Goal: Task Accomplishment & Management: Use online tool/utility

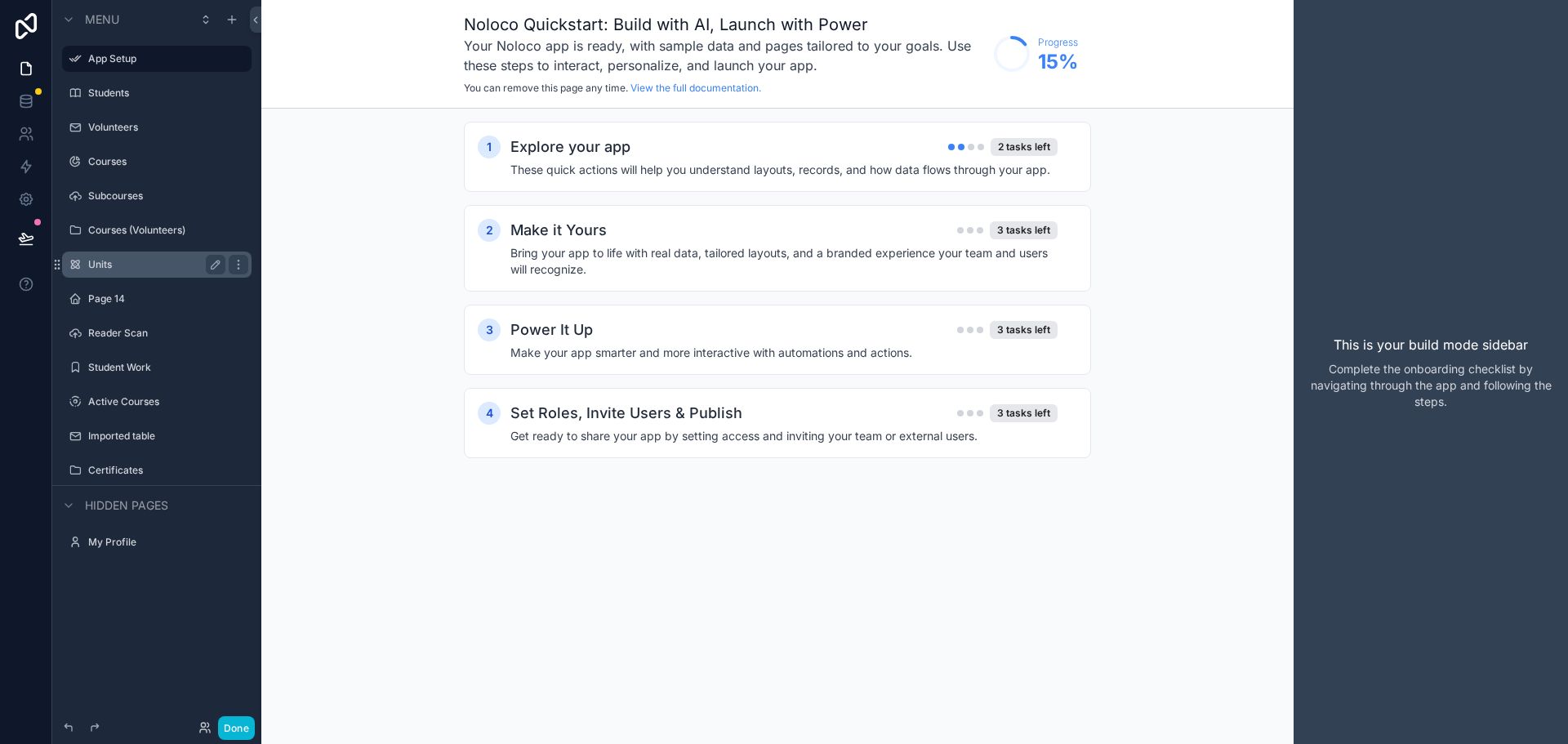
click at [105, 264] on label "Units" at bounding box center [153, 265] width 131 height 13
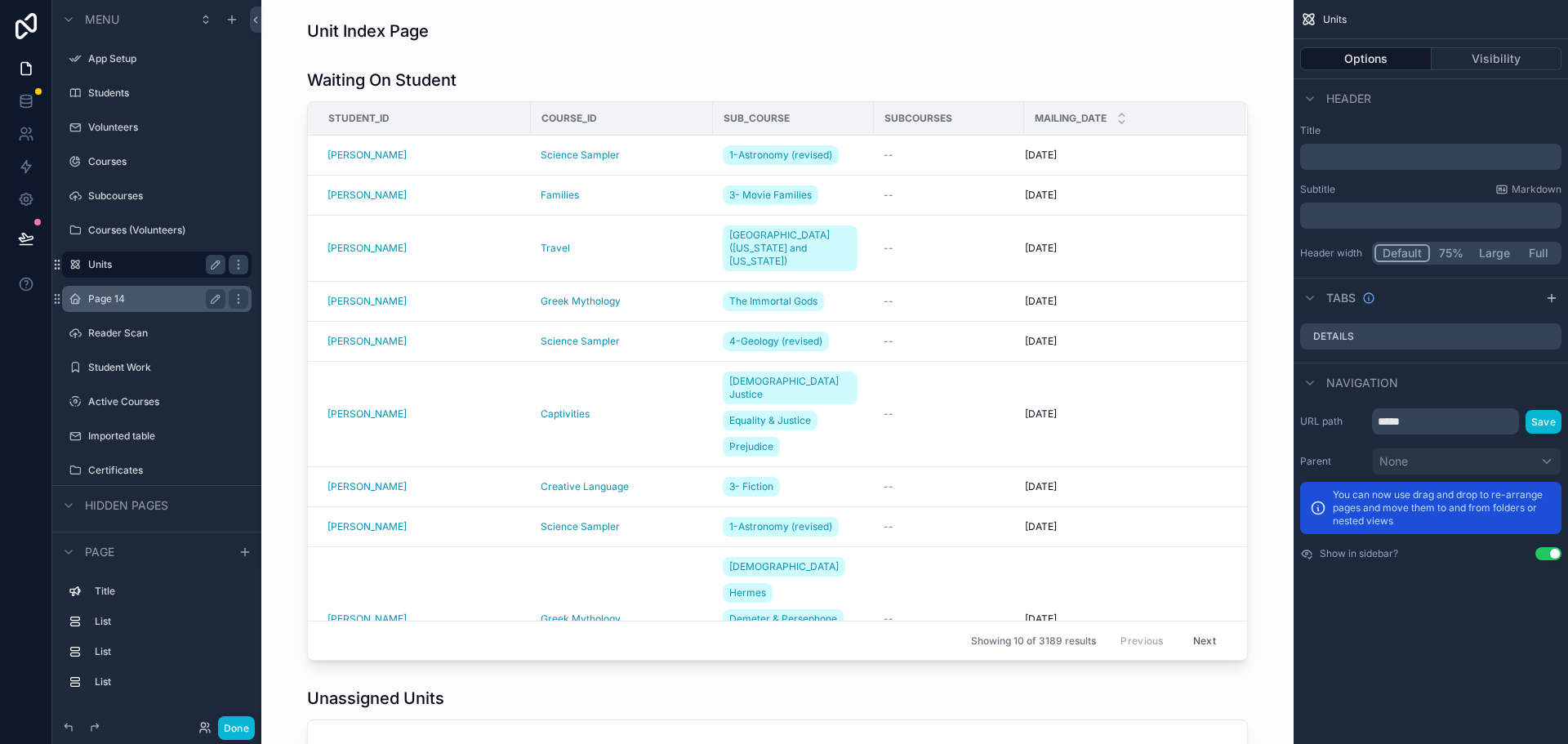
click at [104, 297] on label "Page 14" at bounding box center [153, 299] width 131 height 13
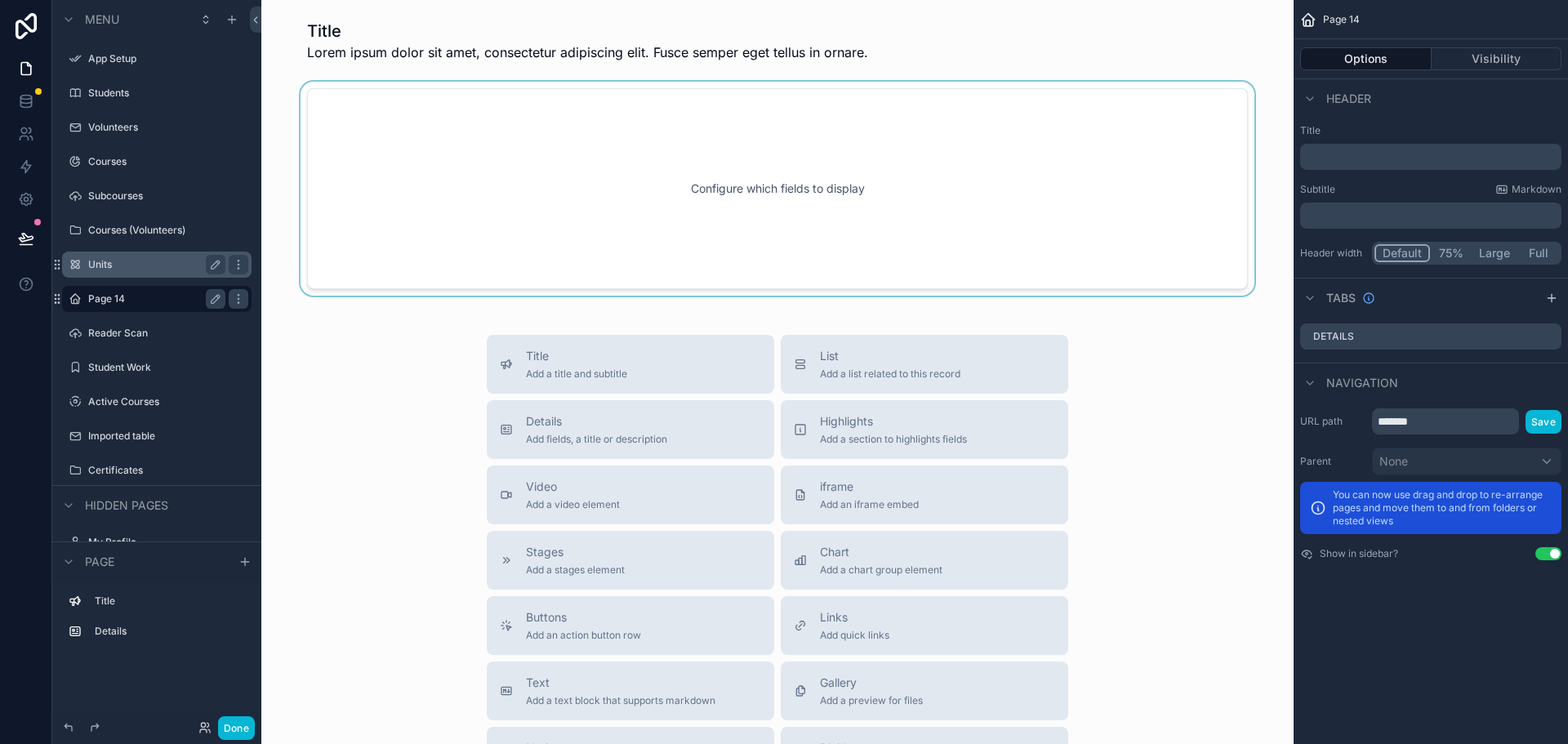
click at [585, 199] on div "scrollable content" at bounding box center [778, 188] width 1006 height 214
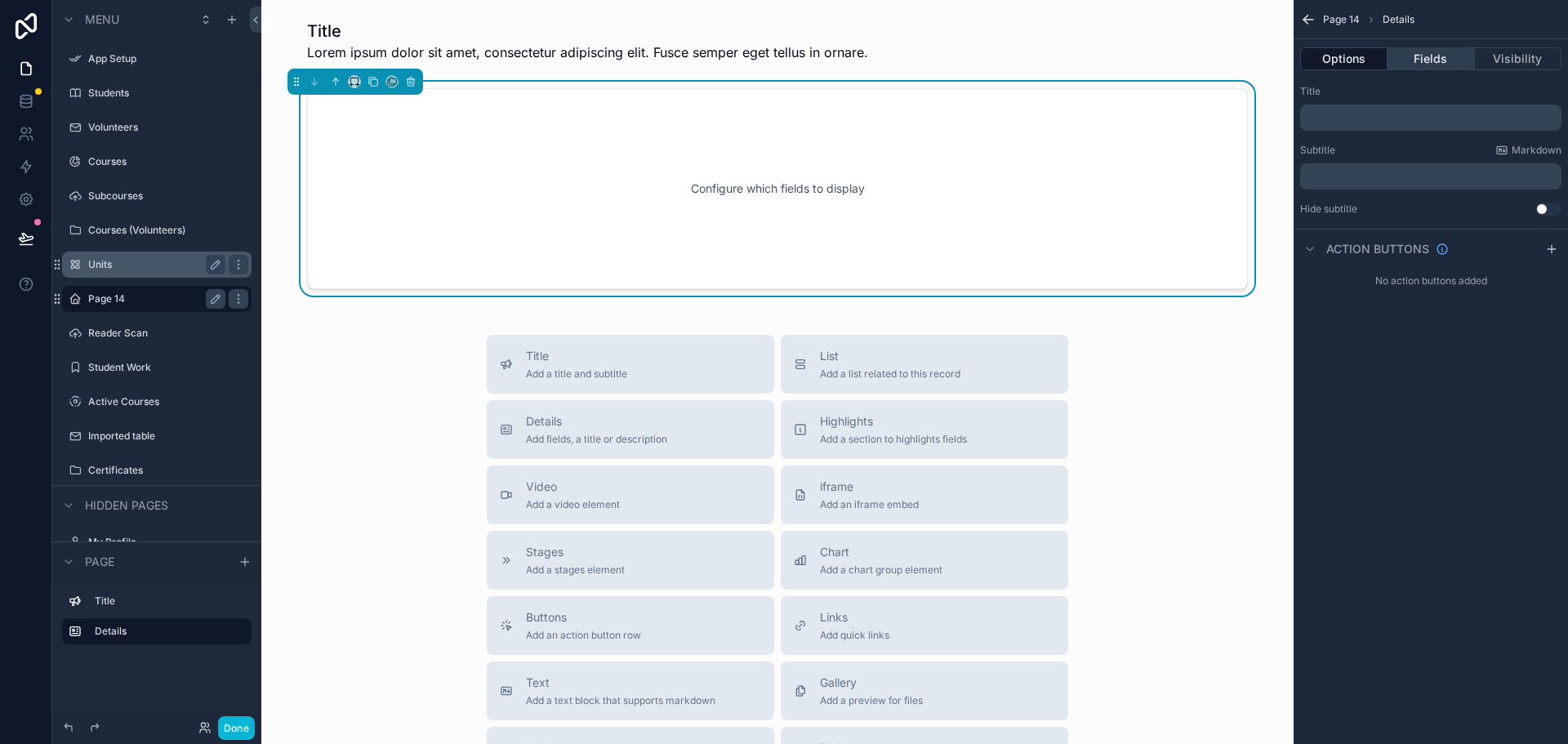
click at [1406, 57] on button "Fields" at bounding box center [1431, 58] width 87 height 23
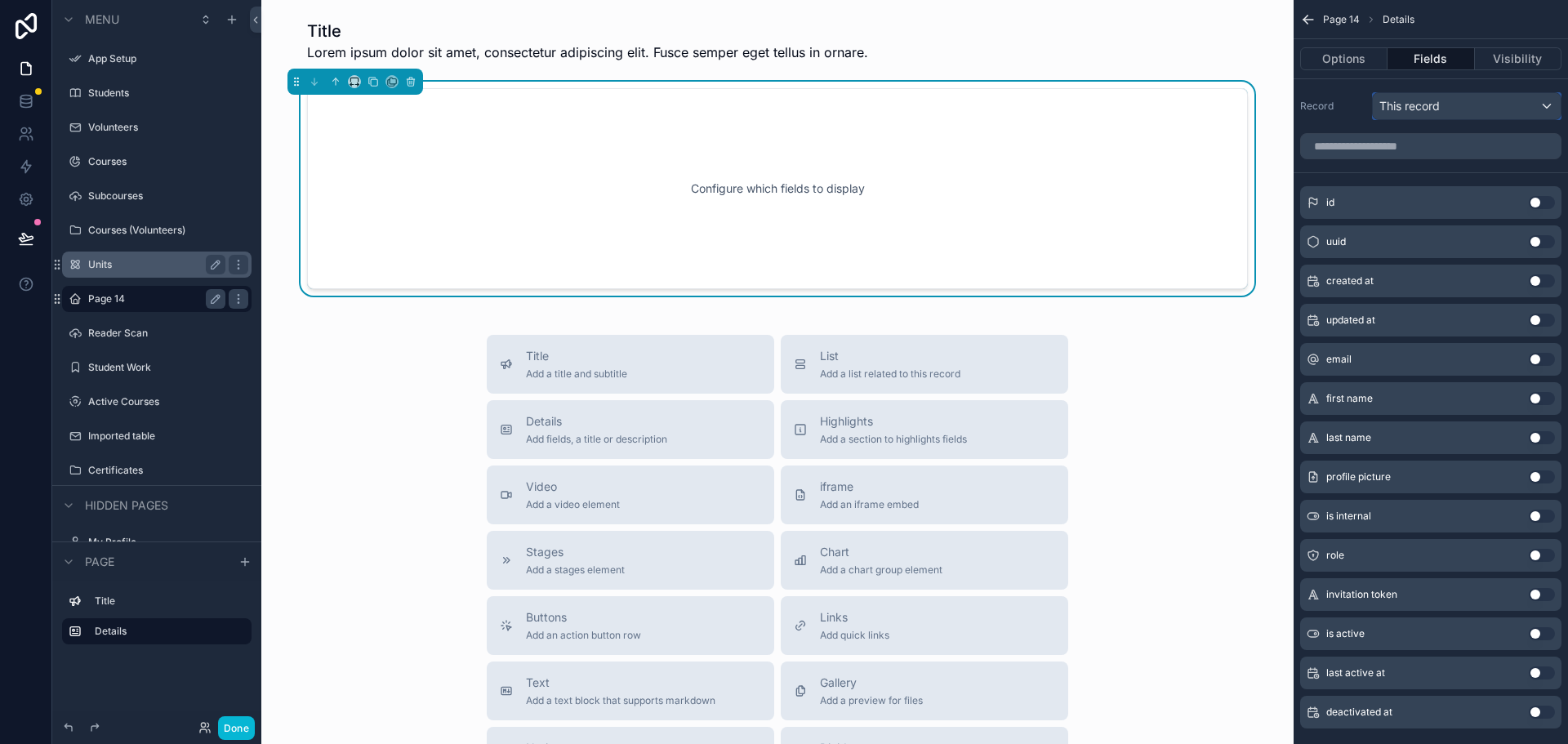
click at [1405, 110] on span "This record" at bounding box center [1410, 106] width 60 height 16
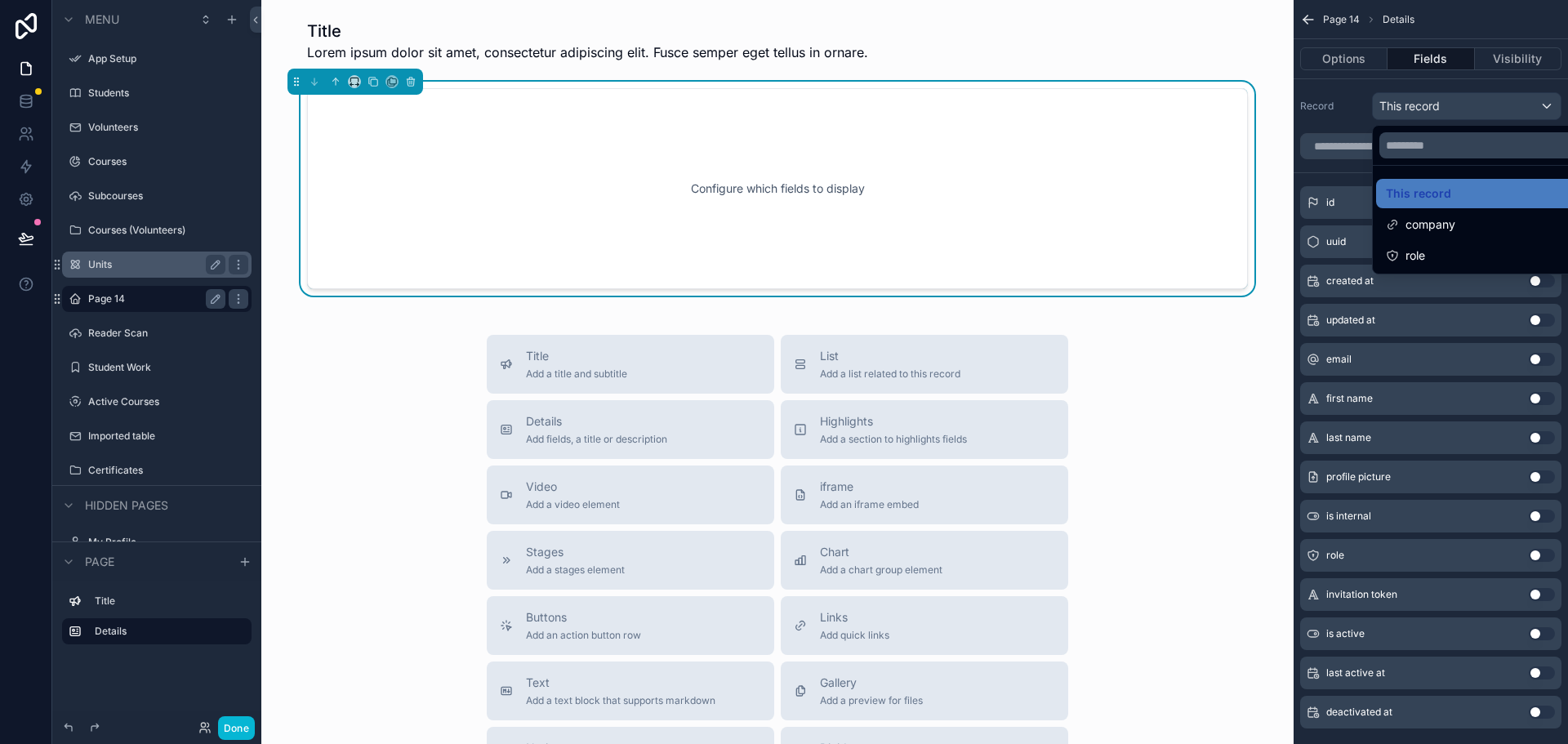
click at [1405, 106] on div "scrollable content" at bounding box center [784, 372] width 1568 height 744
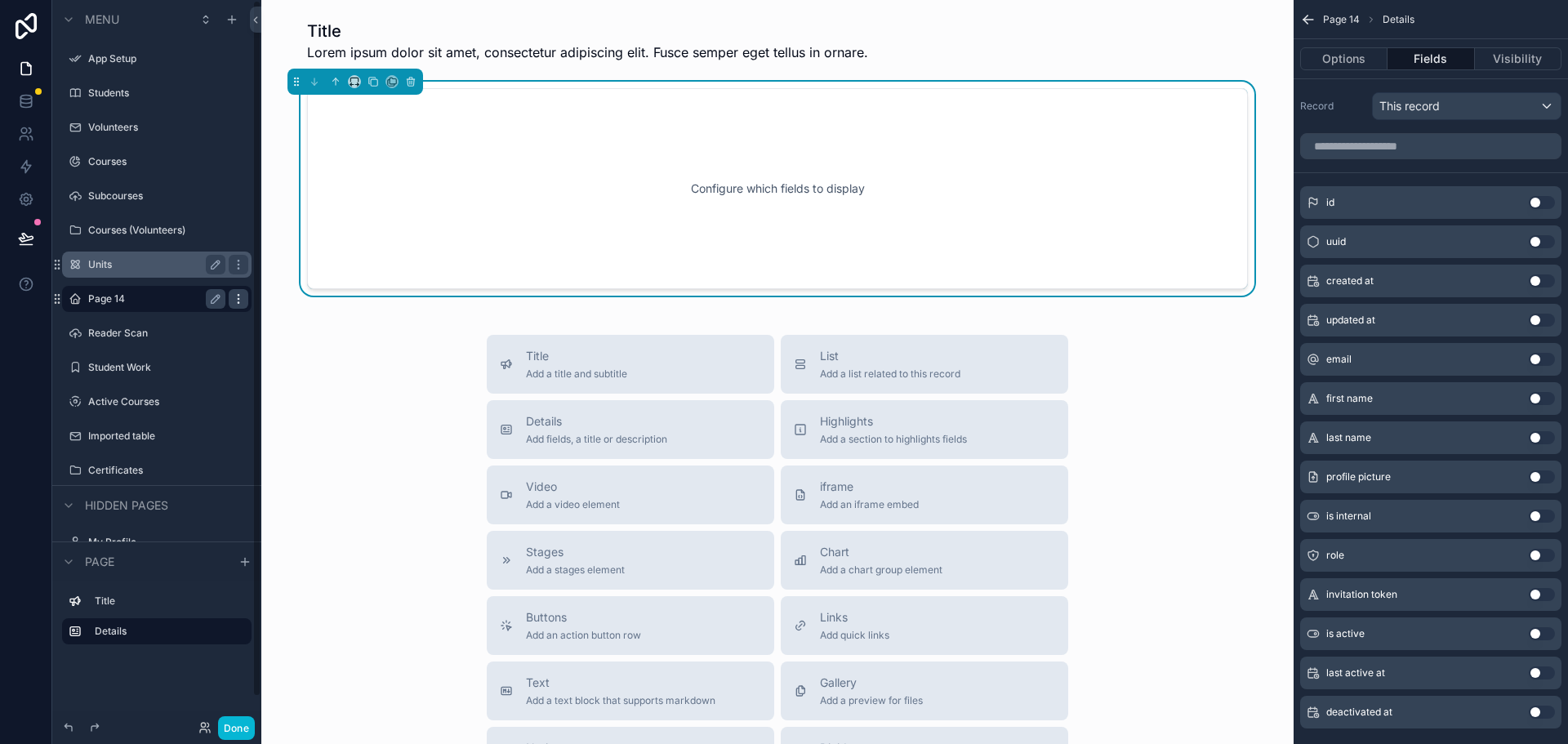
click at [238, 299] on icon "scrollable content" at bounding box center [237, 298] width 1 height 1
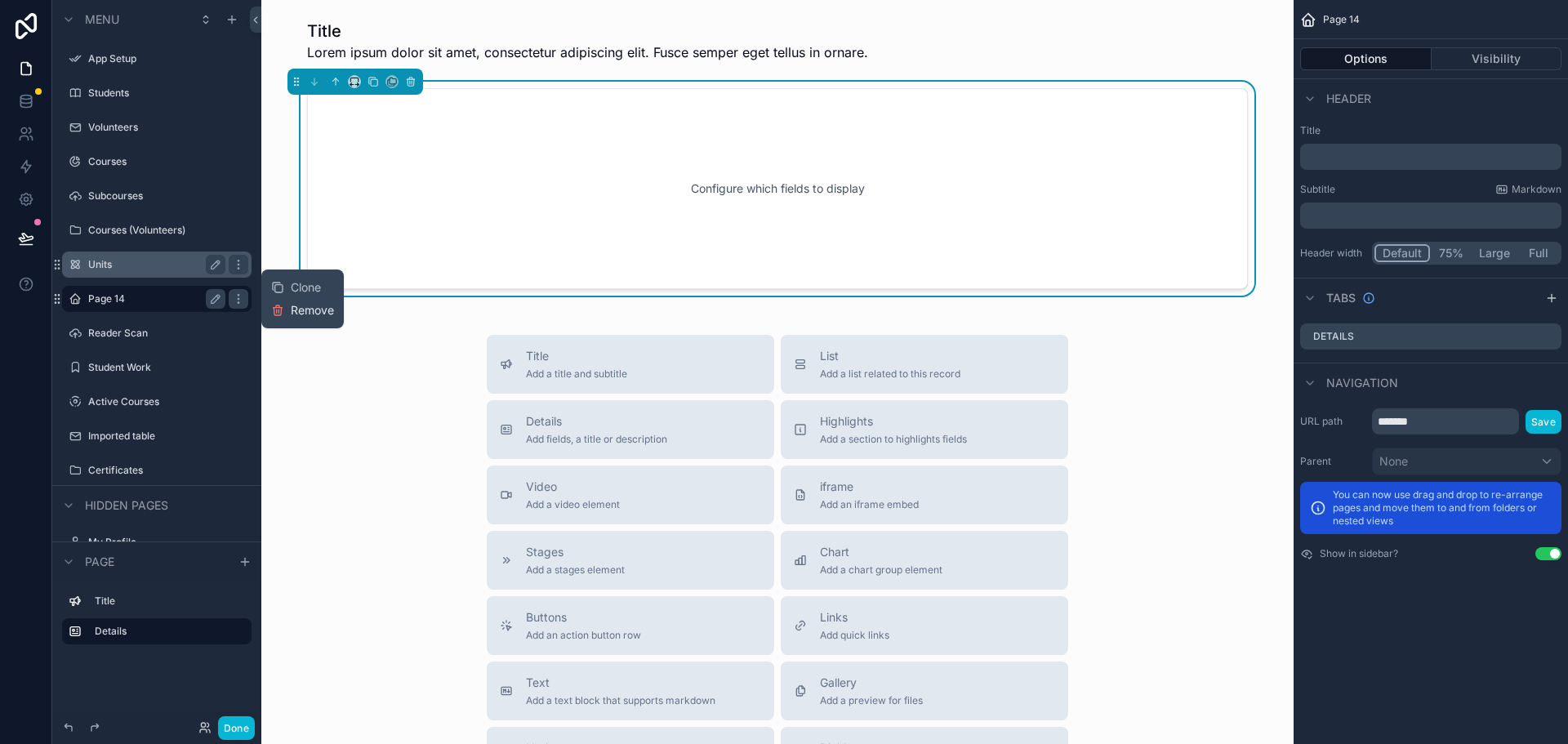
click at [305, 314] on span "Remove" at bounding box center [311, 310] width 43 height 16
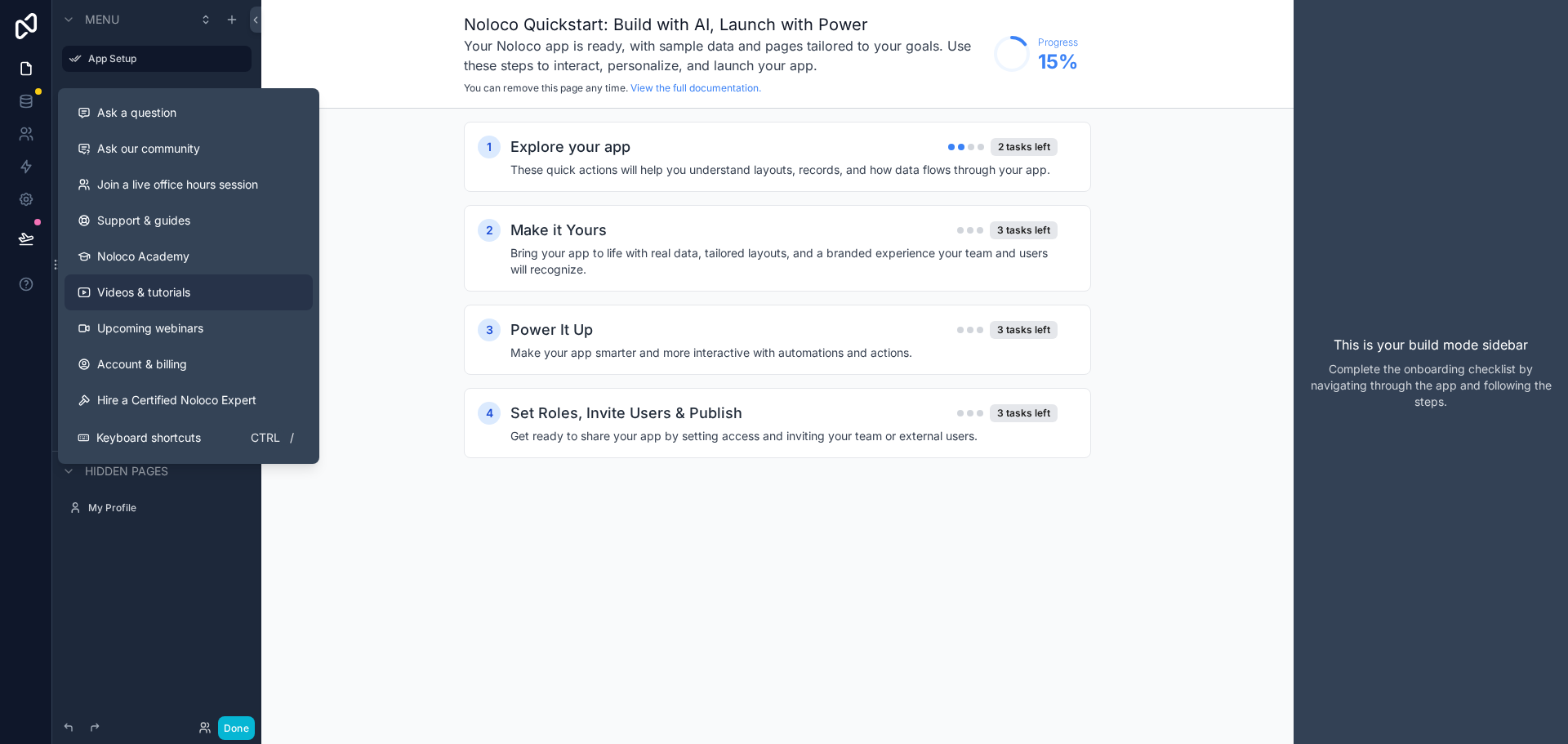
click at [174, 298] on span "Videos & tutorials" at bounding box center [143, 292] width 93 height 16
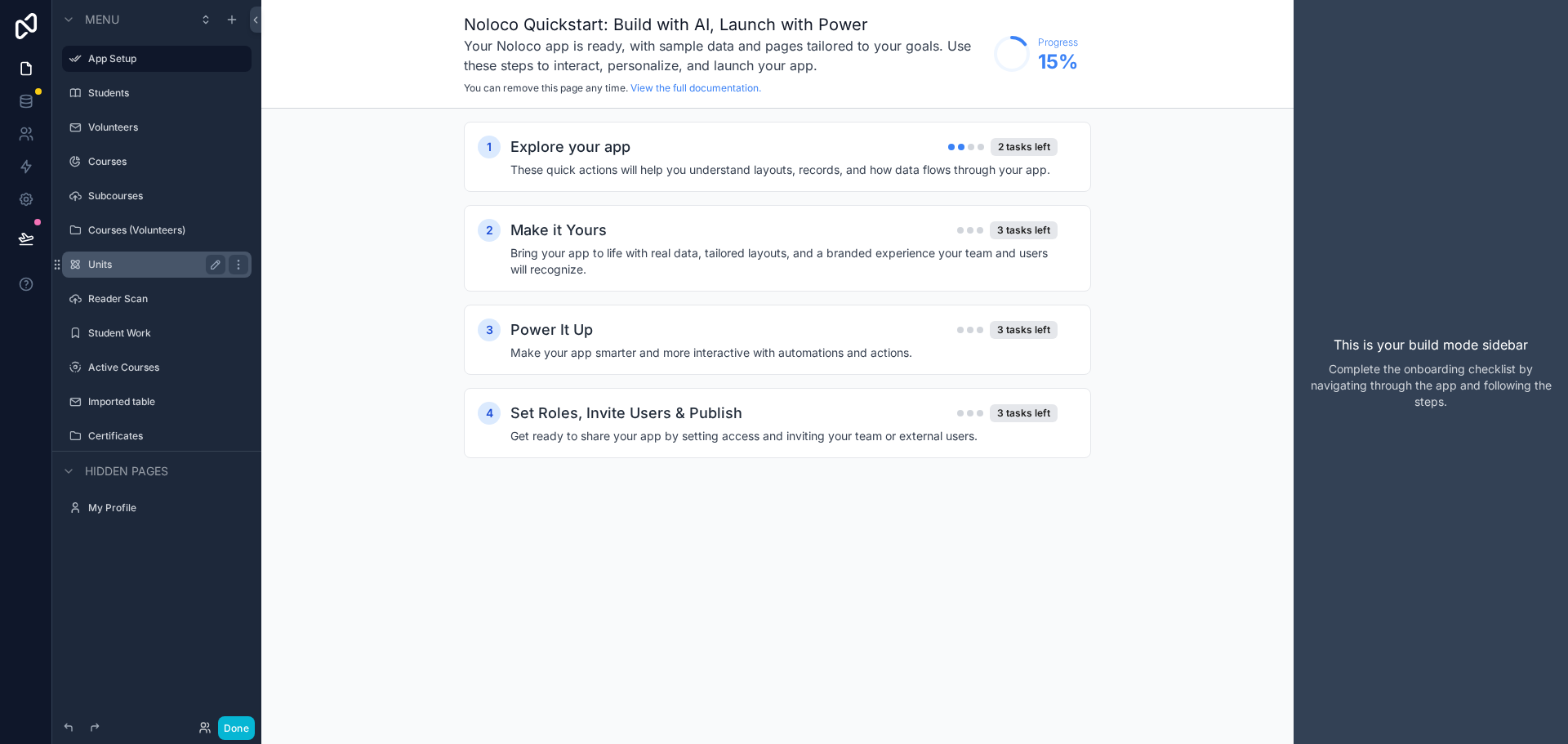
click at [124, 267] on label "Units" at bounding box center [153, 265] width 131 height 13
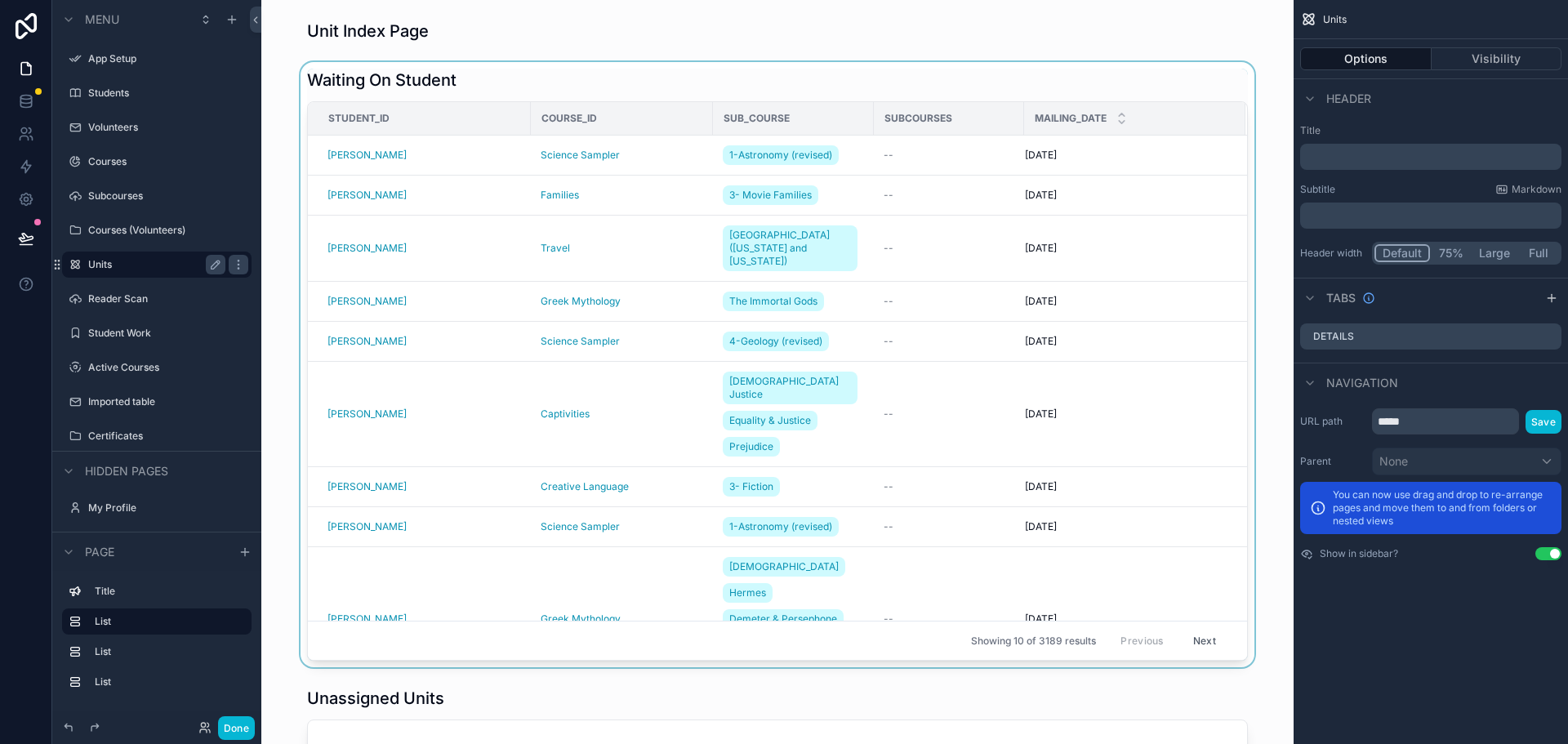
click at [1137, 207] on div "scrollable content" at bounding box center [778, 364] width 1006 height 605
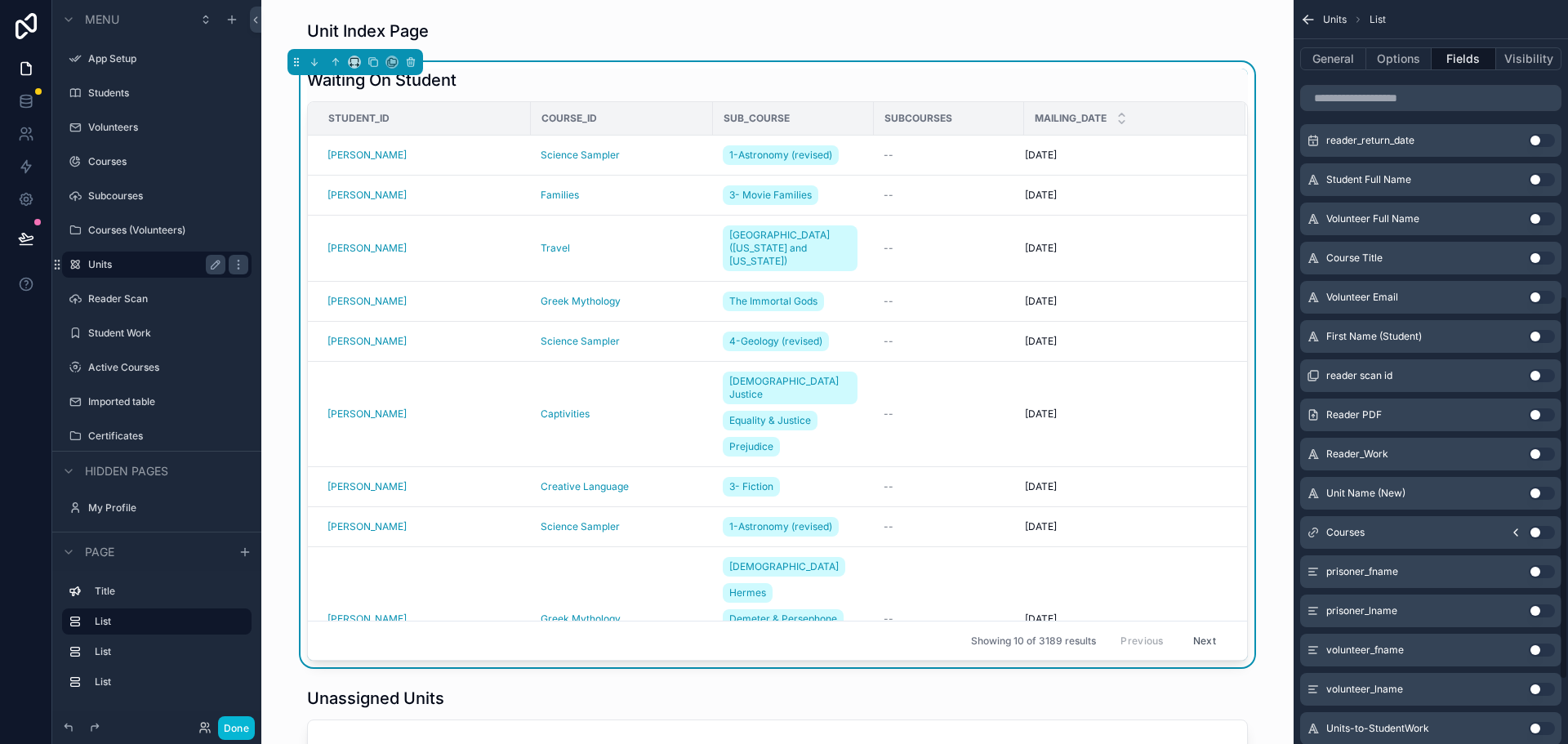
scroll to position [697, 0]
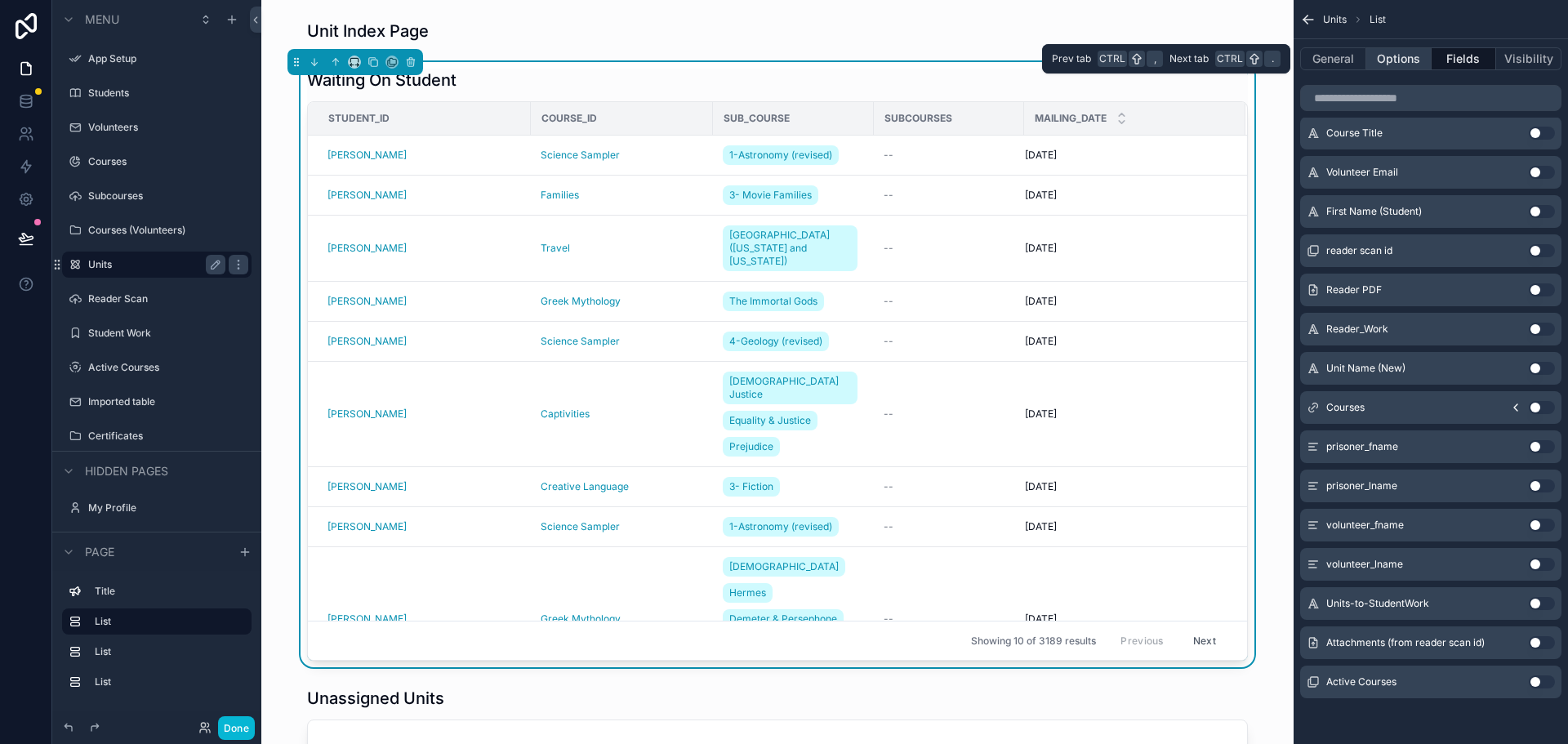
click at [1411, 58] on button "Options" at bounding box center [1399, 58] width 66 height 23
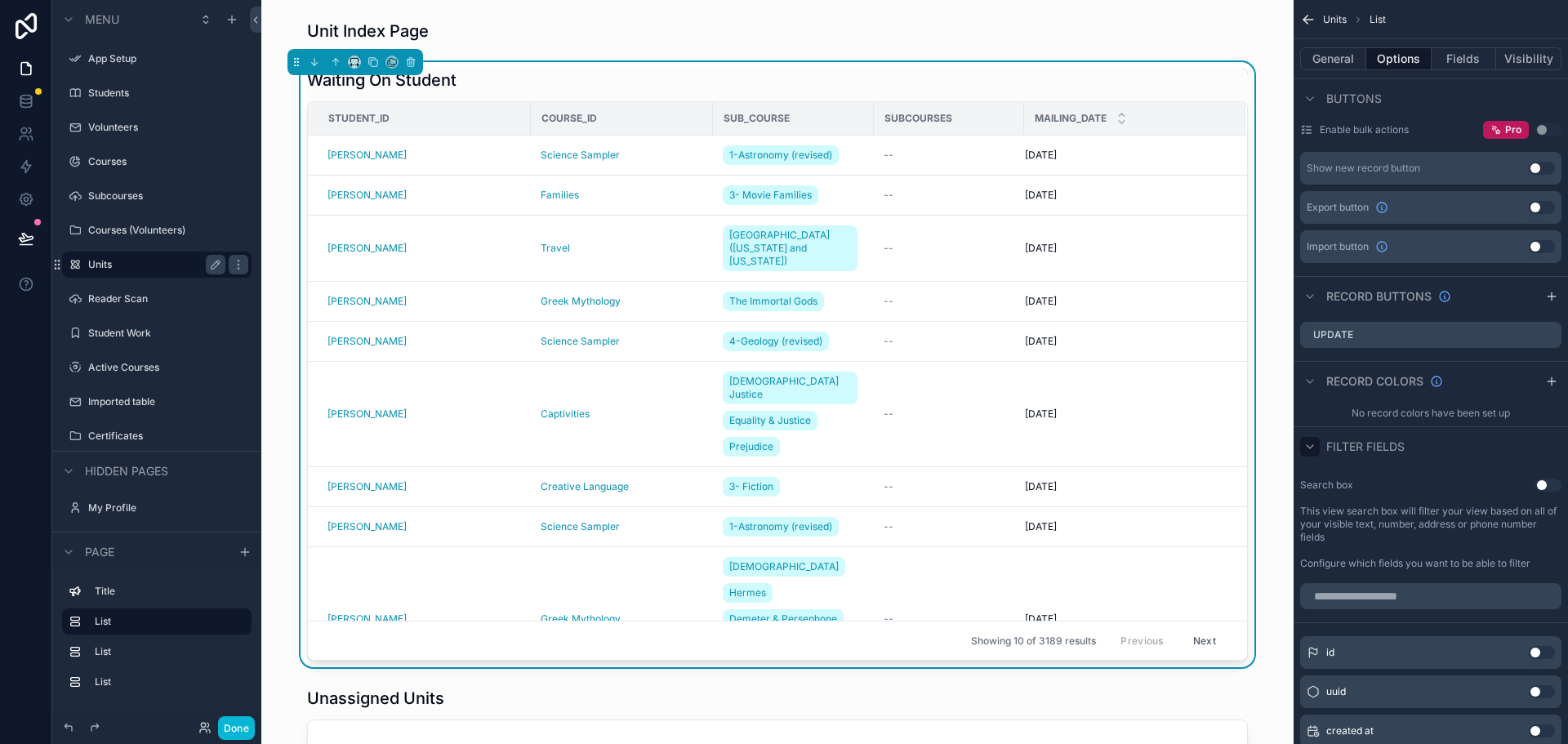
click at [1315, 445] on icon "scrollable content" at bounding box center [1310, 446] width 13 height 13
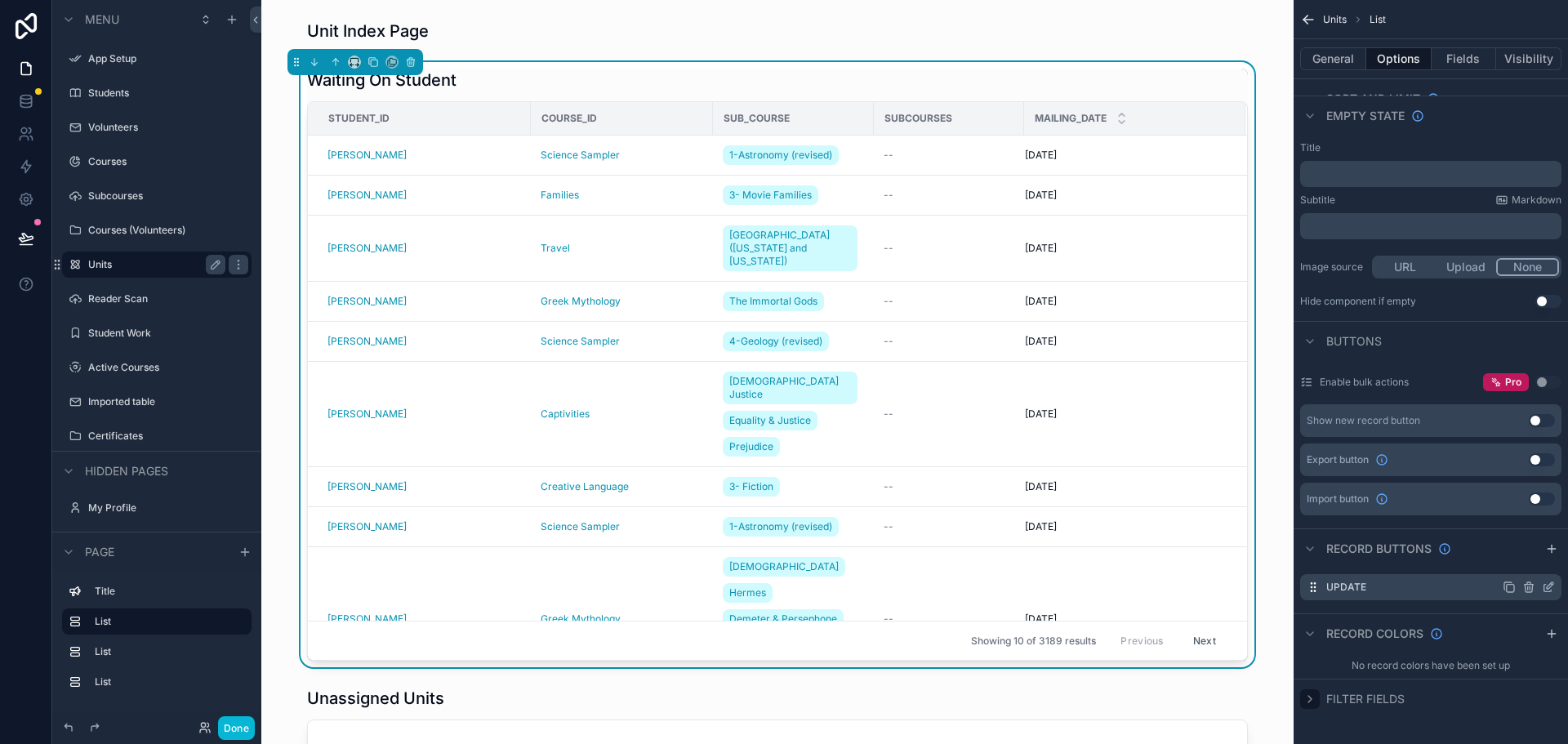
click at [1547, 586] on icon "scrollable content" at bounding box center [1549, 587] width 13 height 13
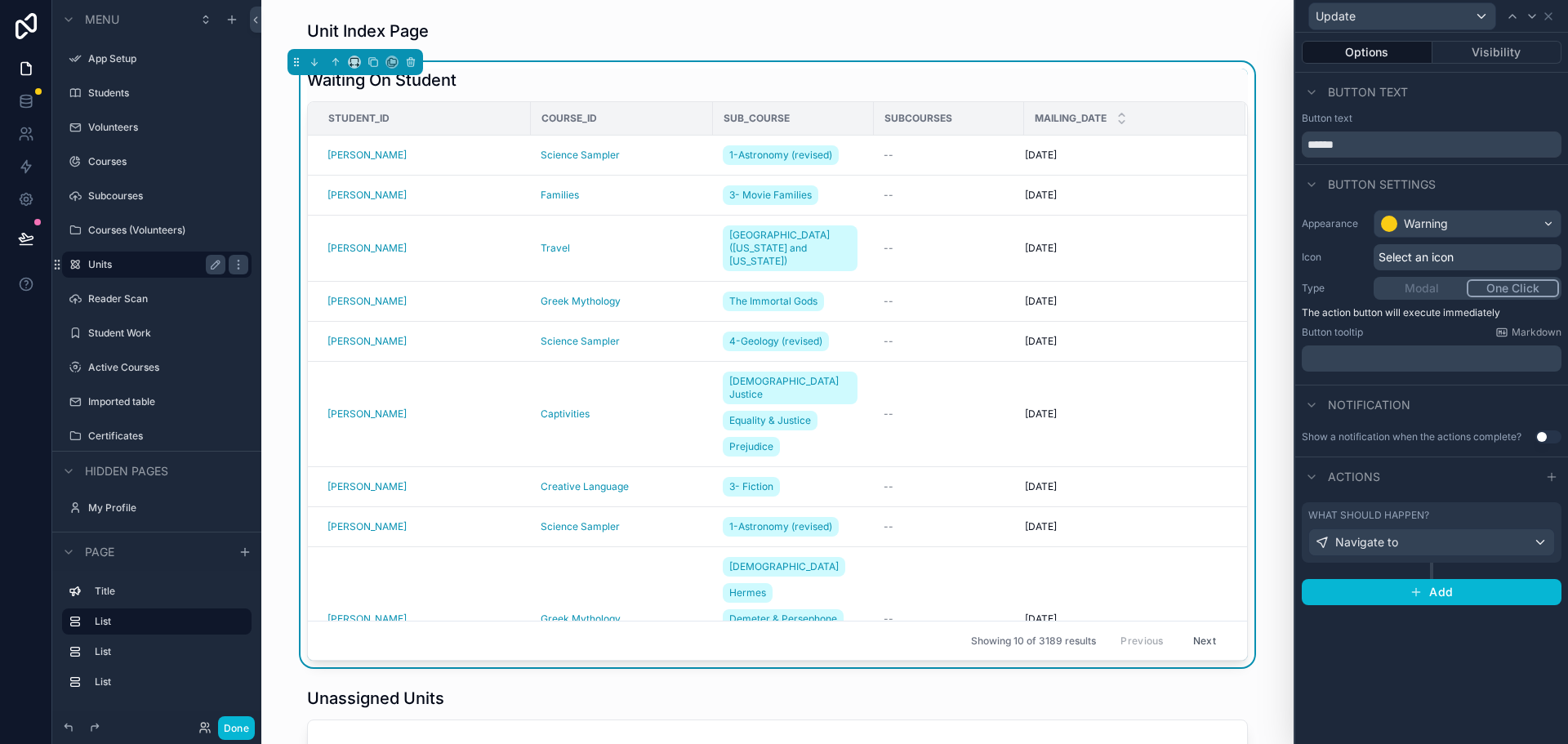
click at [1419, 288] on div "Modal One Click" at bounding box center [1468, 288] width 188 height 23
click at [1447, 287] on div "Modal One Click" at bounding box center [1468, 288] width 188 height 23
click at [1541, 540] on div "Navigate to" at bounding box center [1432, 542] width 245 height 26
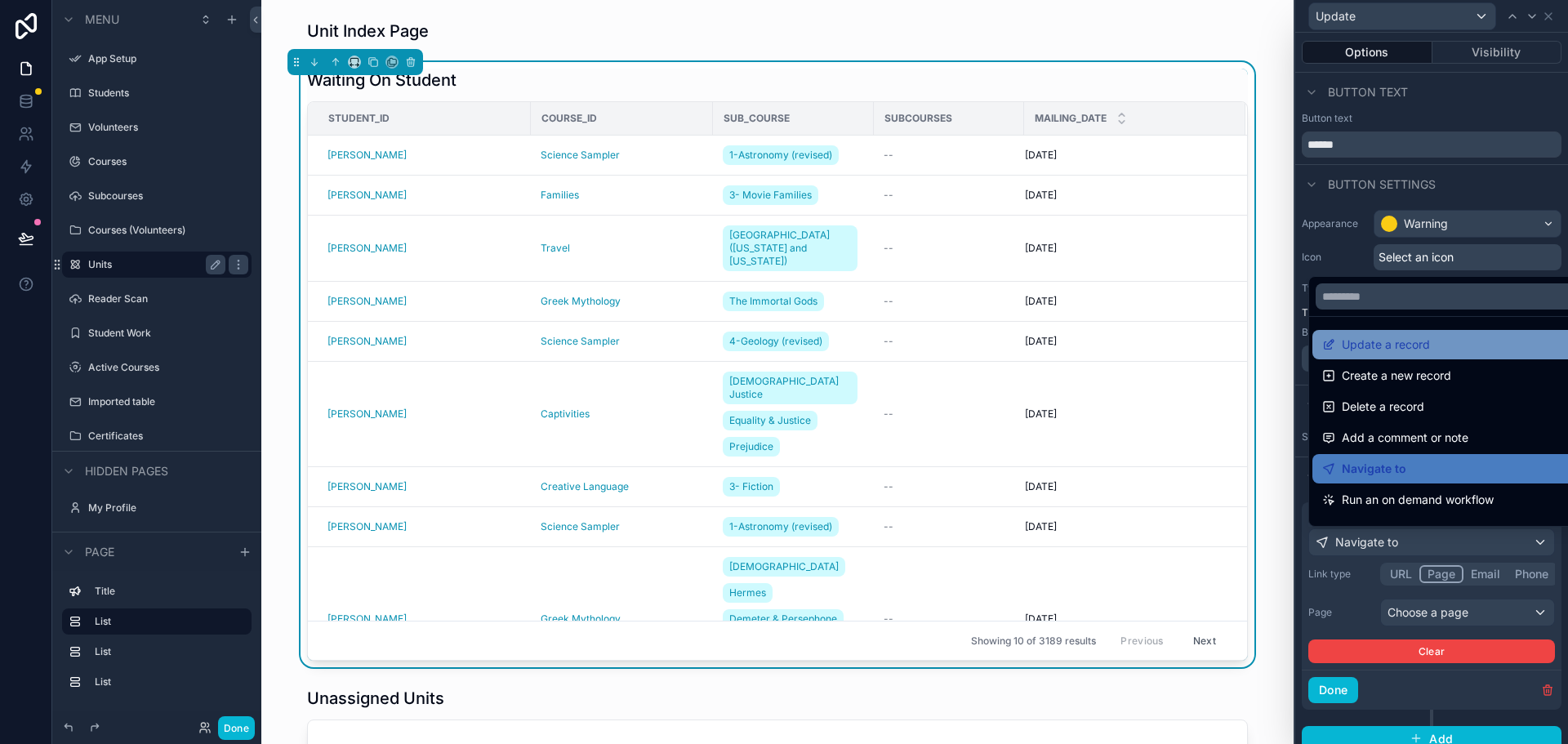
click at [1360, 351] on span "Update a record" at bounding box center [1385, 344] width 89 height 19
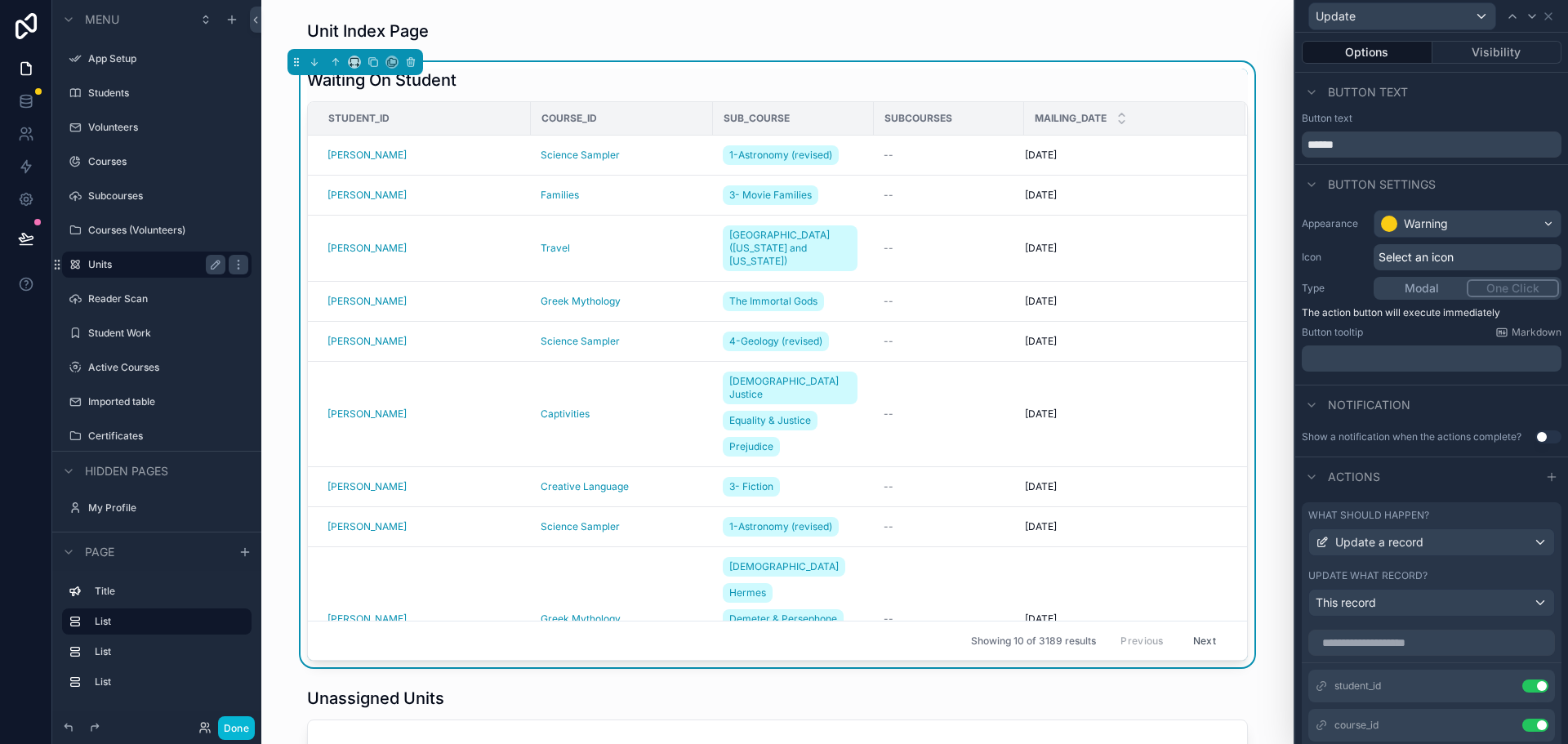
click at [1406, 283] on button "Modal" at bounding box center [1421, 288] width 90 height 18
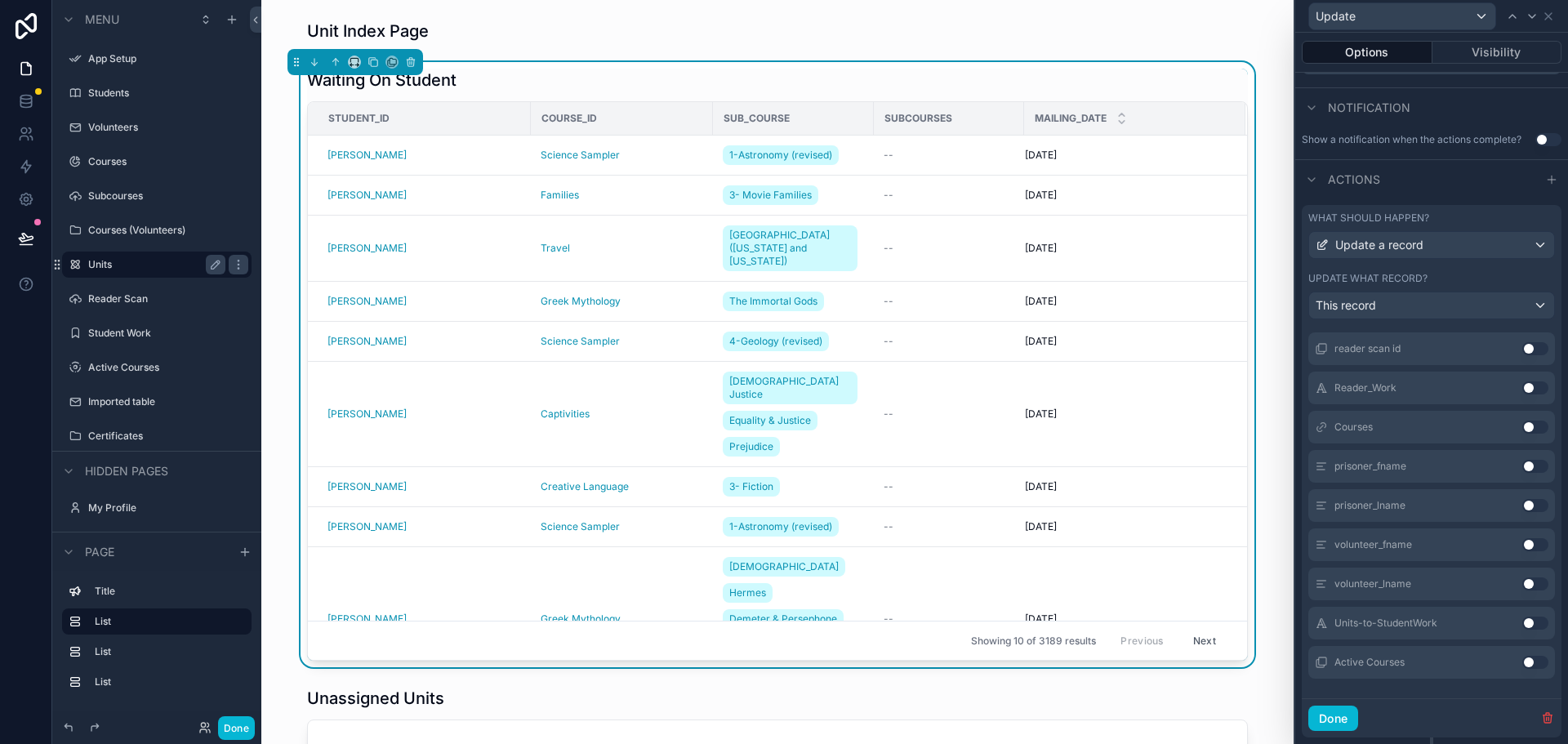
scroll to position [570, 0]
click at [1522, 466] on button "Use setting" at bounding box center [1535, 469] width 26 height 13
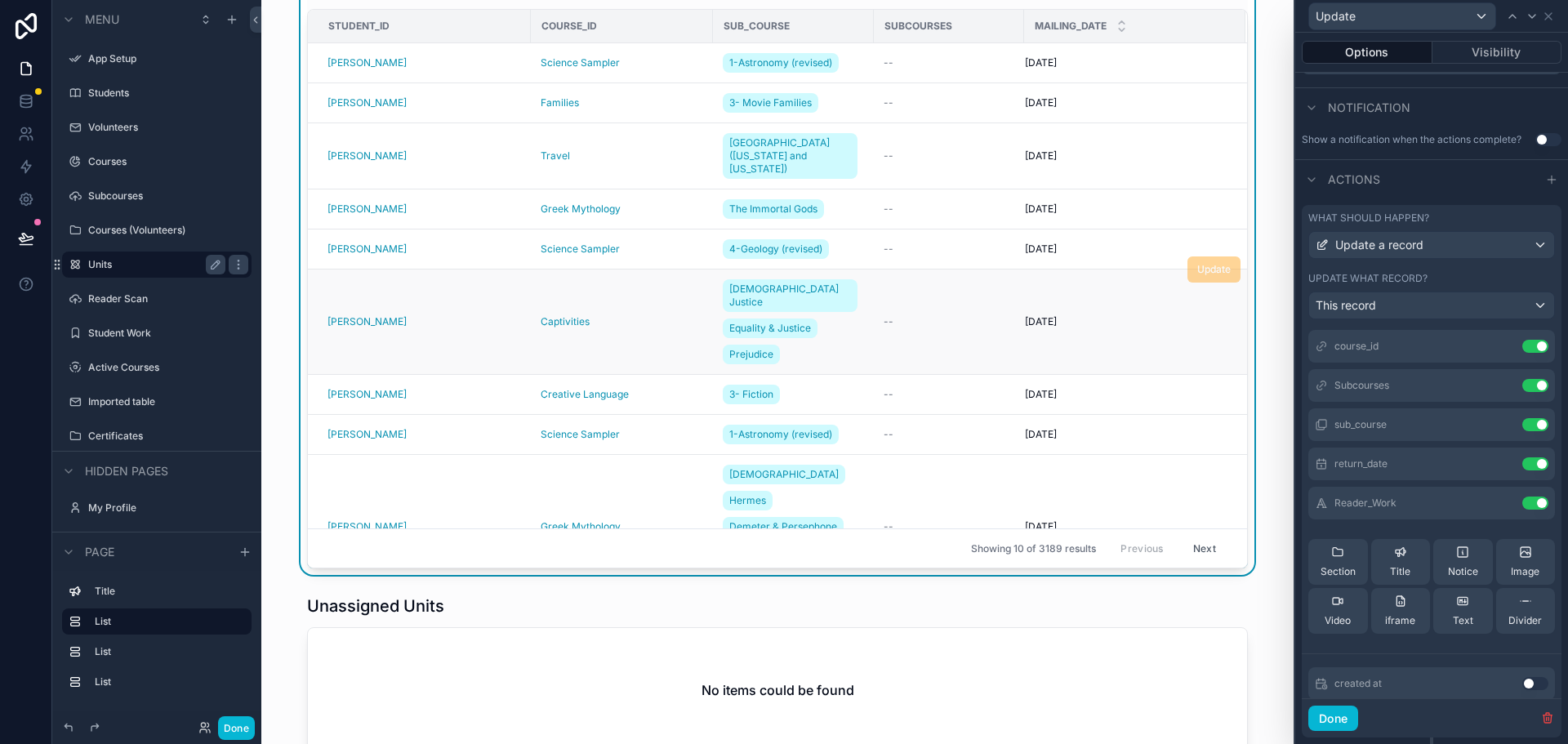
scroll to position [0, 0]
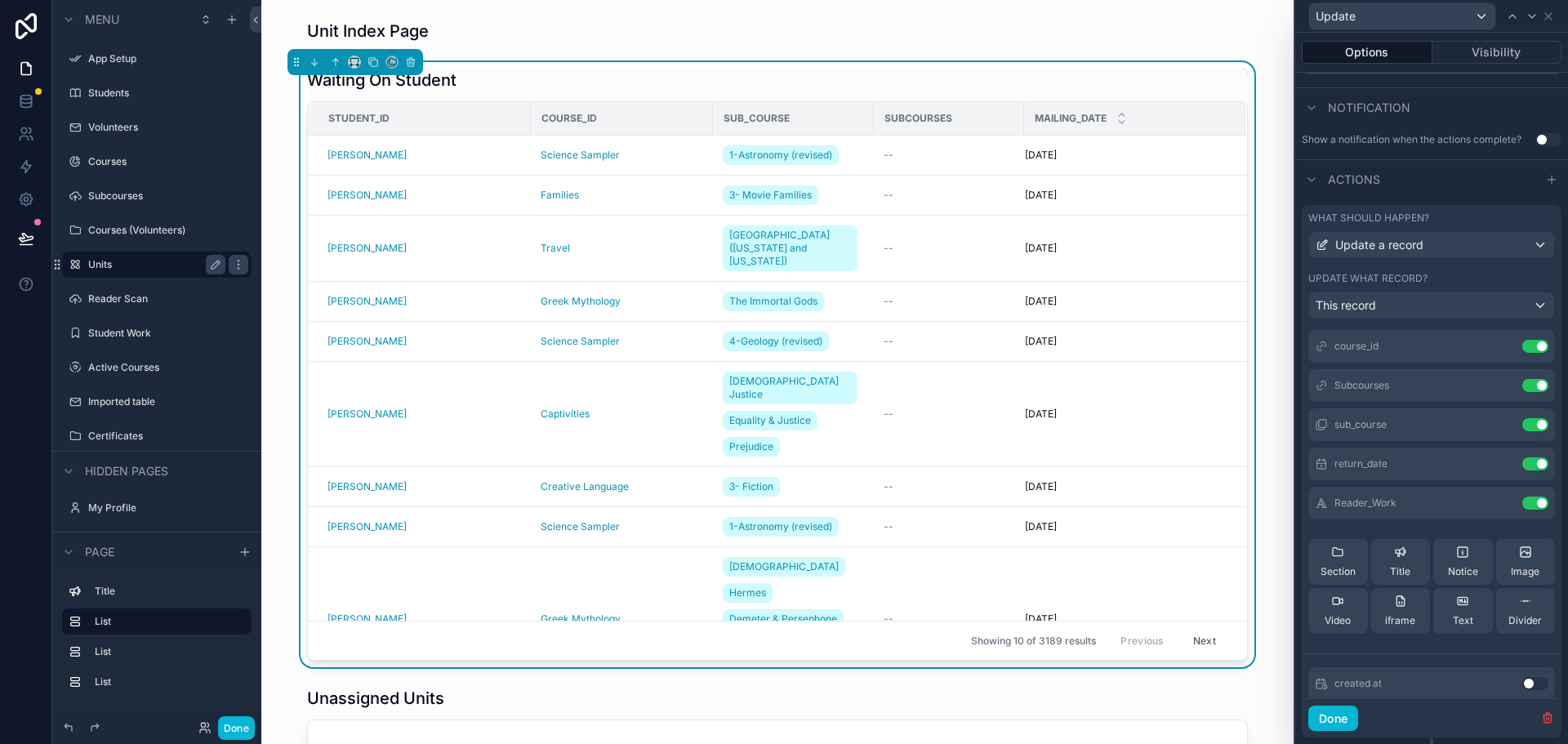
click at [1268, 289] on div "Waiting On Student Student_id Course_id Sub_course Subcourses Mailing_date Chri…" at bounding box center [778, 364] width 1006 height 605
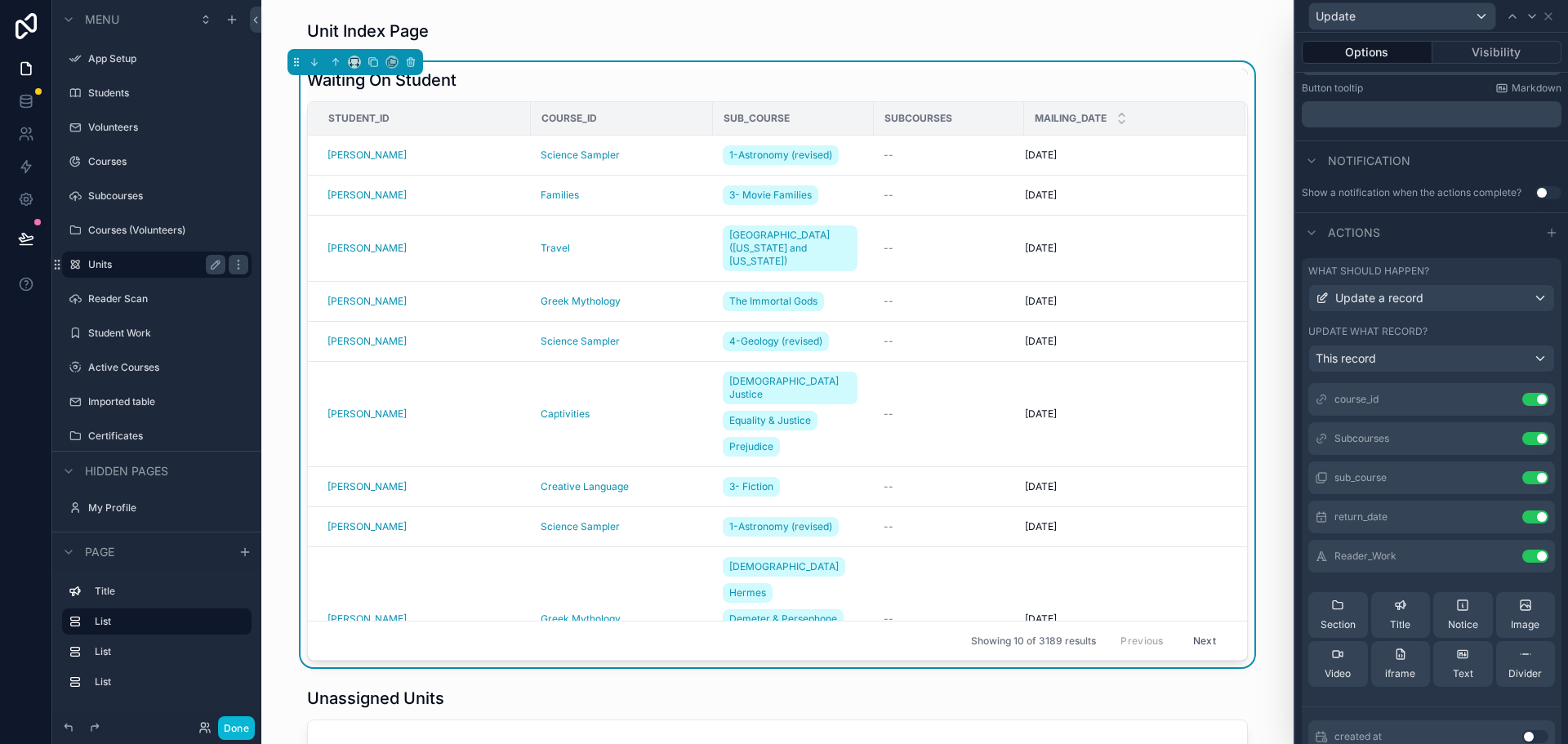
scroll to position [327, 0]
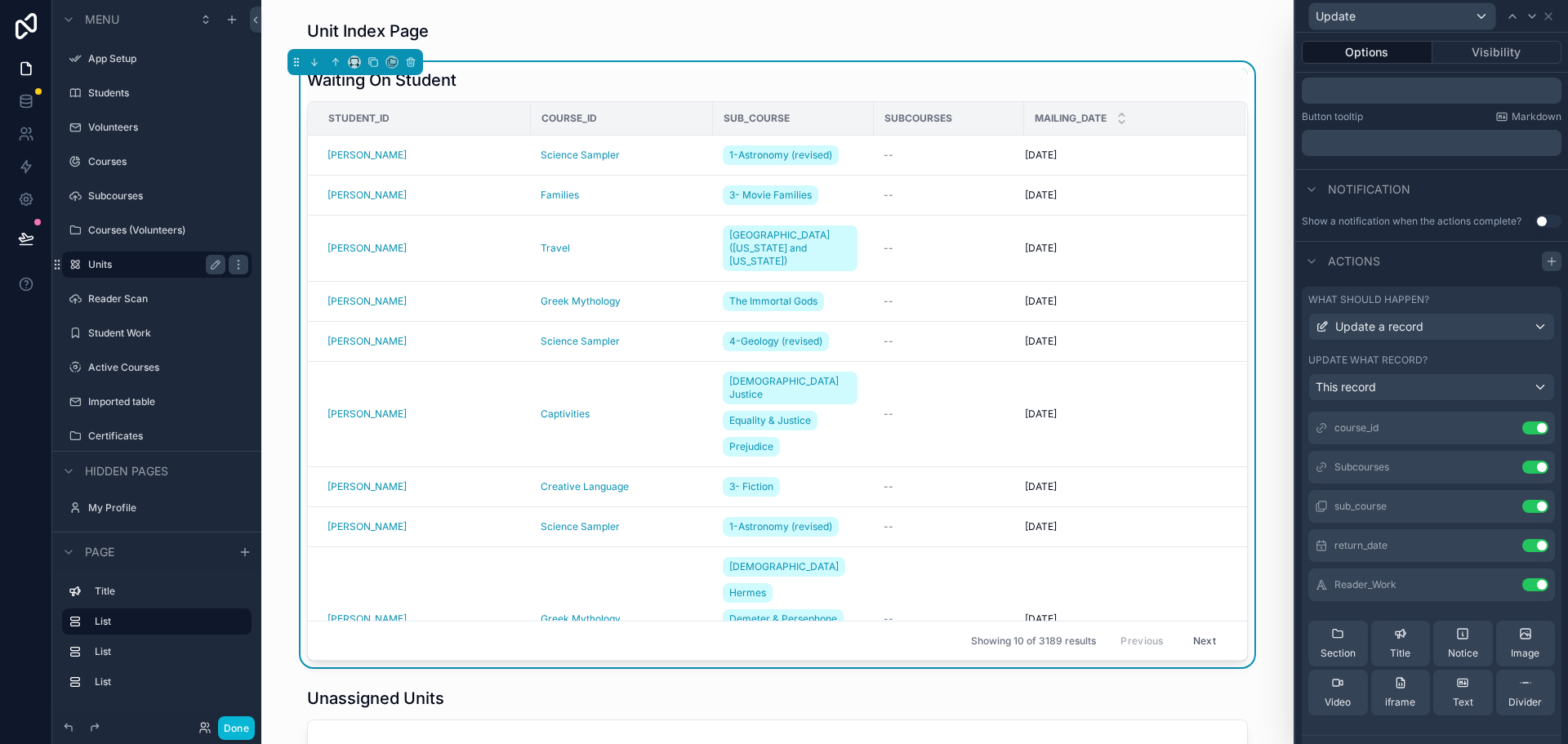
click at [1545, 262] on icon at bounding box center [1552, 261] width 13 height 13
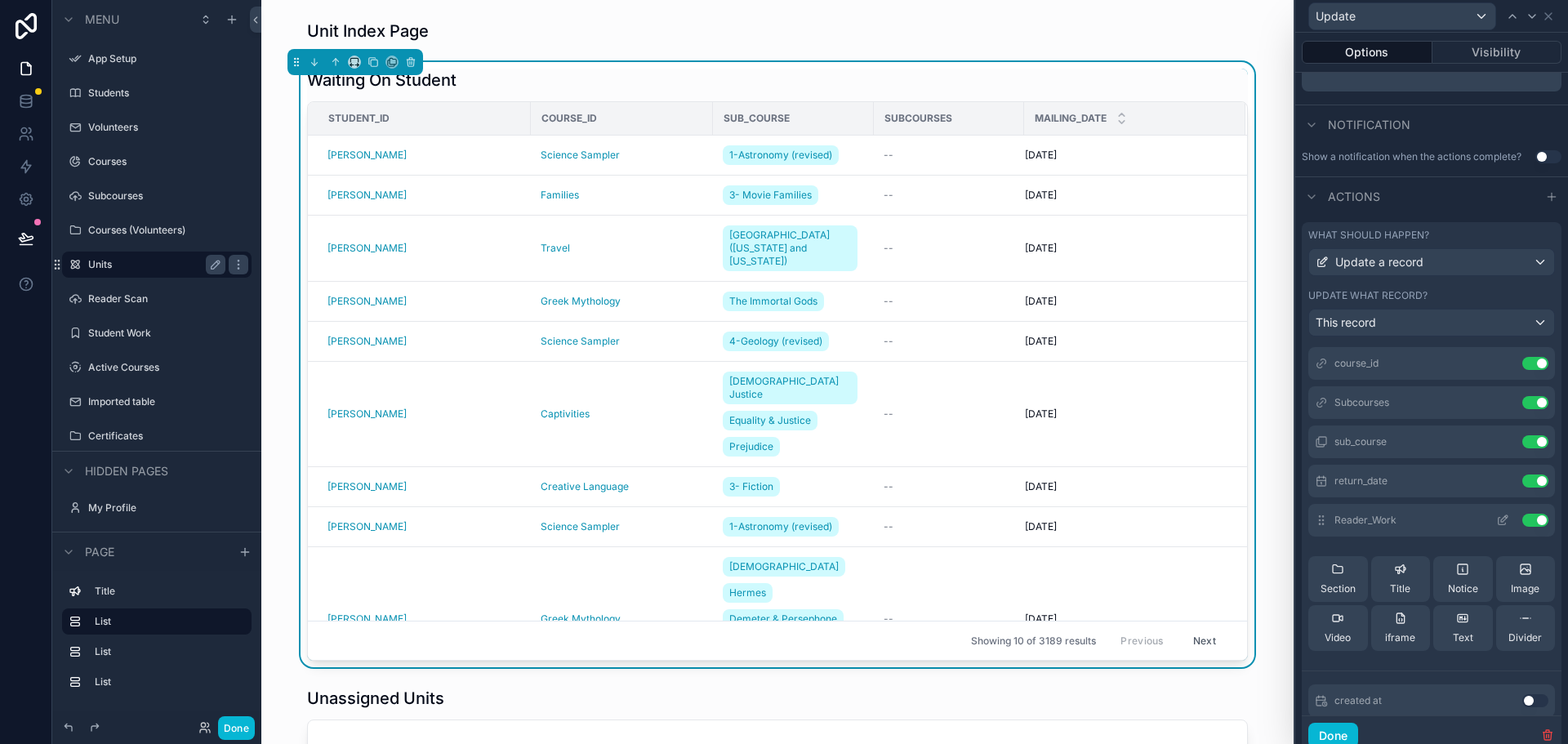
scroll to position [528, 0]
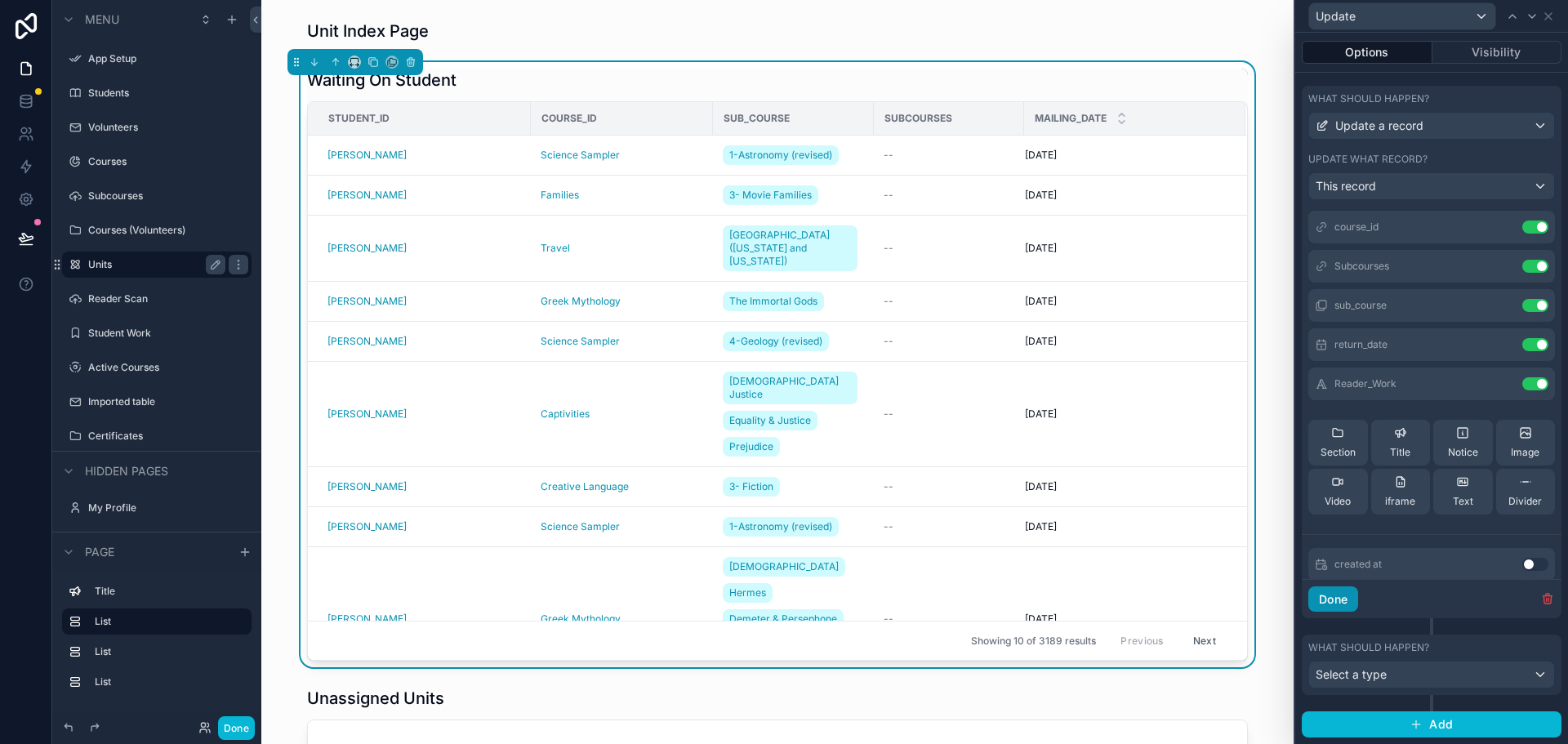
click at [1329, 604] on button "Done" at bounding box center [1333, 599] width 50 height 26
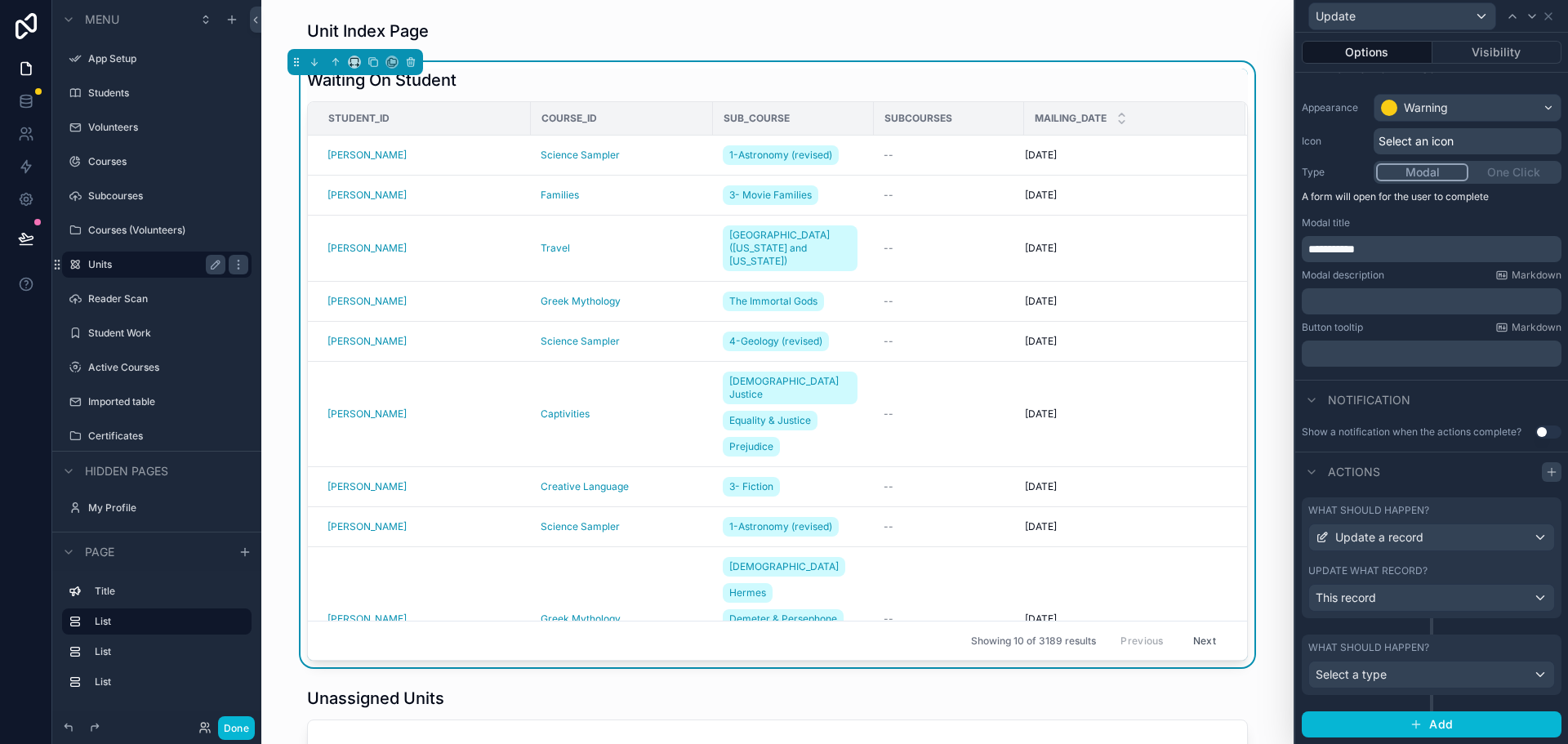
click at [1545, 469] on icon at bounding box center [1552, 472] width 13 height 13
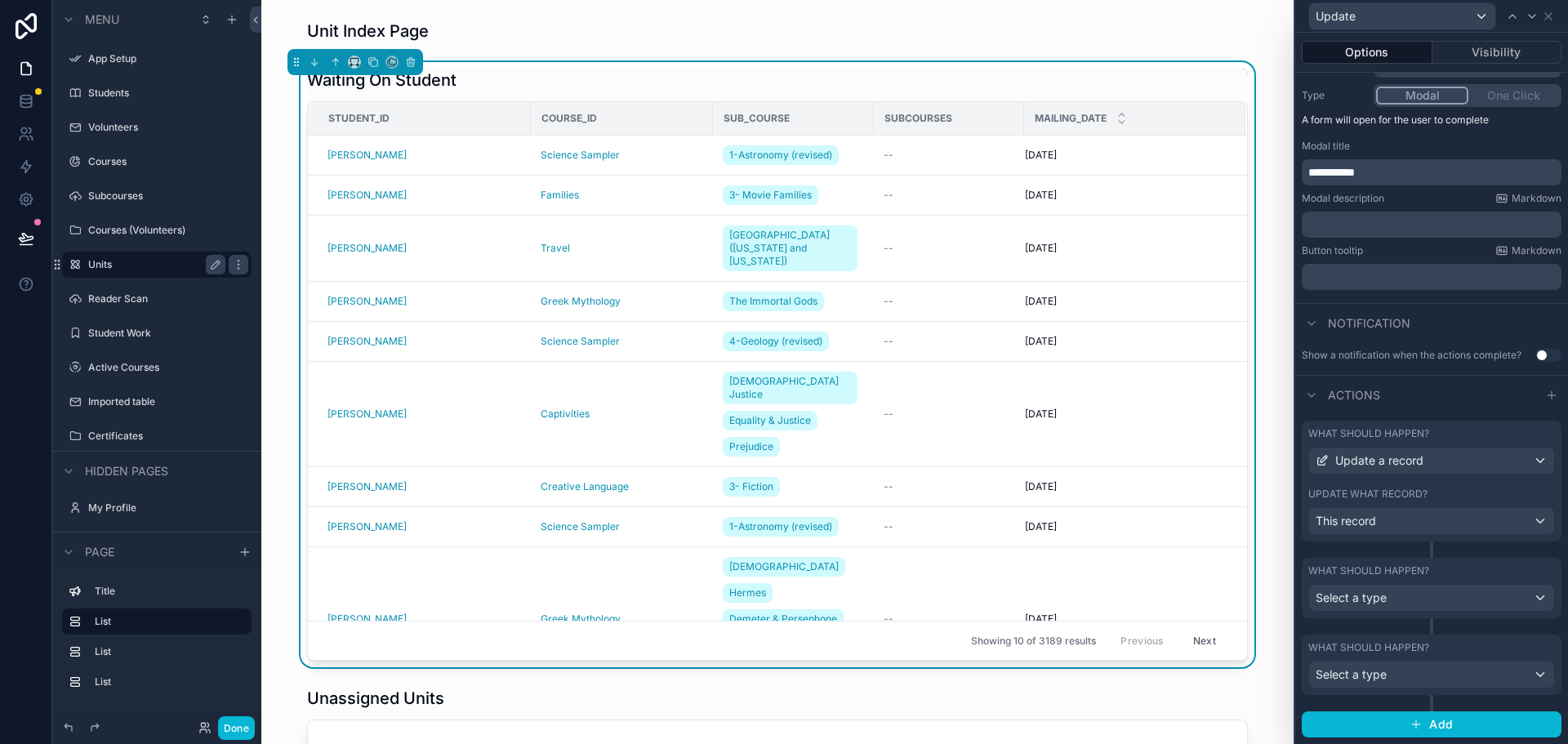
click at [1504, 652] on div "What should happen?" at bounding box center [1432, 647] width 247 height 13
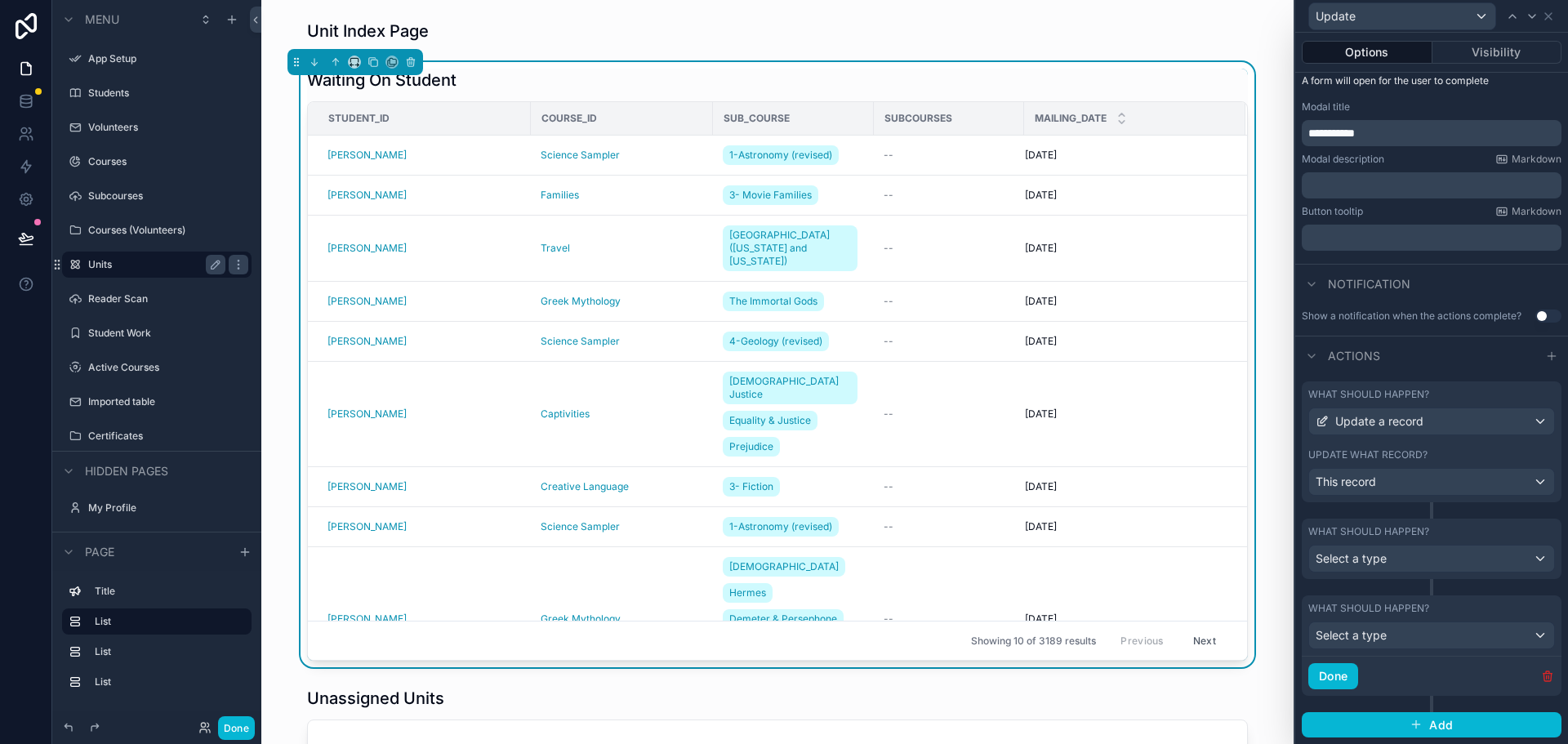
click at [1549, 676] on icon "button" at bounding box center [1549, 677] width 0 height 4
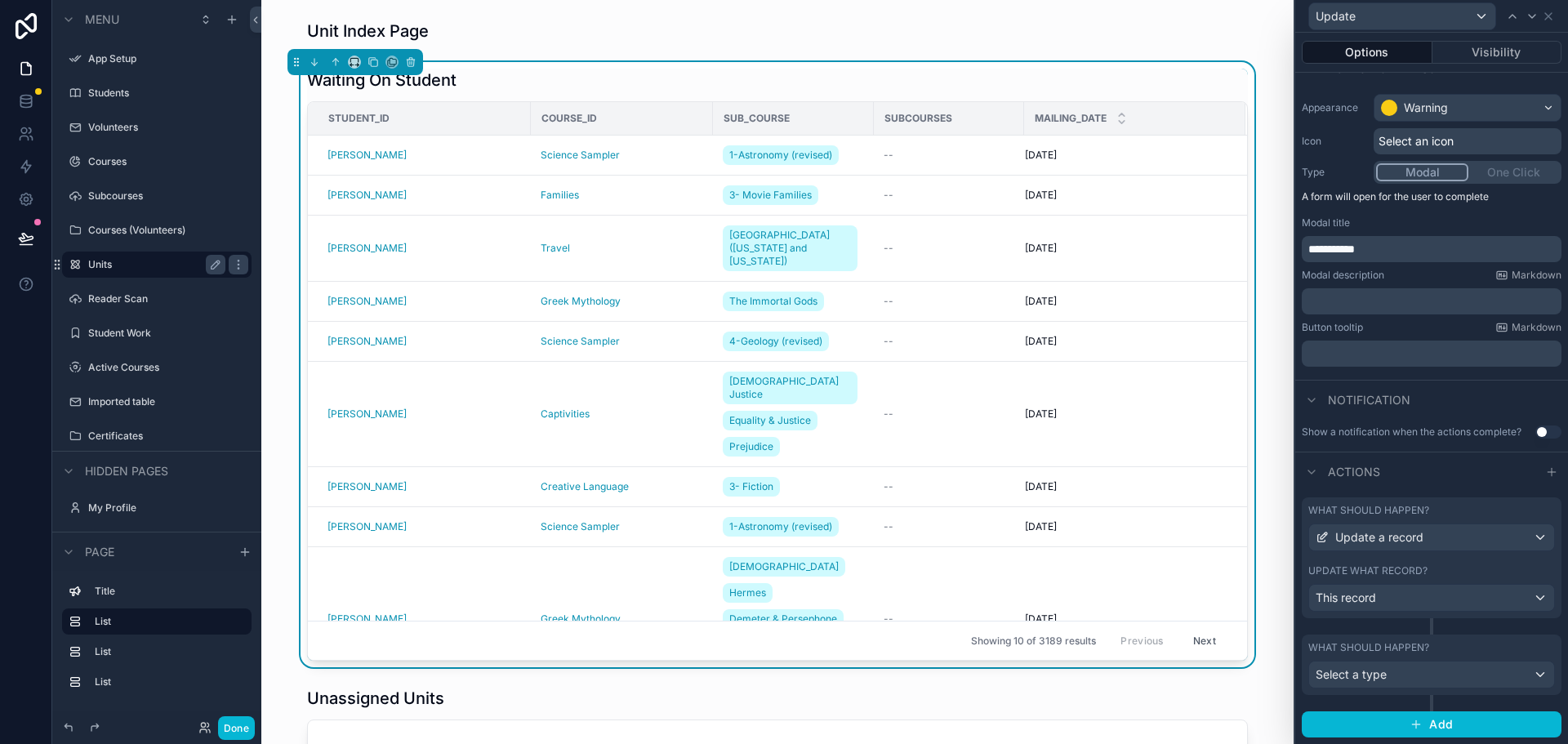
scroll to position [116, 0]
click at [1374, 678] on span "Select a type" at bounding box center [1352, 674] width 71 height 14
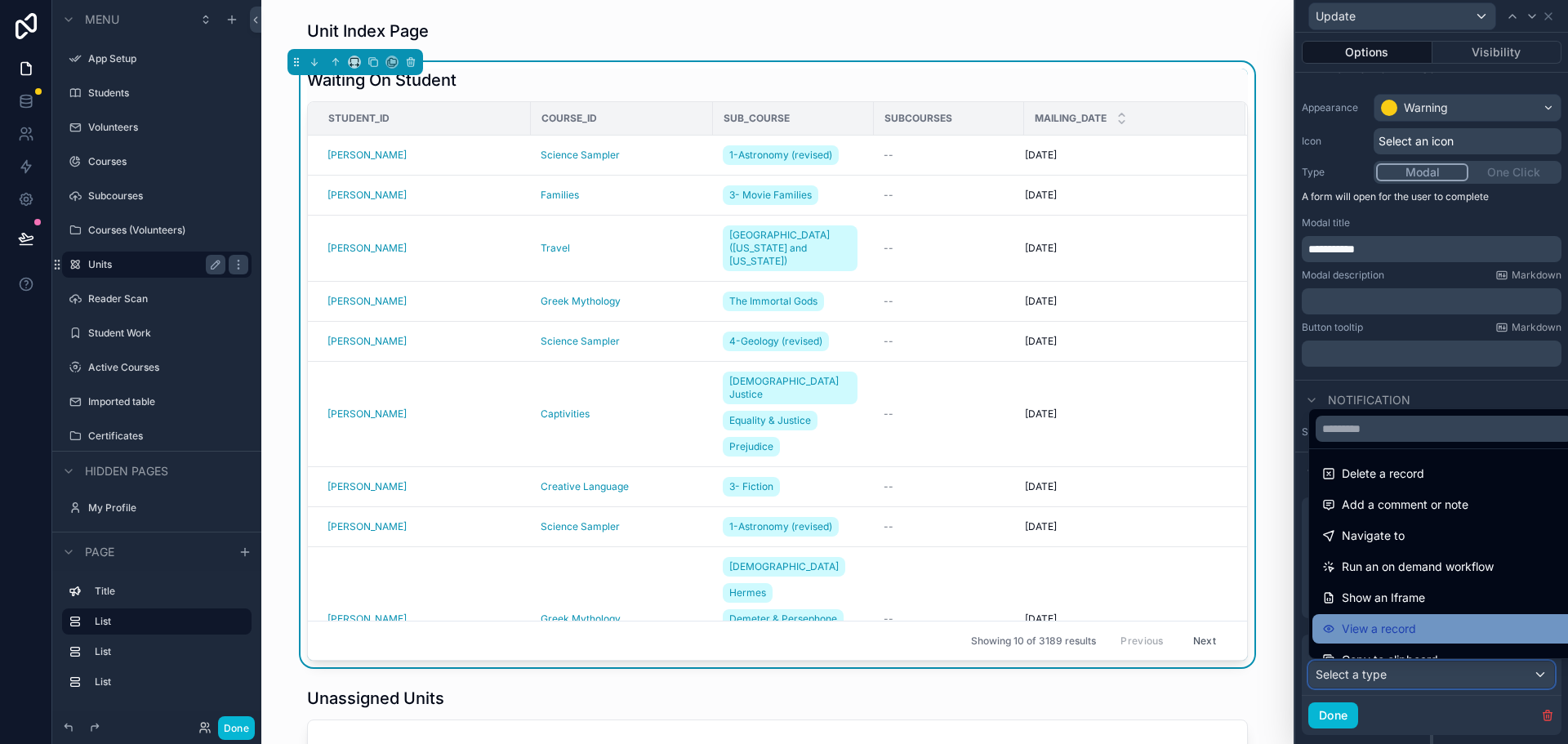
scroll to position [0, 0]
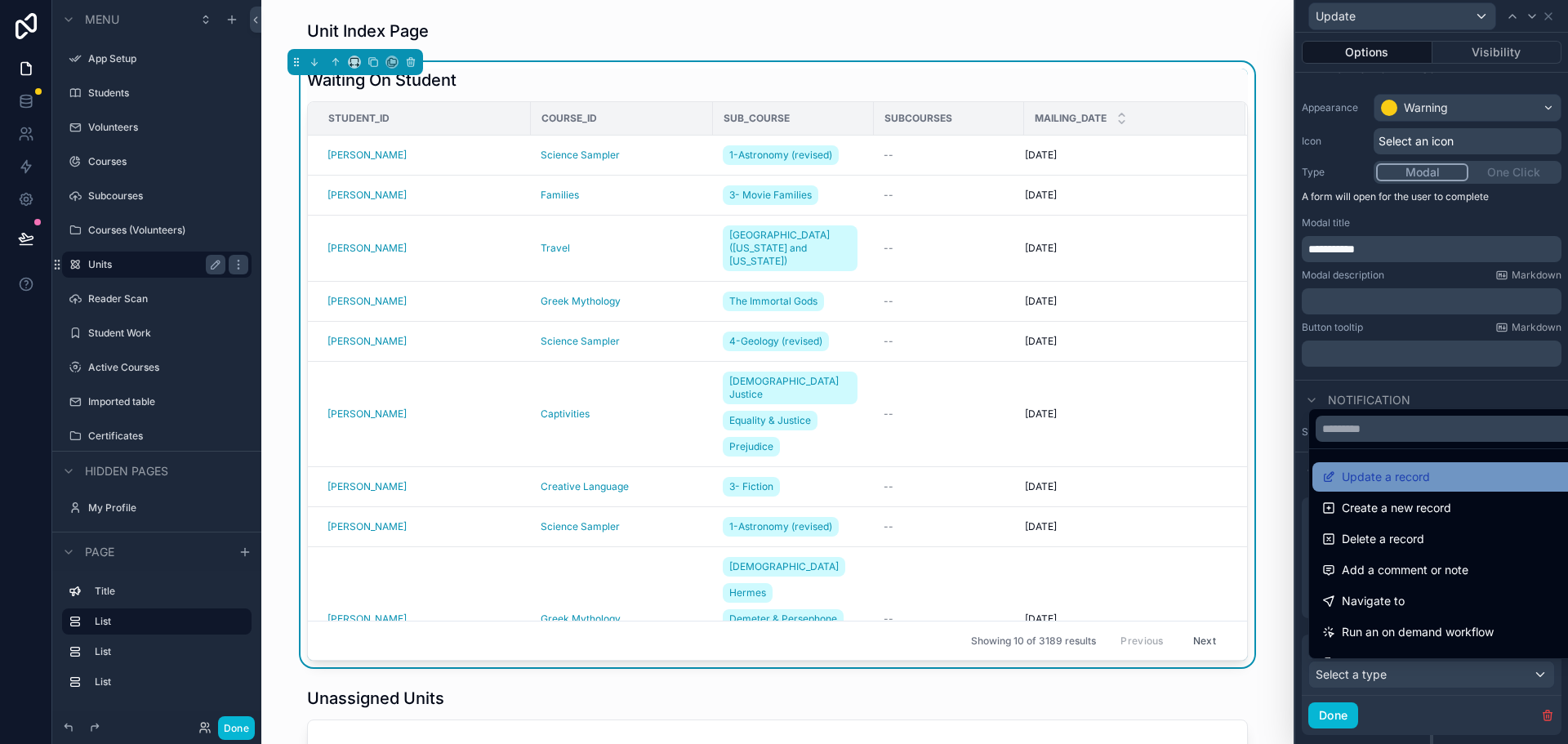
click at [1377, 480] on span "Update a record" at bounding box center [1385, 477] width 89 height 19
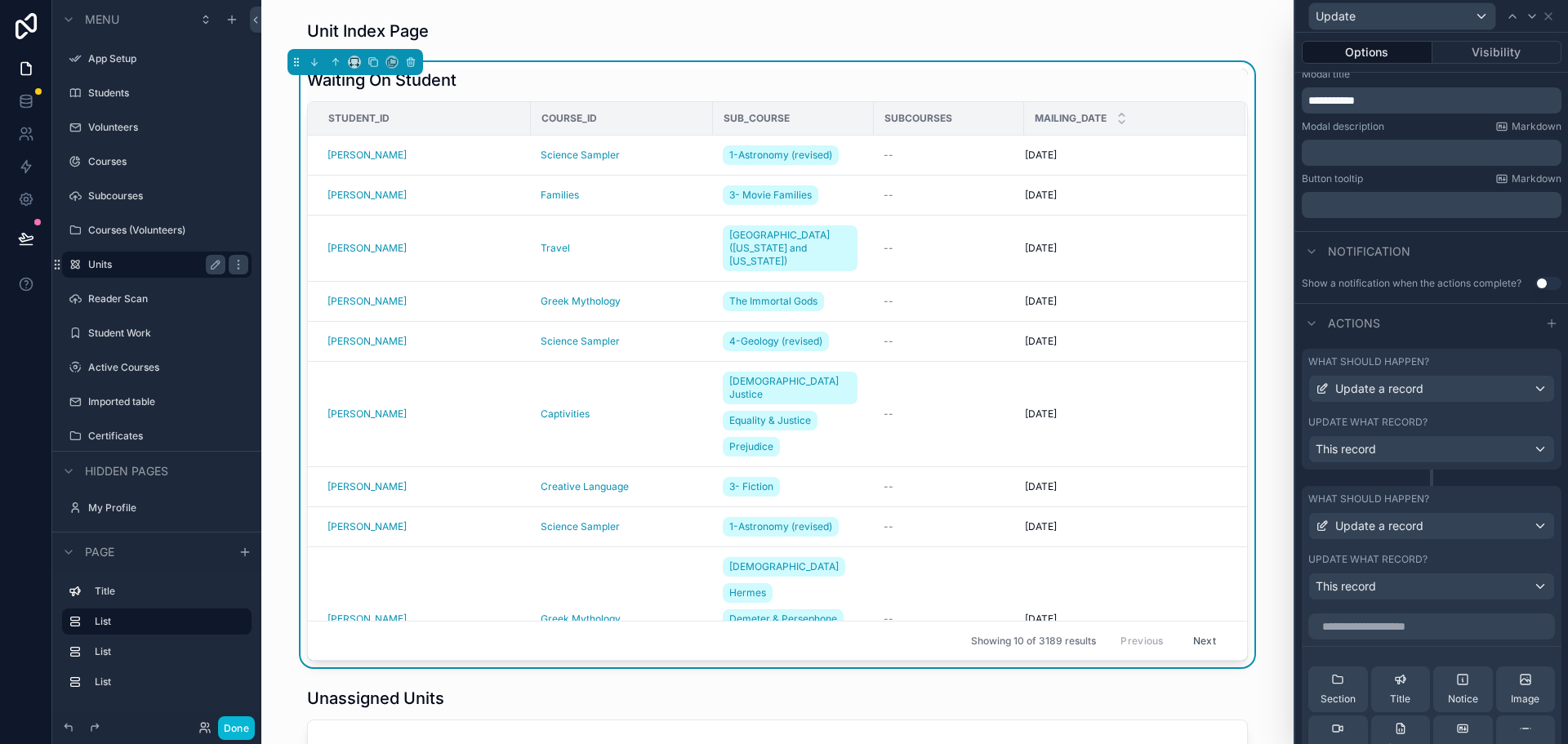
scroll to position [279, 0]
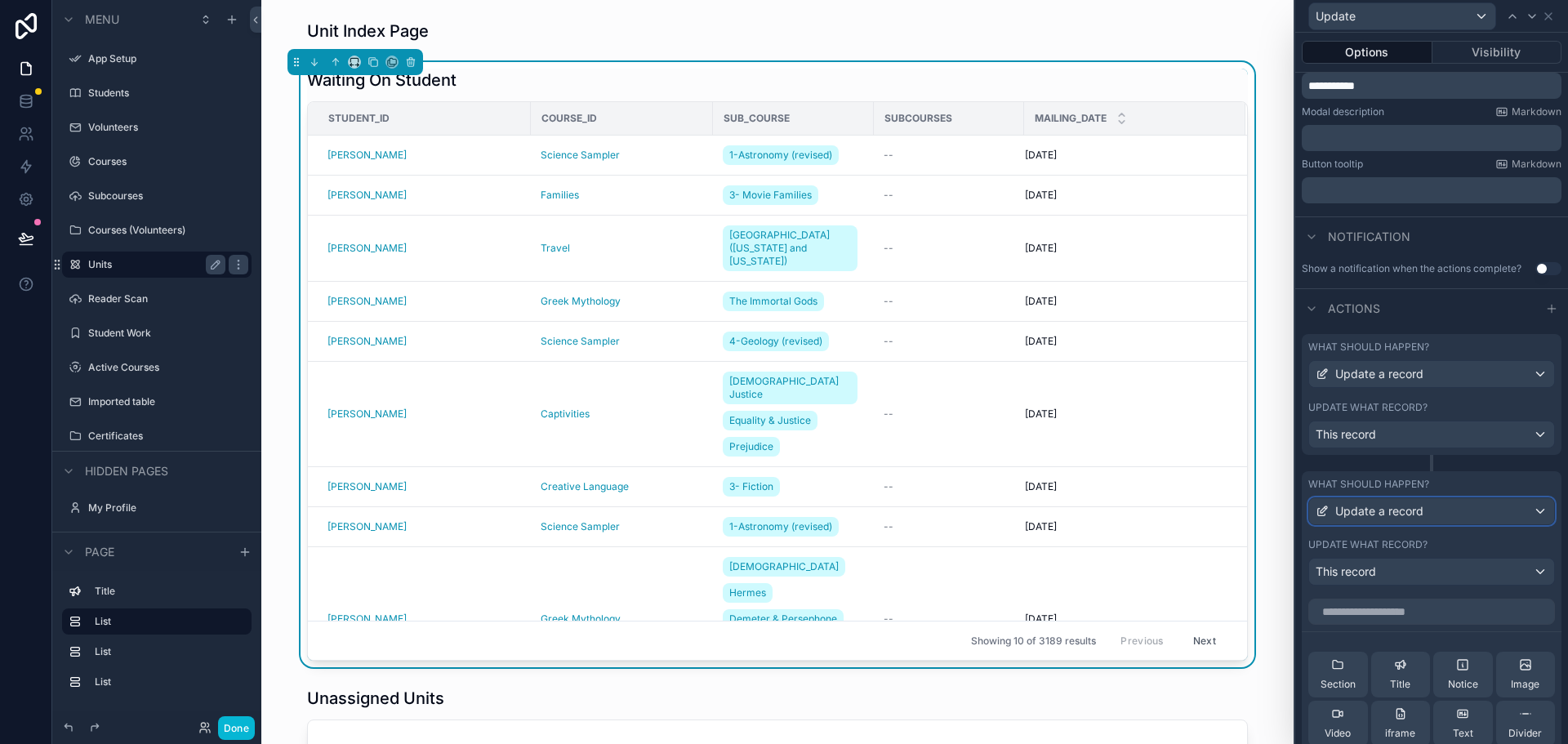
click at [1379, 513] on span "Update a record" at bounding box center [1379, 511] width 89 height 16
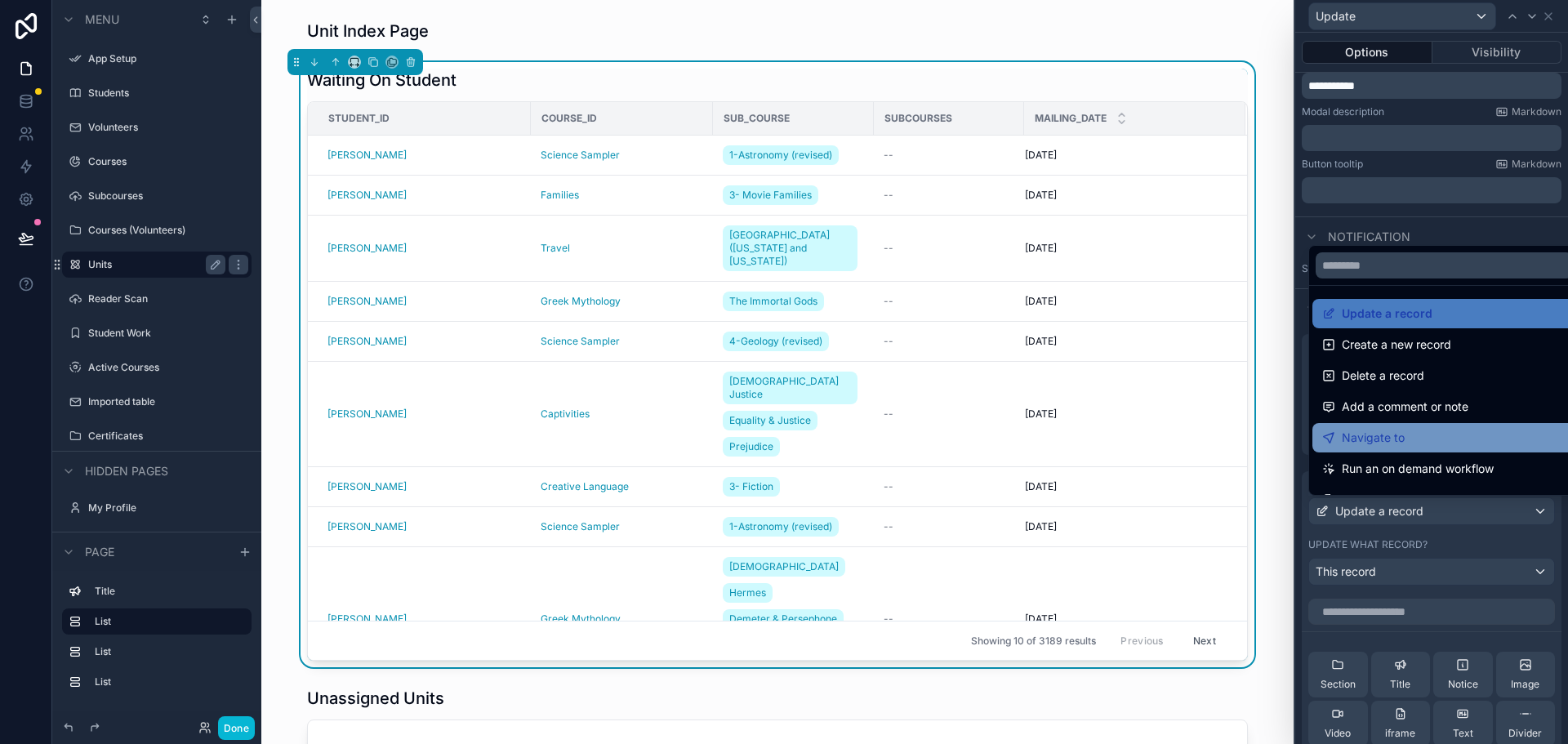
click at [1388, 430] on span "Navigate to" at bounding box center [1373, 437] width 63 height 19
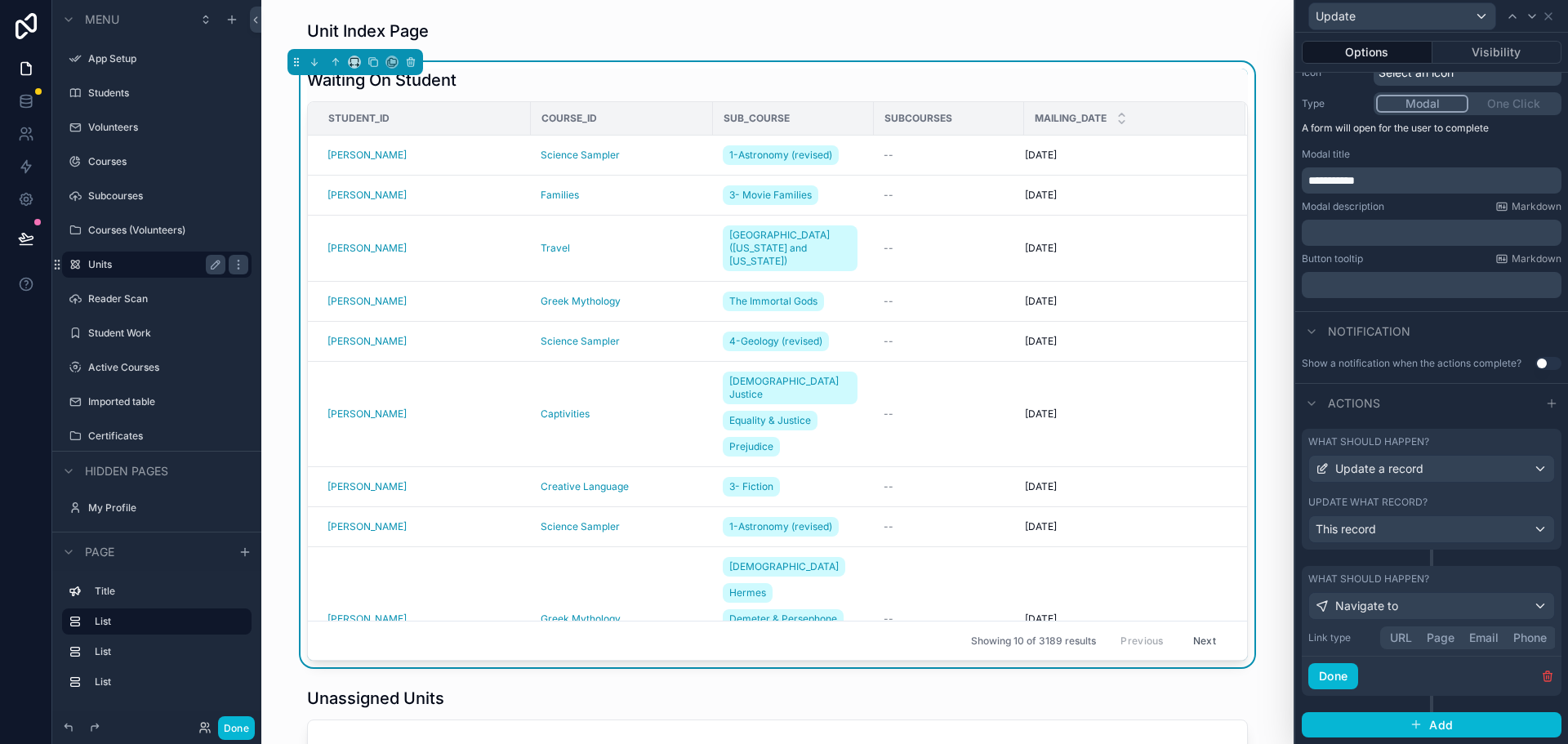
scroll to position [184, 0]
click at [1447, 640] on div "Link type URL Page Email Phone" at bounding box center [1432, 637] width 247 height 23
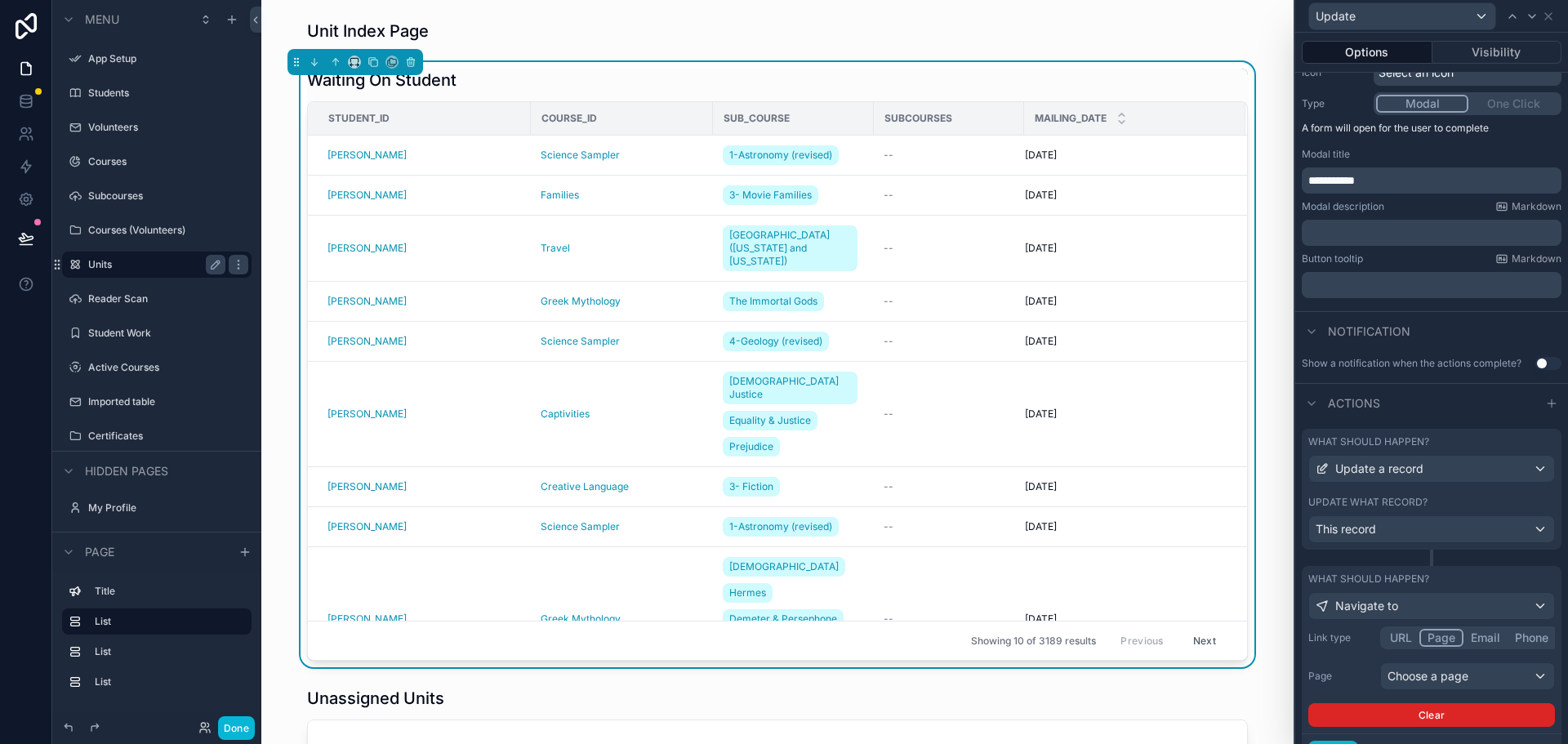
scroll to position [262, 0]
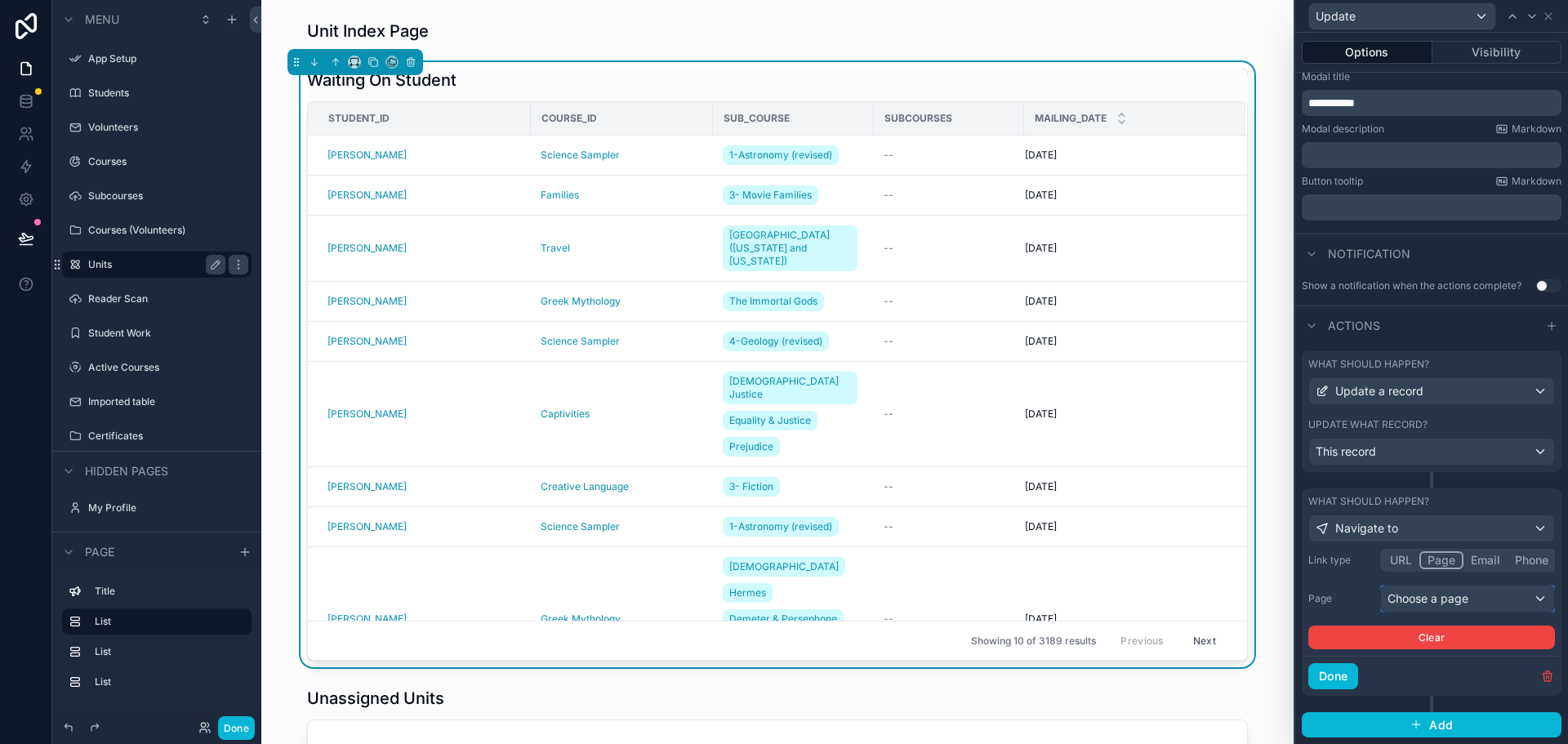
click at [1437, 603] on div "Choose a page" at bounding box center [1468, 598] width 174 height 26
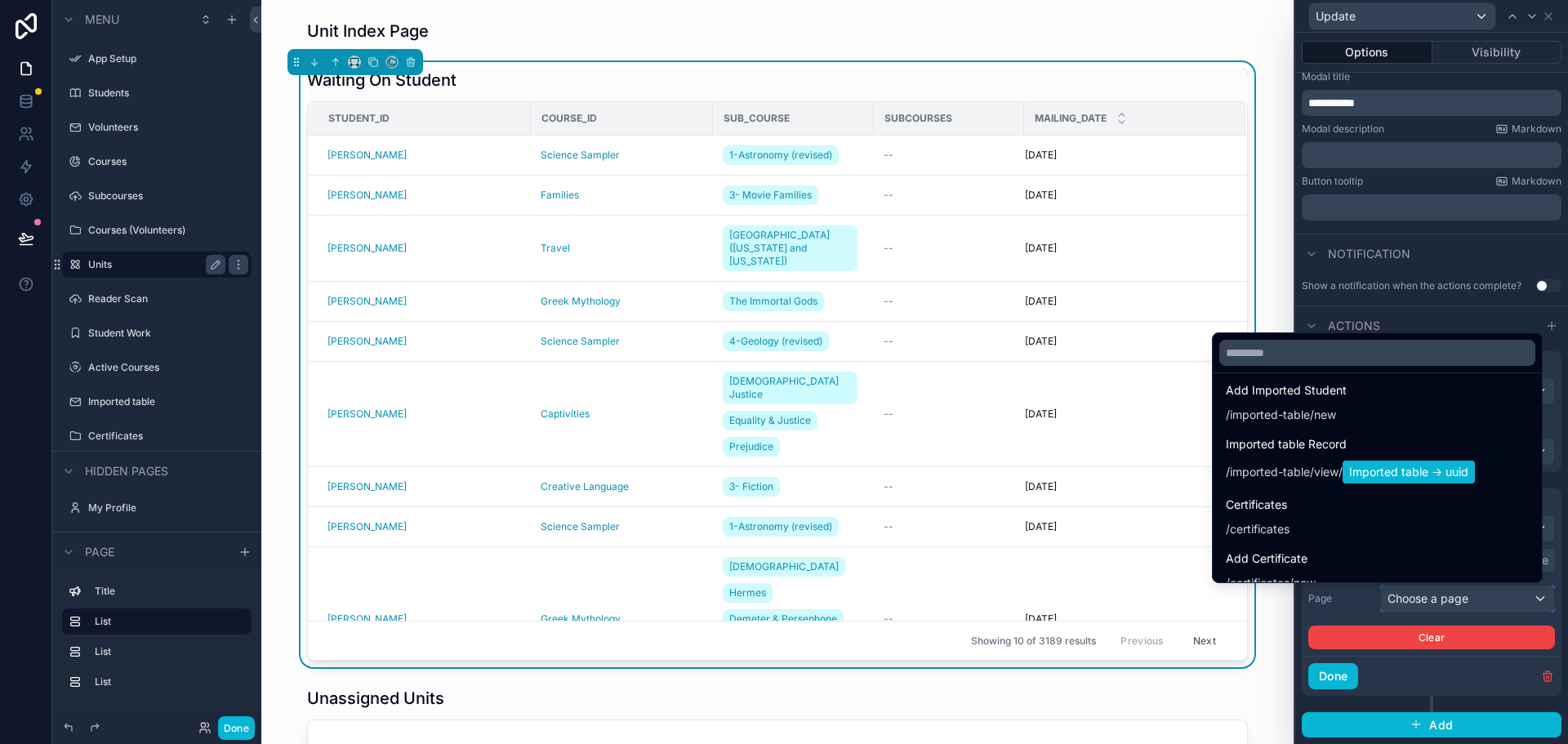
scroll to position [1633, 0]
click at [1260, 360] on input "text" at bounding box center [1377, 352] width 316 height 26
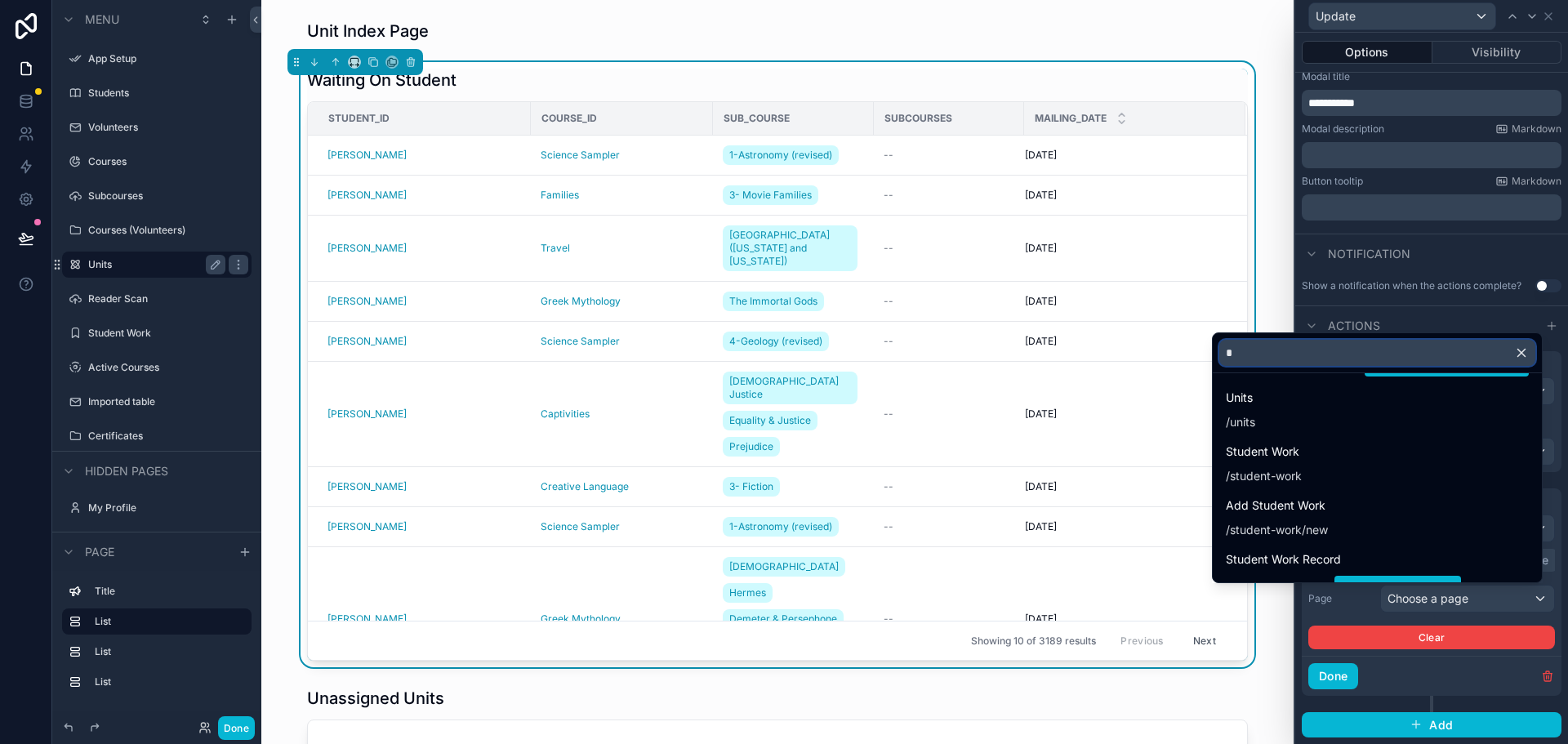
scroll to position [1145, 0]
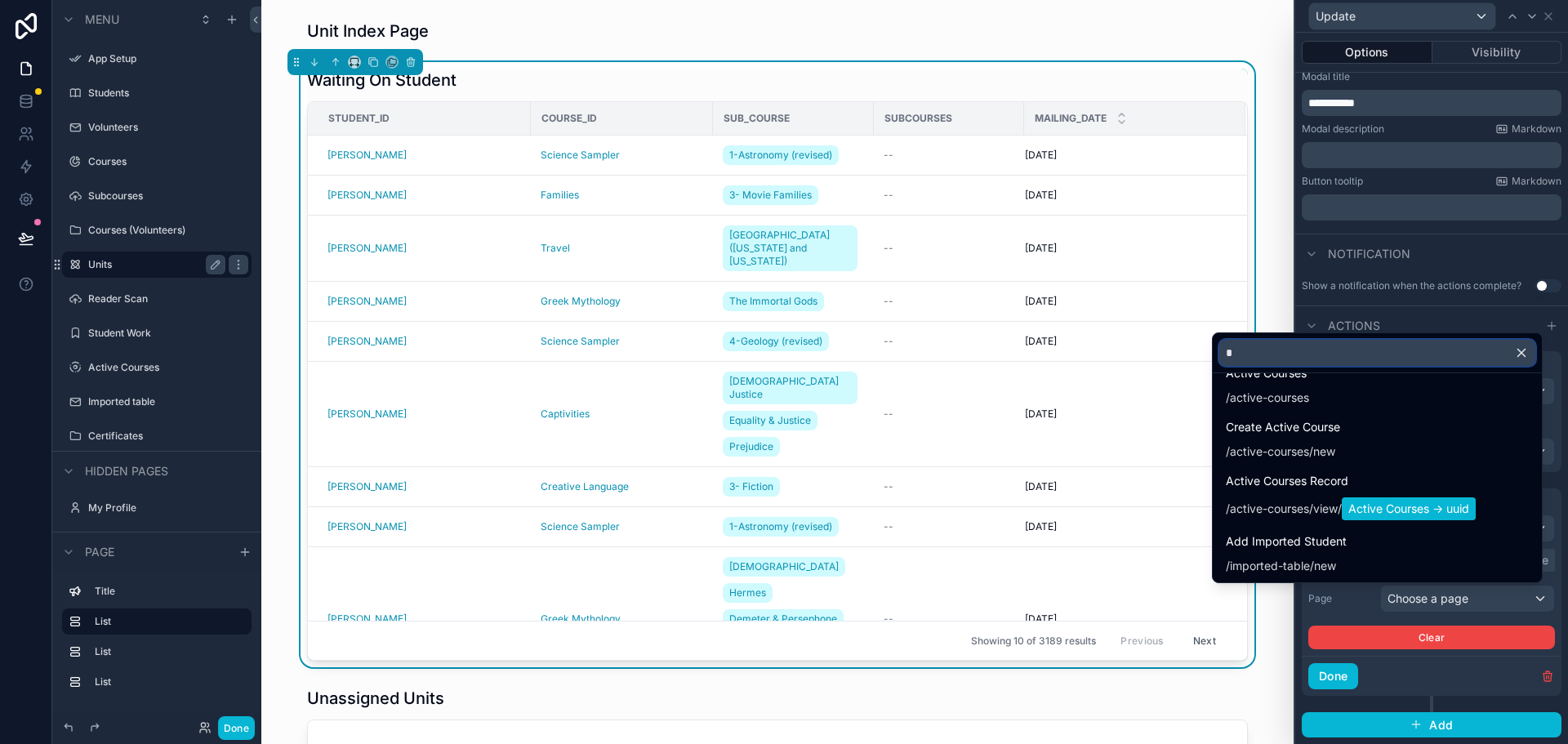
type input "*"
click at [1521, 350] on icon "button" at bounding box center [1521, 352] width 15 height 15
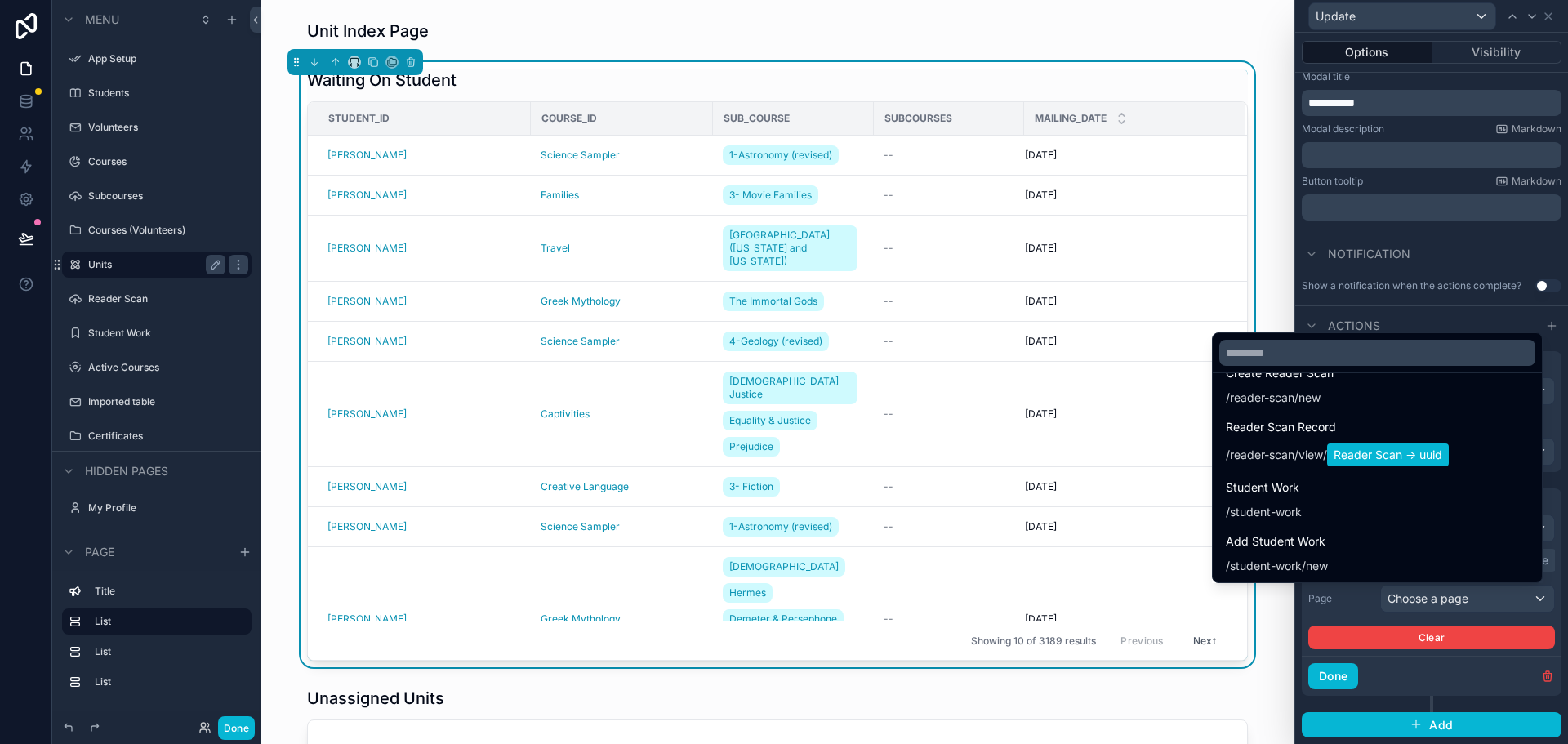
click at [1395, 686] on div at bounding box center [1431, 372] width 273 height 744
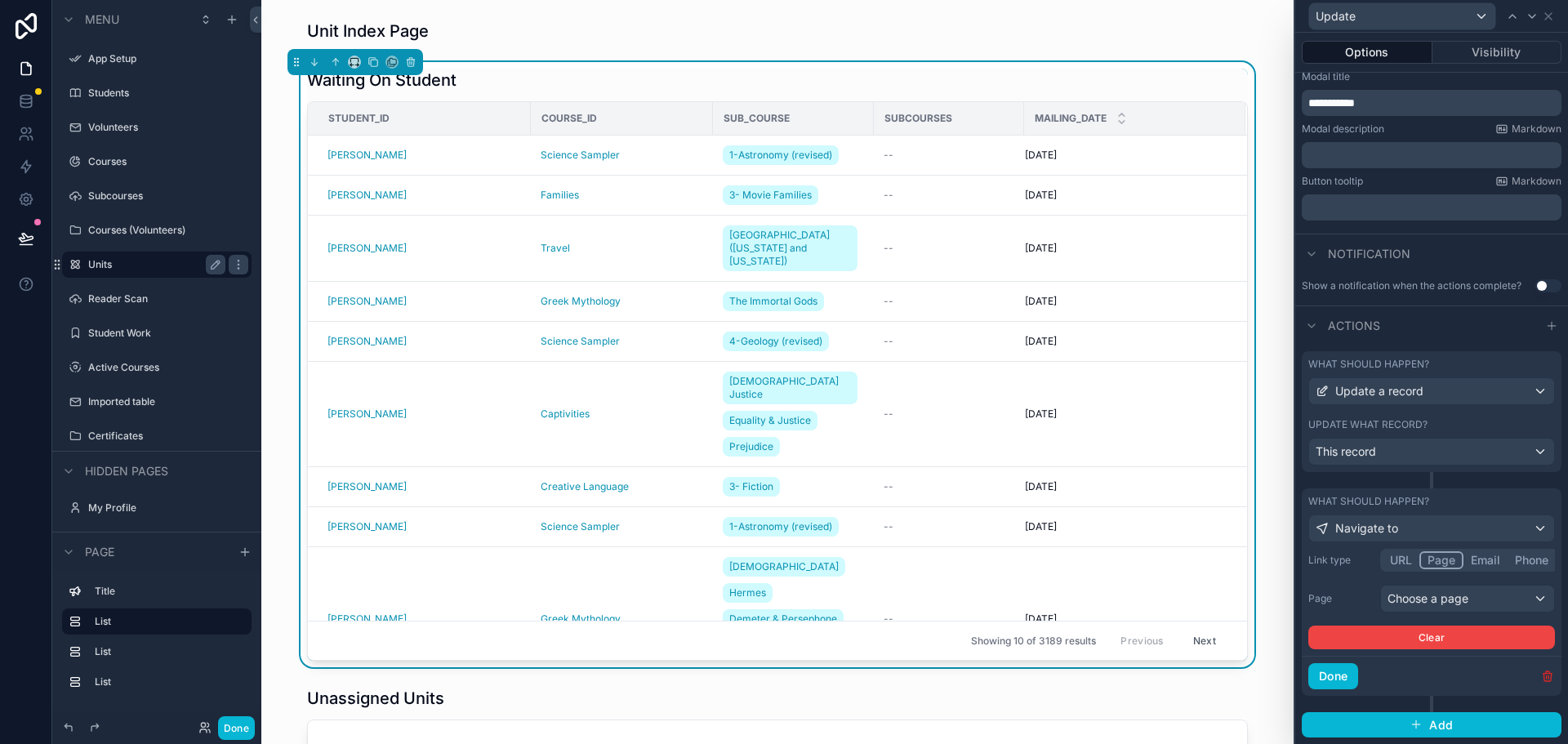
click at [1543, 673] on icon "button" at bounding box center [1548, 673] width 9 height 0
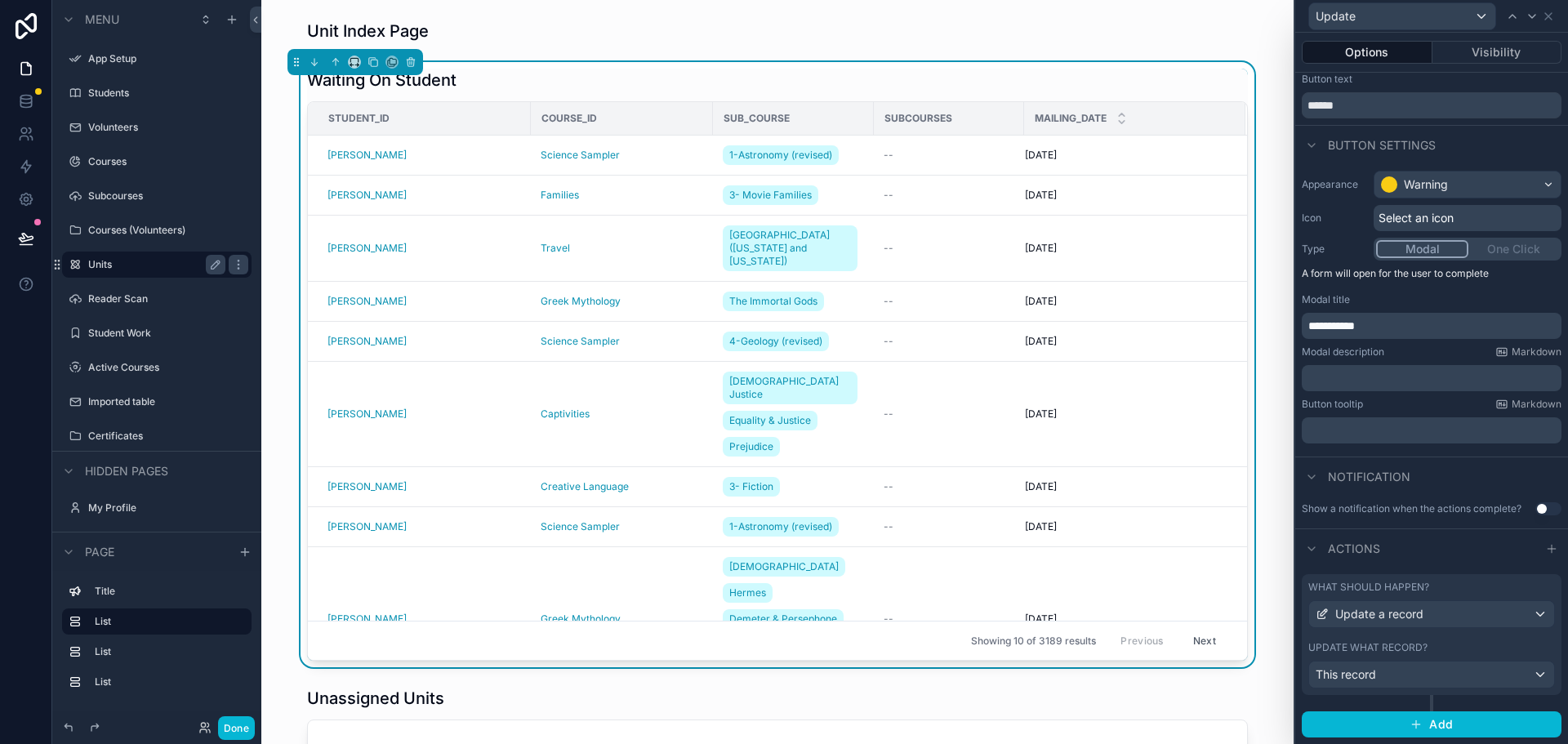
scroll to position [39, 0]
click at [226, 17] on icon "scrollable content" at bounding box center [232, 19] width 13 height 13
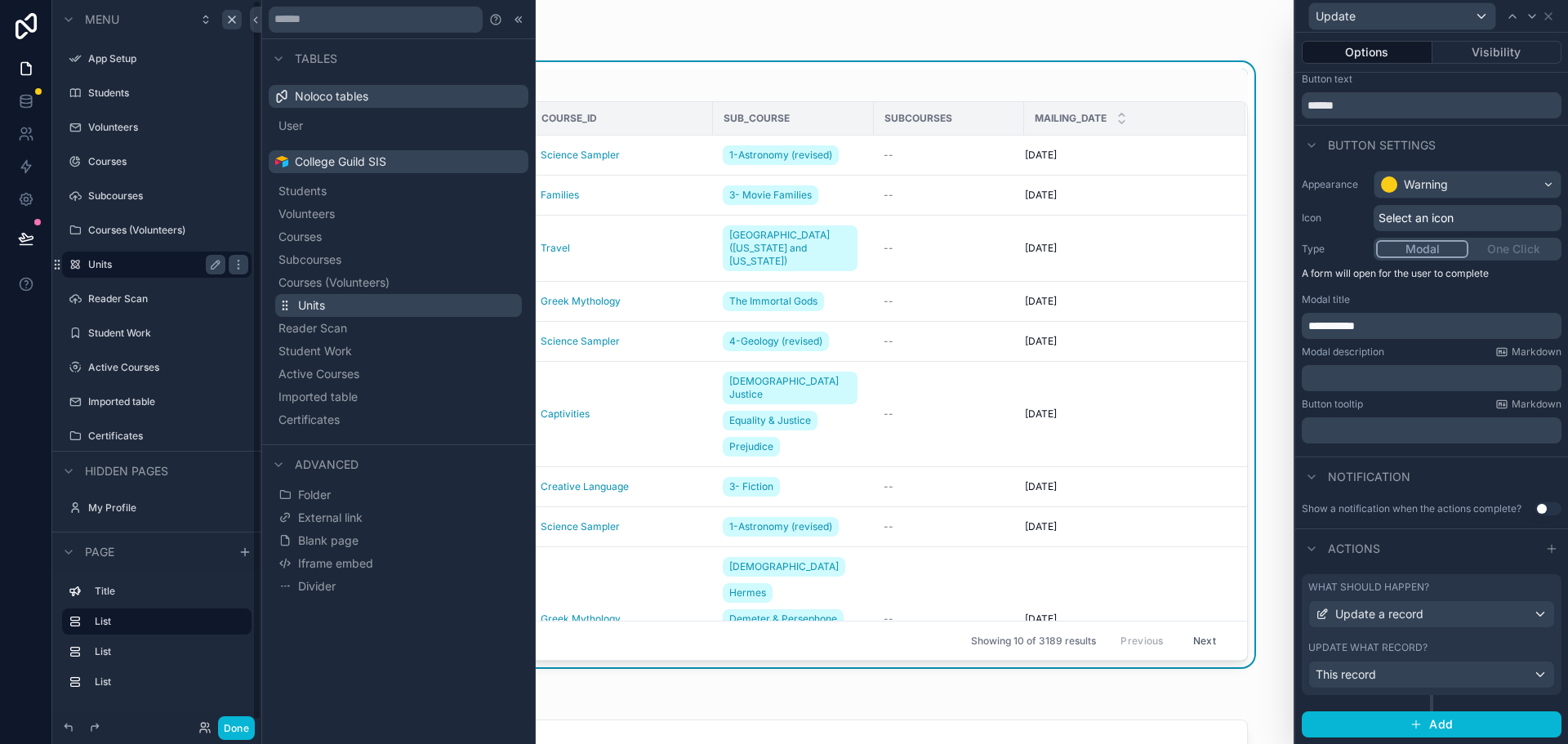
click at [308, 301] on span "Units" at bounding box center [311, 306] width 27 height 16
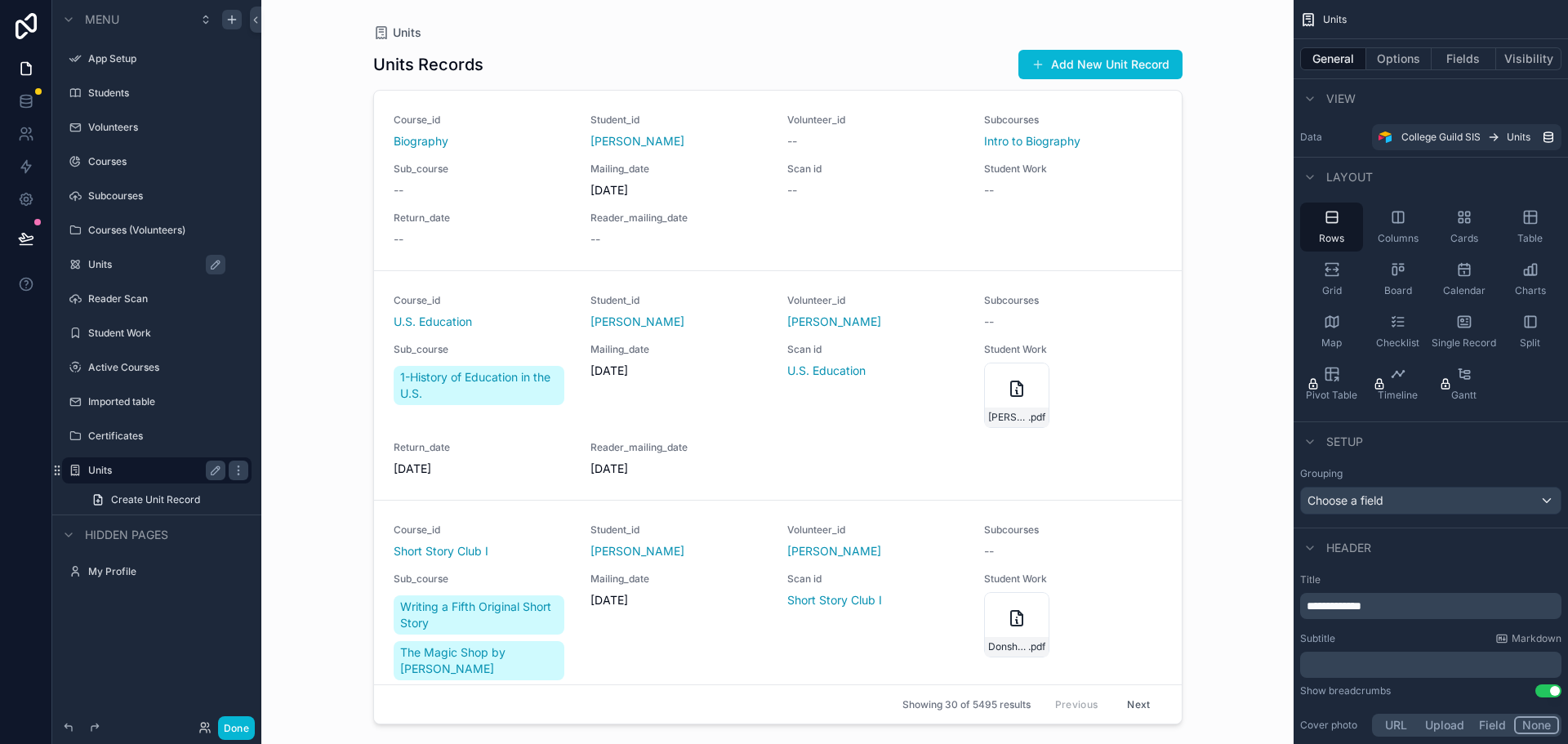
click at [112, 468] on label "Units" at bounding box center [153, 470] width 131 height 13
click at [1116, 227] on div "scrollable content" at bounding box center [777, 362] width 836 height 724
click at [1536, 224] on icon "scrollable content" at bounding box center [1531, 217] width 16 height 16
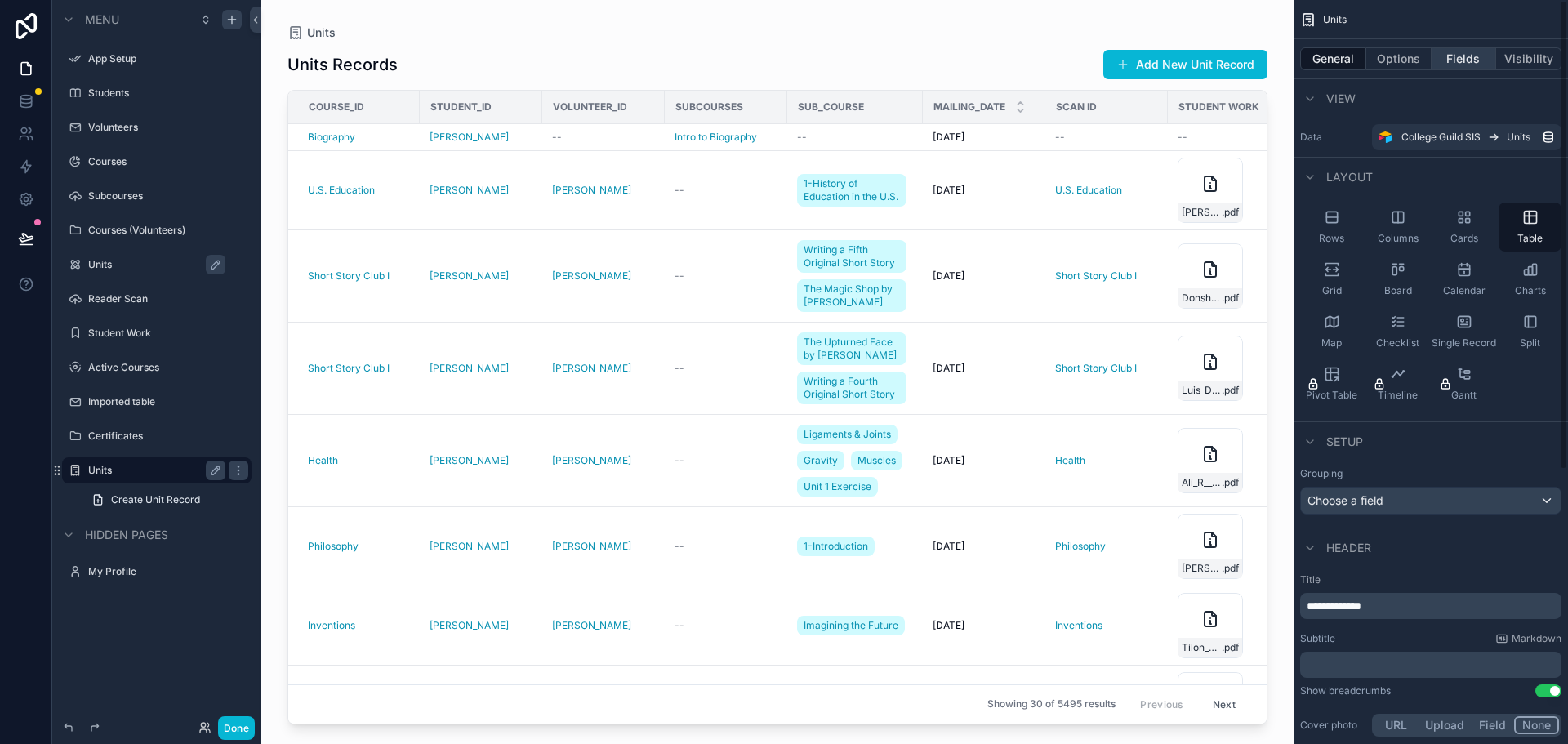
click at [1471, 60] on button "Fields" at bounding box center [1465, 58] width 66 height 23
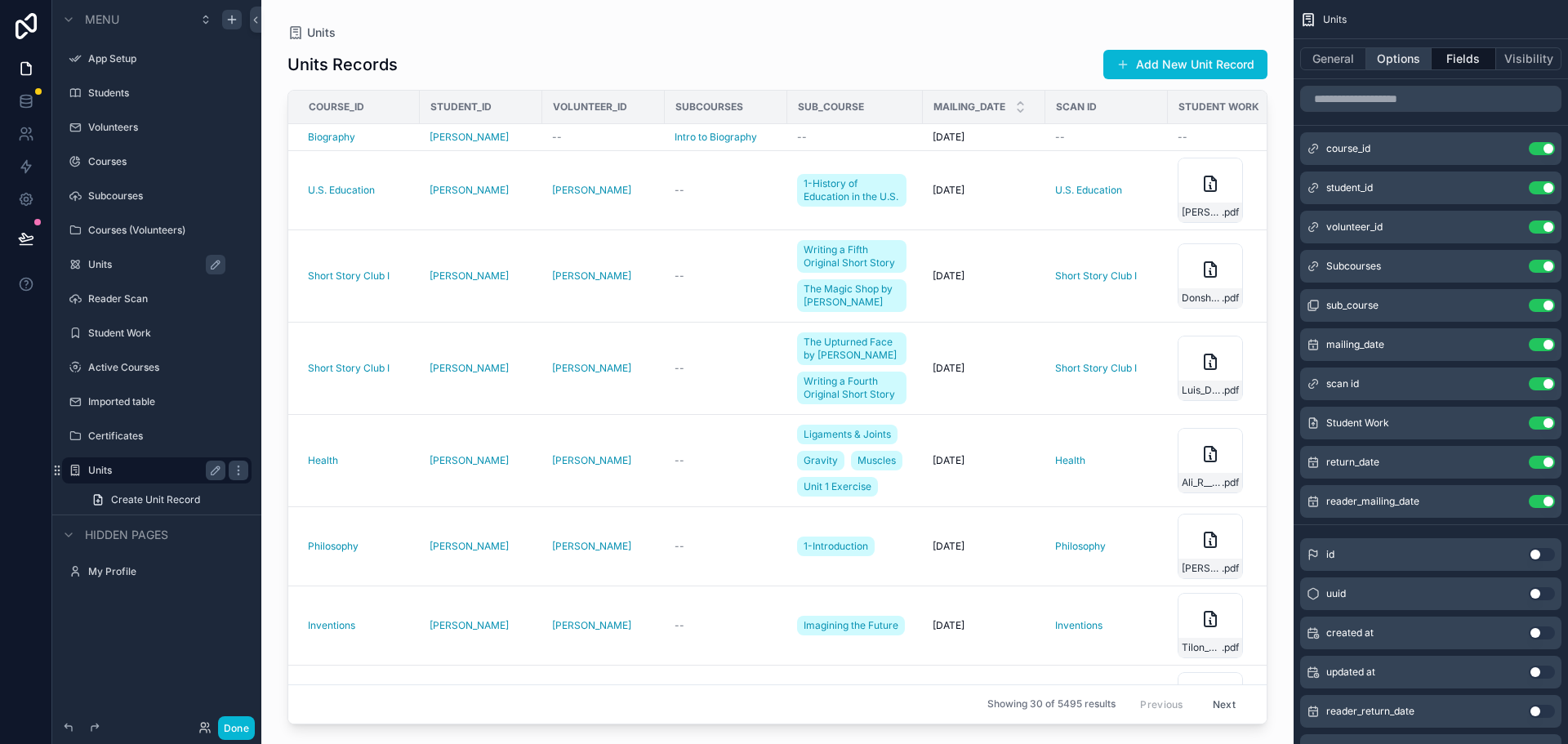
click at [1380, 58] on button "Options" at bounding box center [1399, 58] width 66 height 23
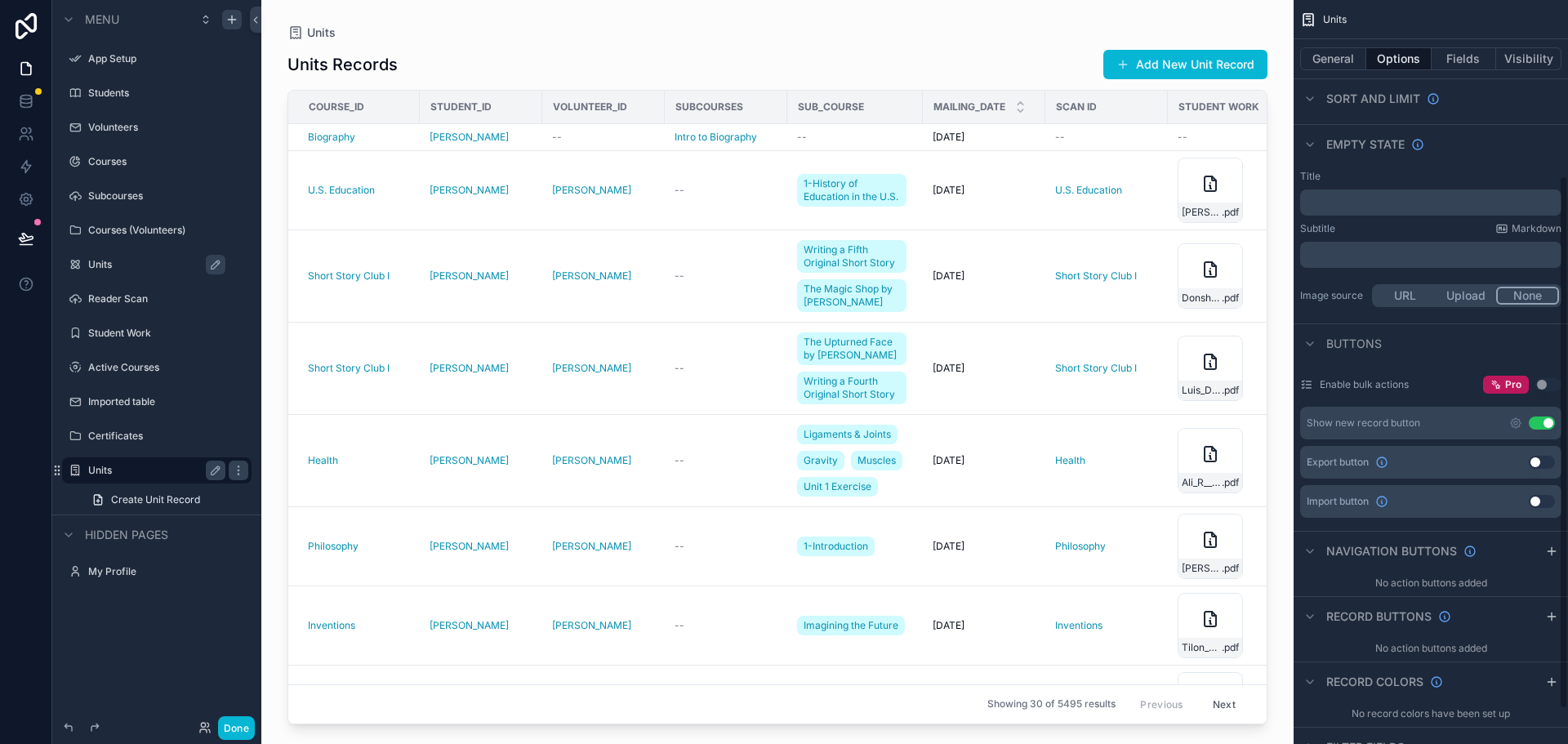
scroll to position [293, 0]
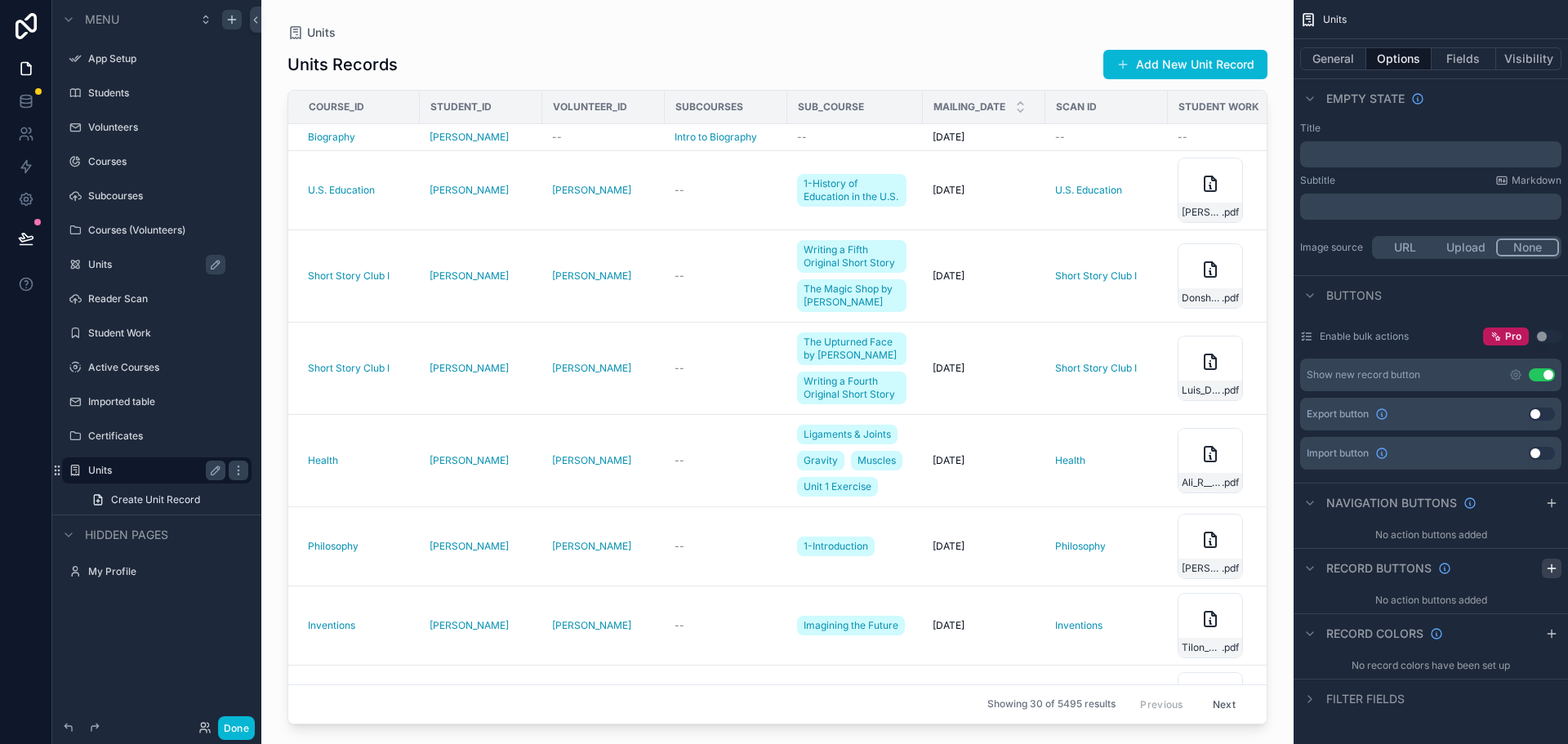
click at [1556, 561] on icon "scrollable content" at bounding box center [1552, 568] width 13 height 13
click at [1517, 608] on icon "scrollable content" at bounding box center [1516, 606] width 13 height 13
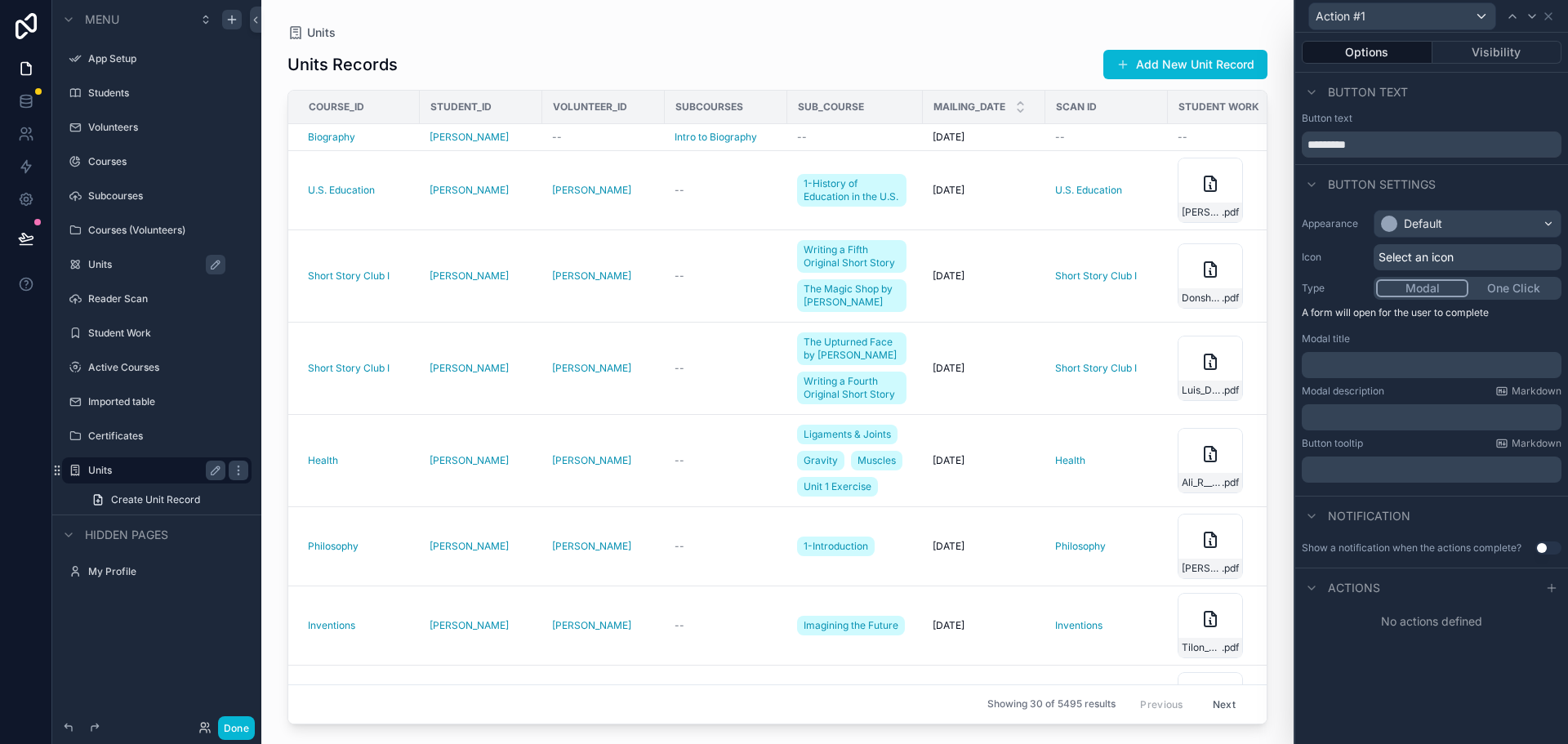
drag, startPoint x: 1551, startPoint y: 592, endPoint x: 1499, endPoint y: 613, distance: 56.1
click at [1551, 591] on icon at bounding box center [1552, 588] width 13 height 13
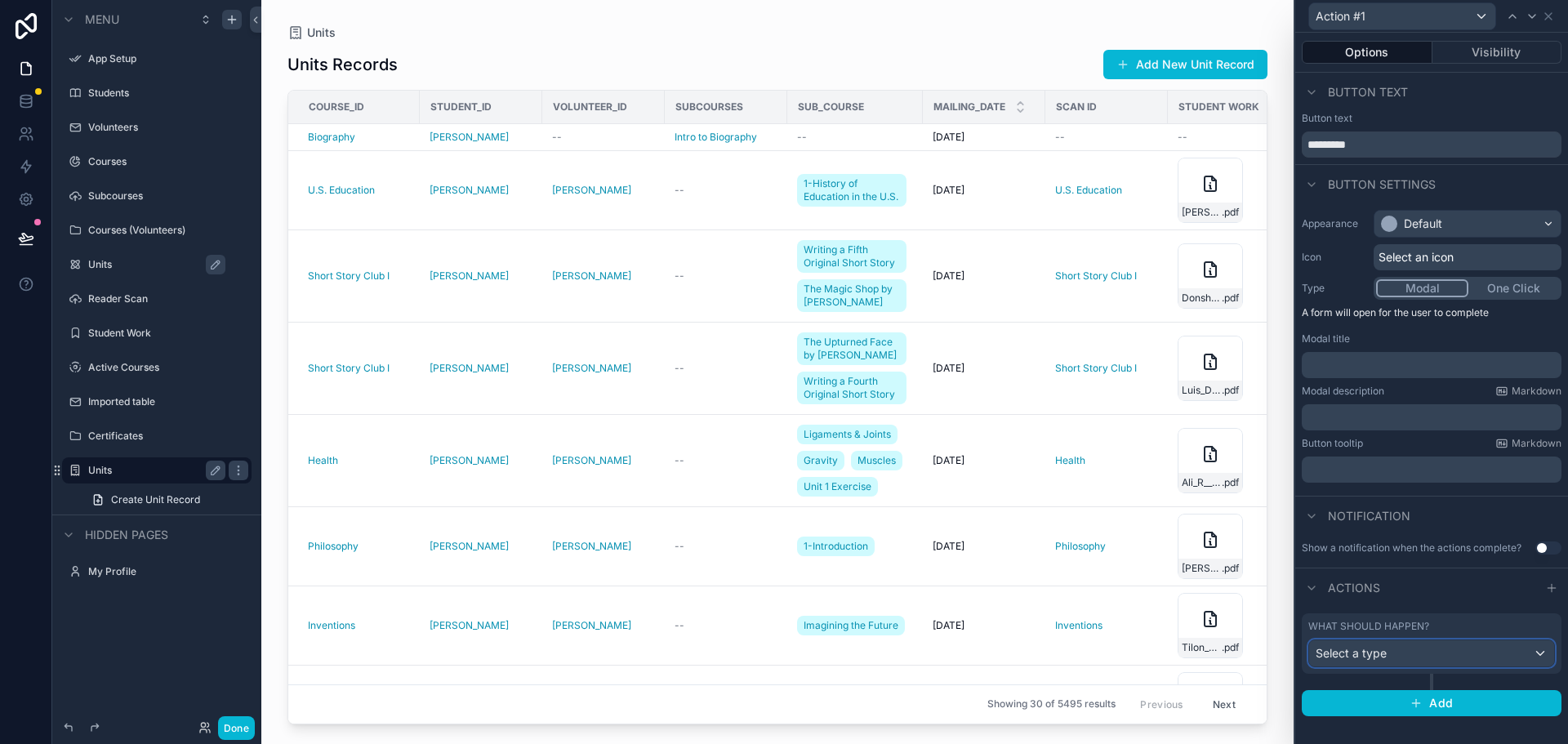
click at [1435, 651] on div "Select a type" at bounding box center [1432, 653] width 245 height 26
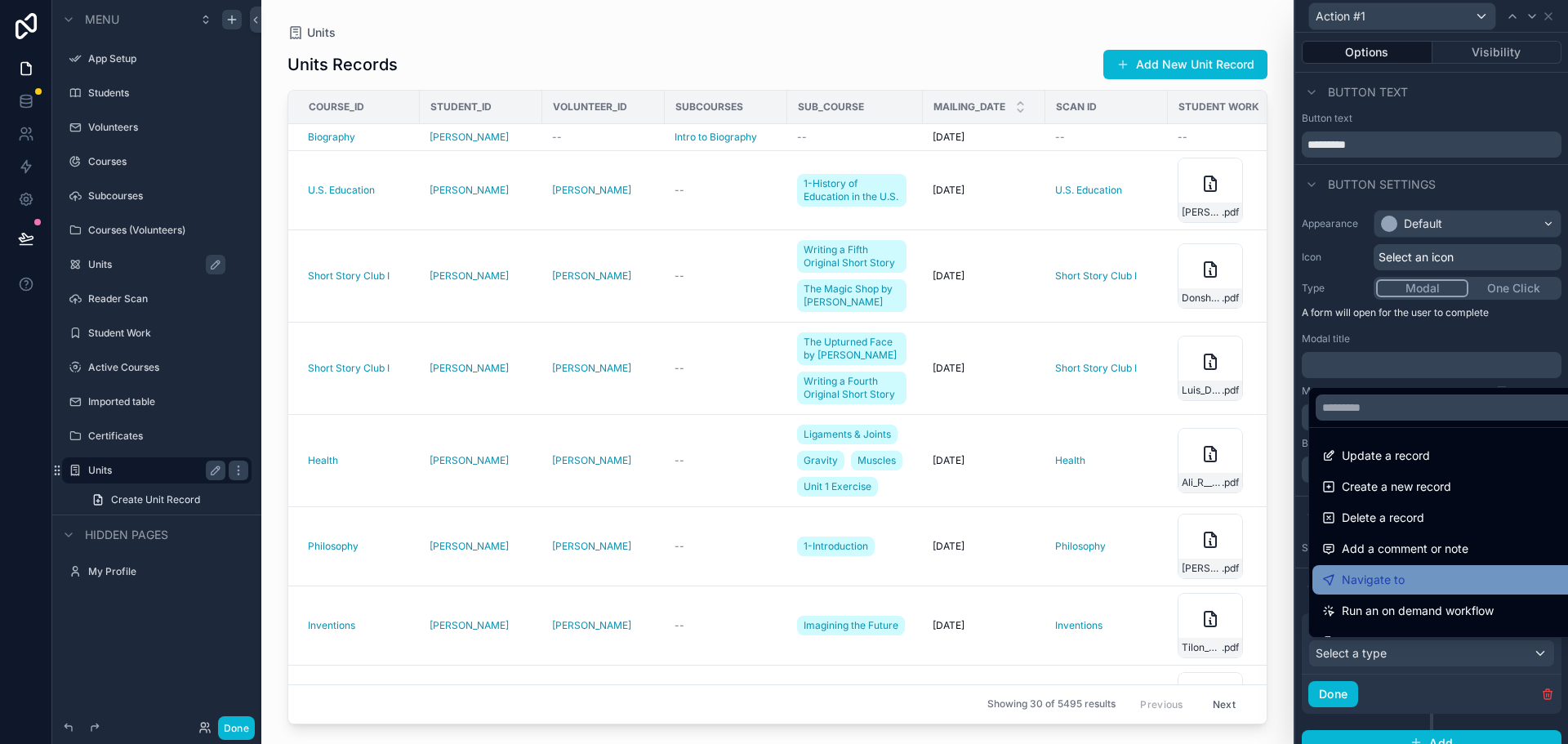
click at [1398, 576] on span "Navigate to" at bounding box center [1373, 579] width 63 height 19
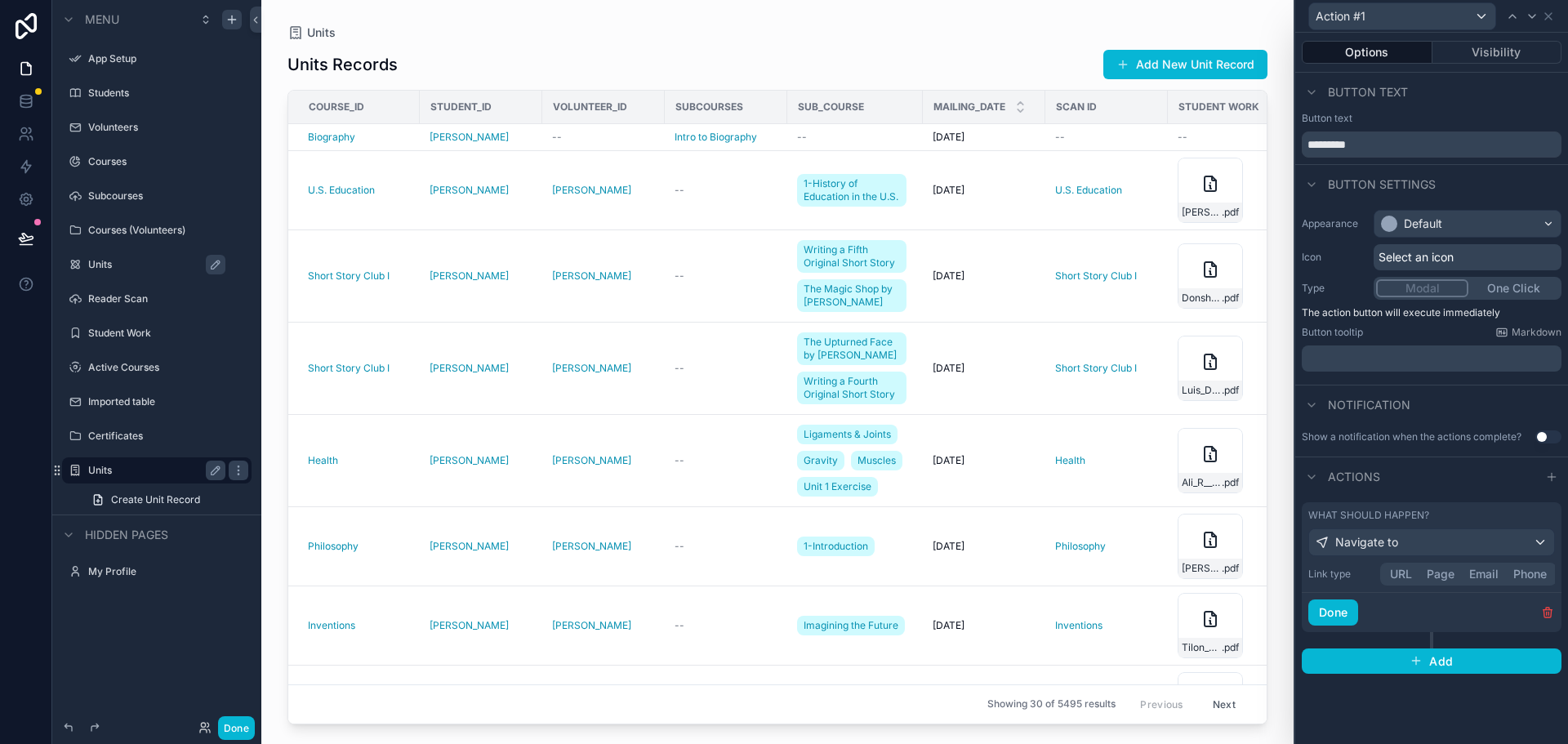
click at [1441, 574] on button "Page" at bounding box center [1440, 574] width 43 height 18
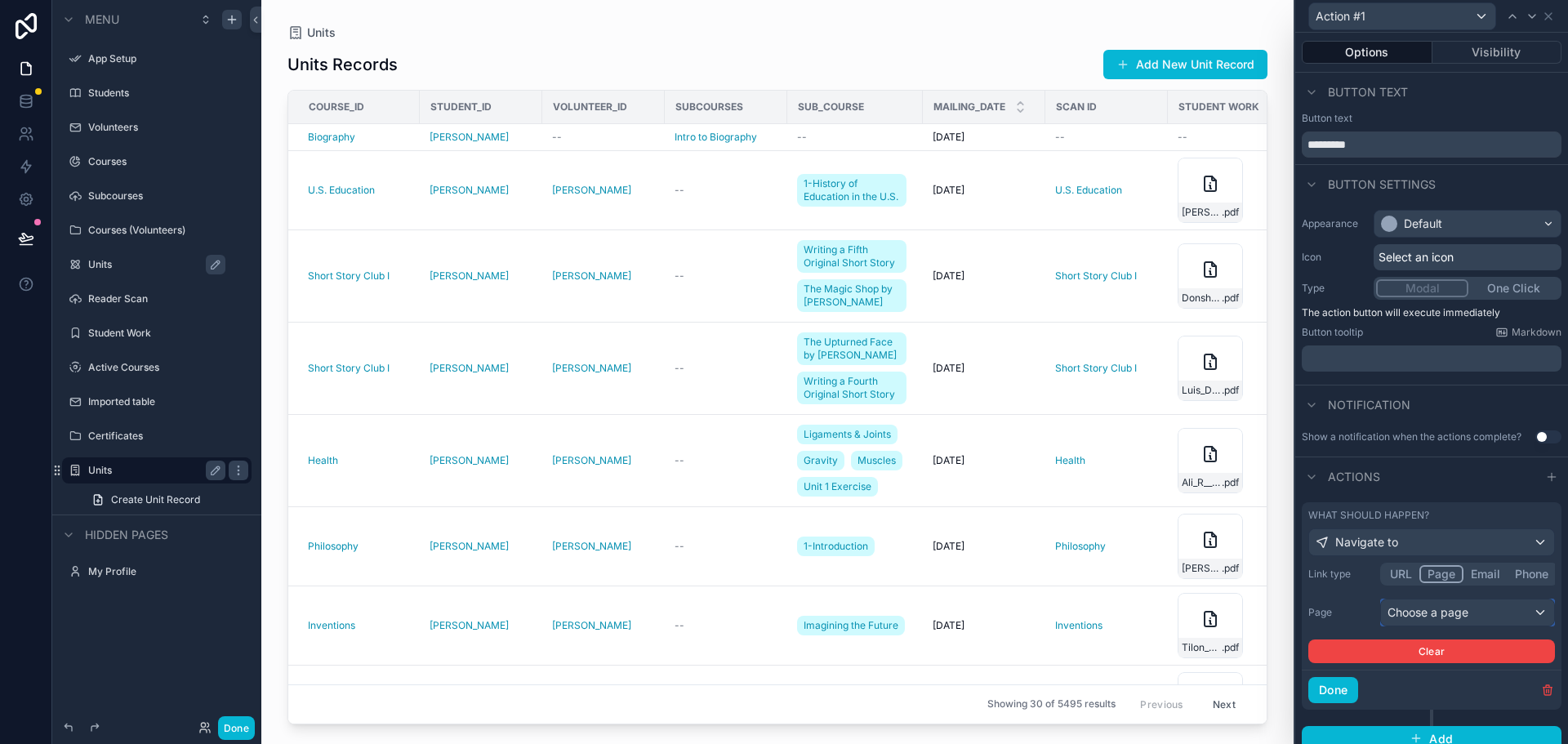
click at [1448, 613] on div "Choose a page" at bounding box center [1468, 612] width 174 height 26
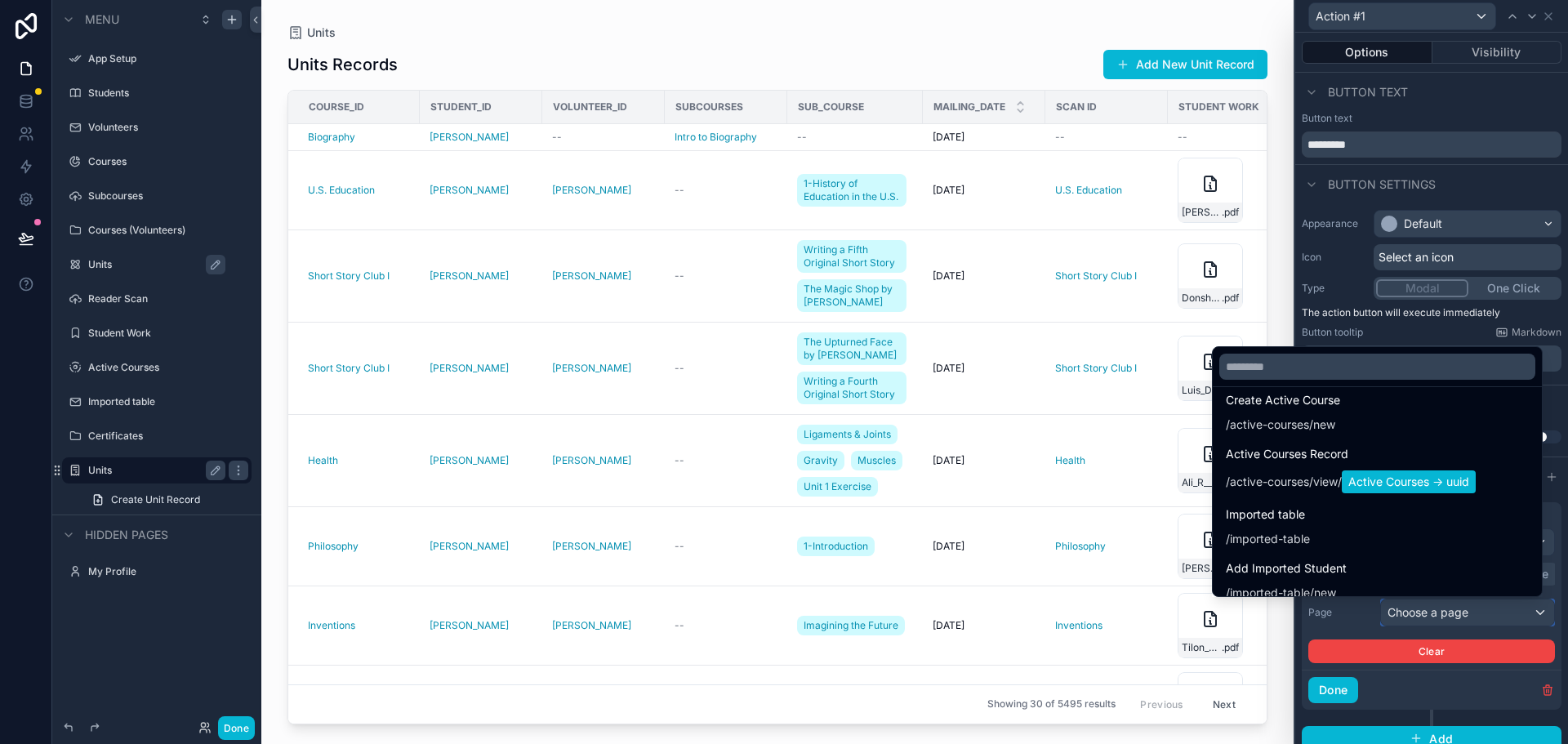
scroll to position [1878, 0]
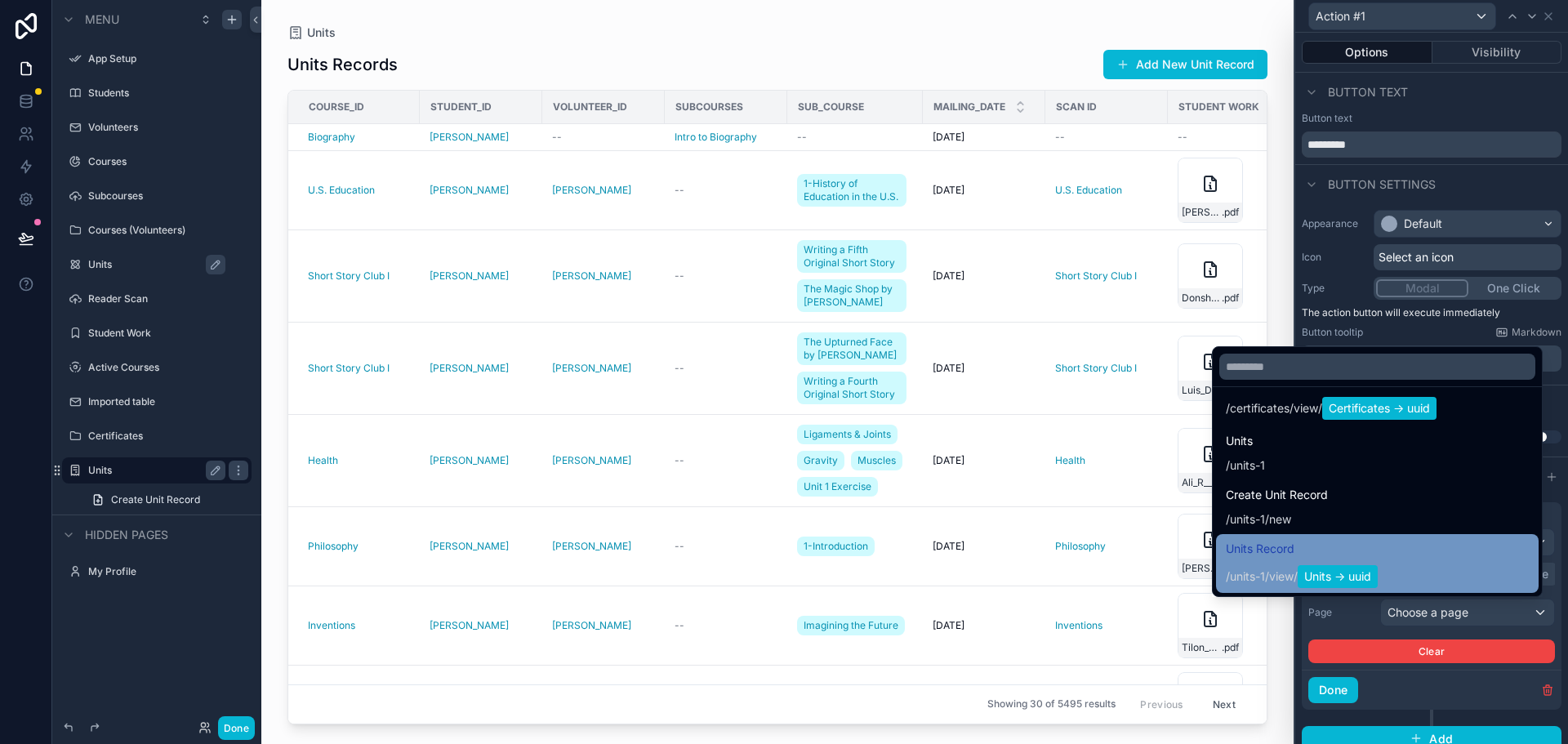
click at [1269, 568] on span "view" at bounding box center [1281, 576] width 25 height 16
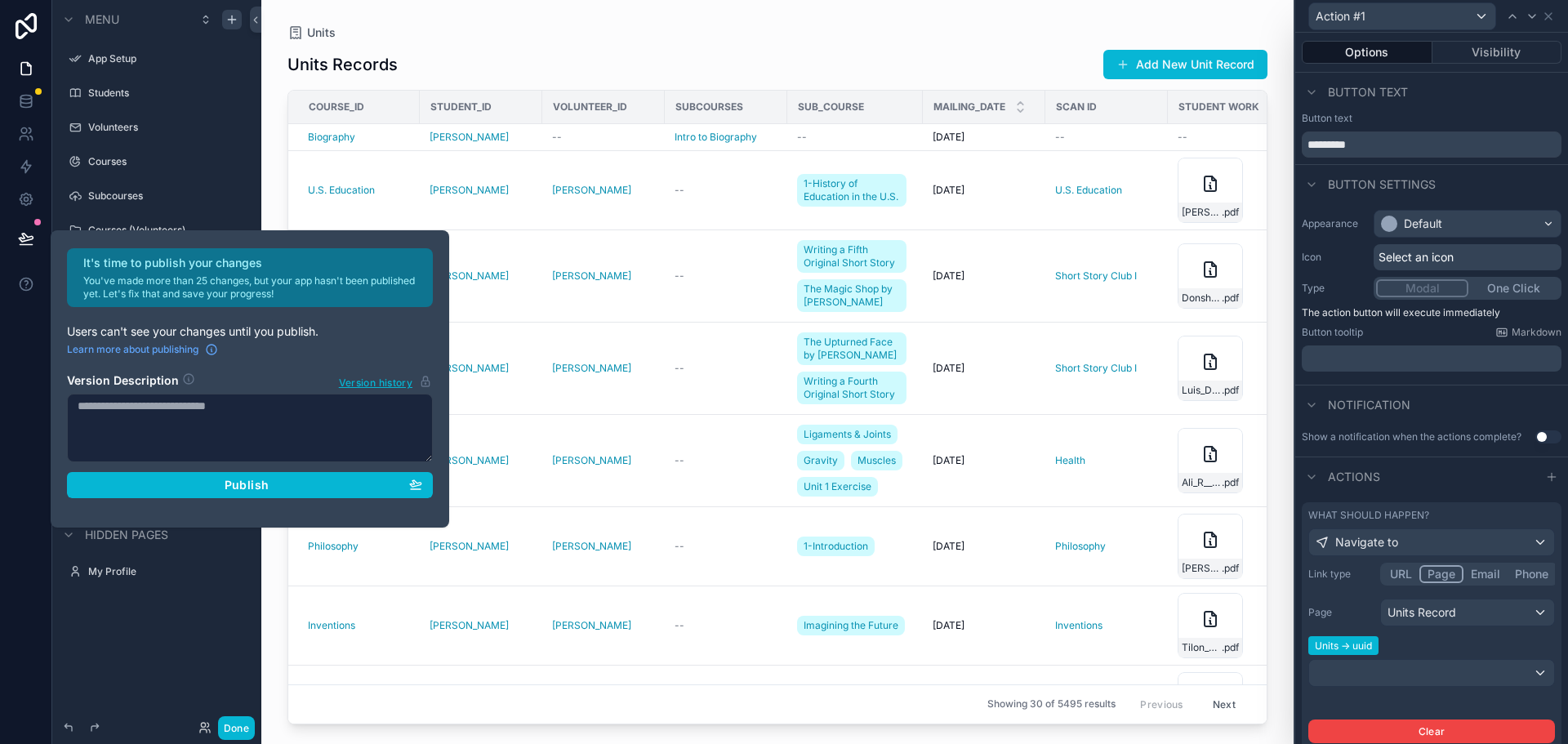
click at [1444, 648] on div "Units -> uuid" at bounding box center [1432, 648] width 247 height 19
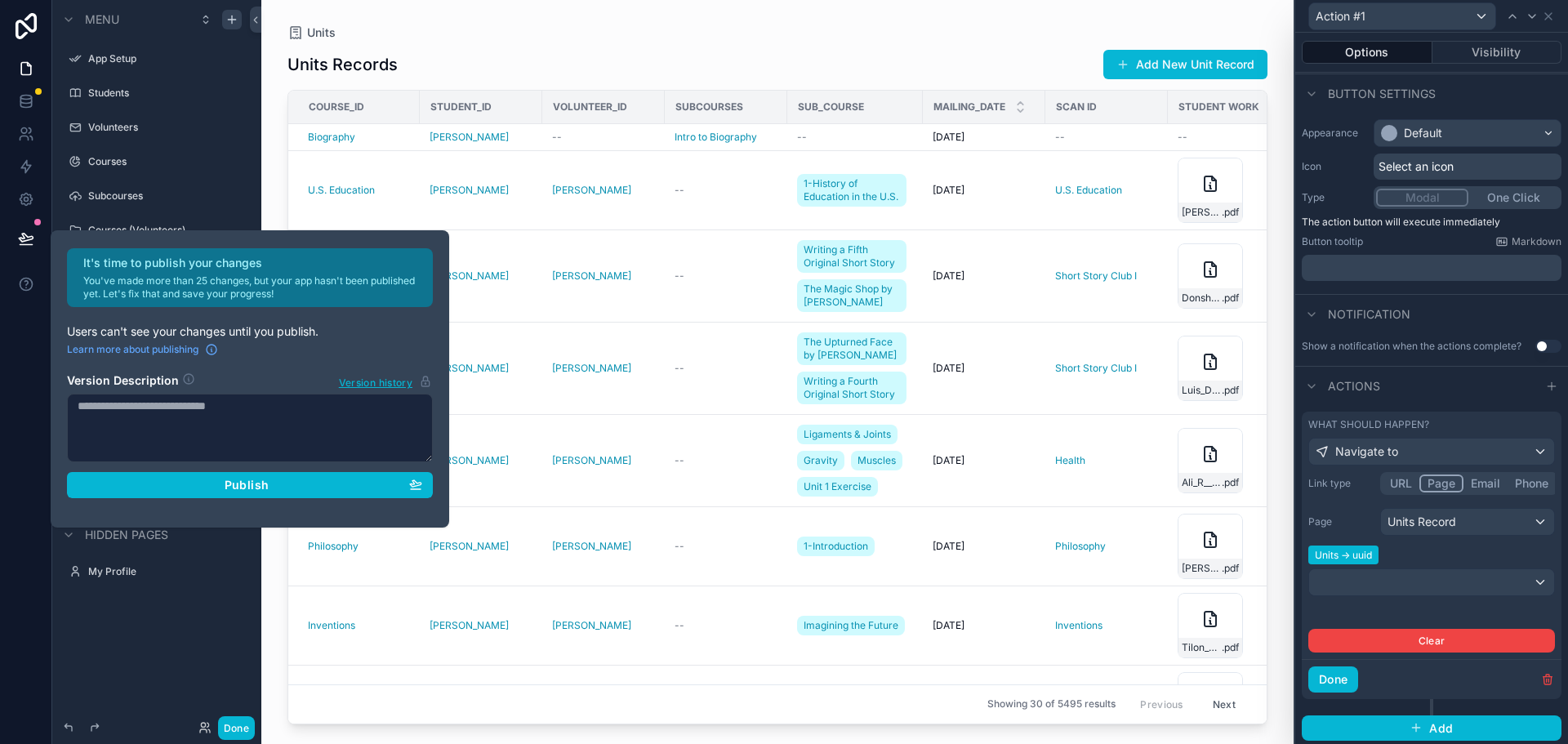
scroll to position [94, 0]
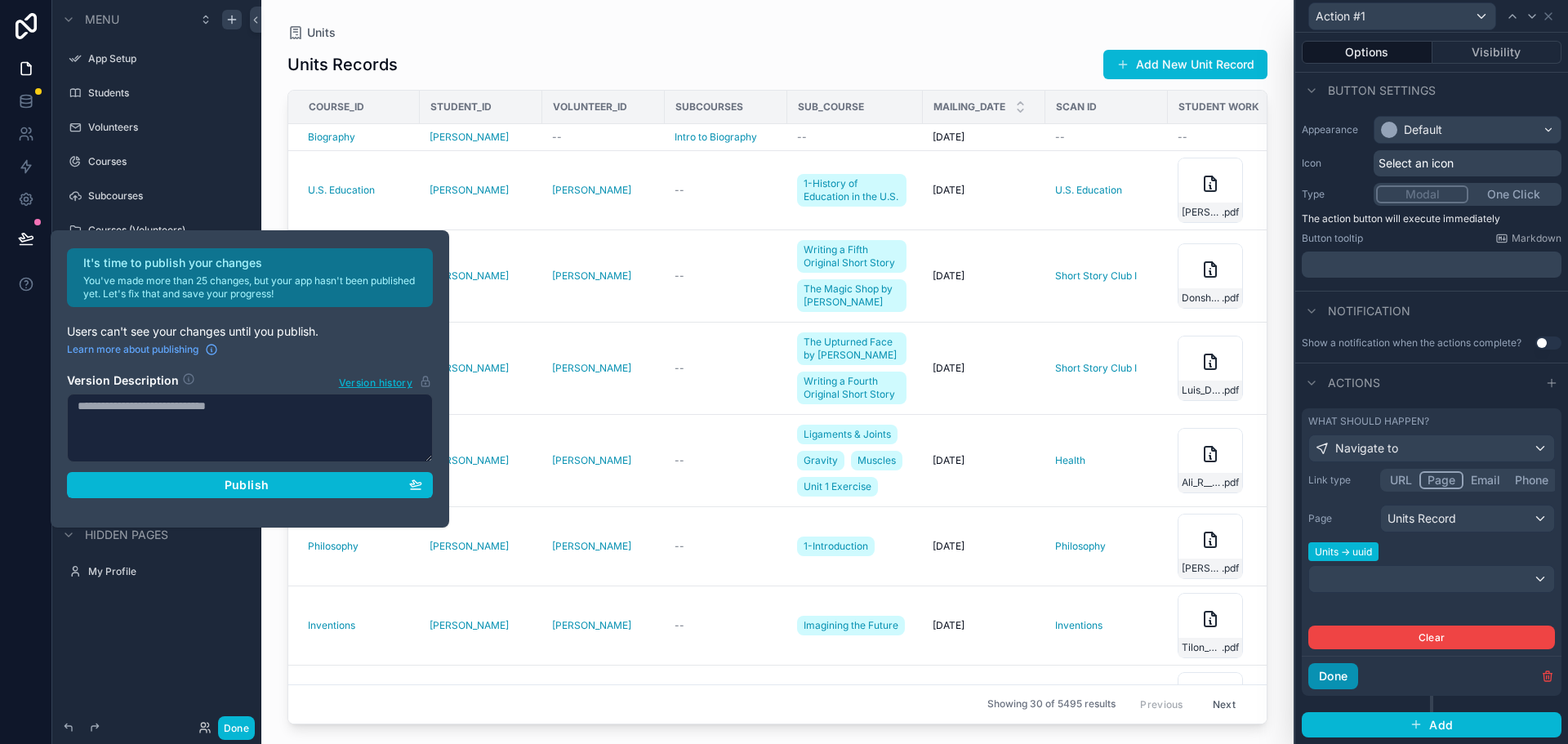
click at [1339, 677] on button "Done" at bounding box center [1333, 676] width 50 height 26
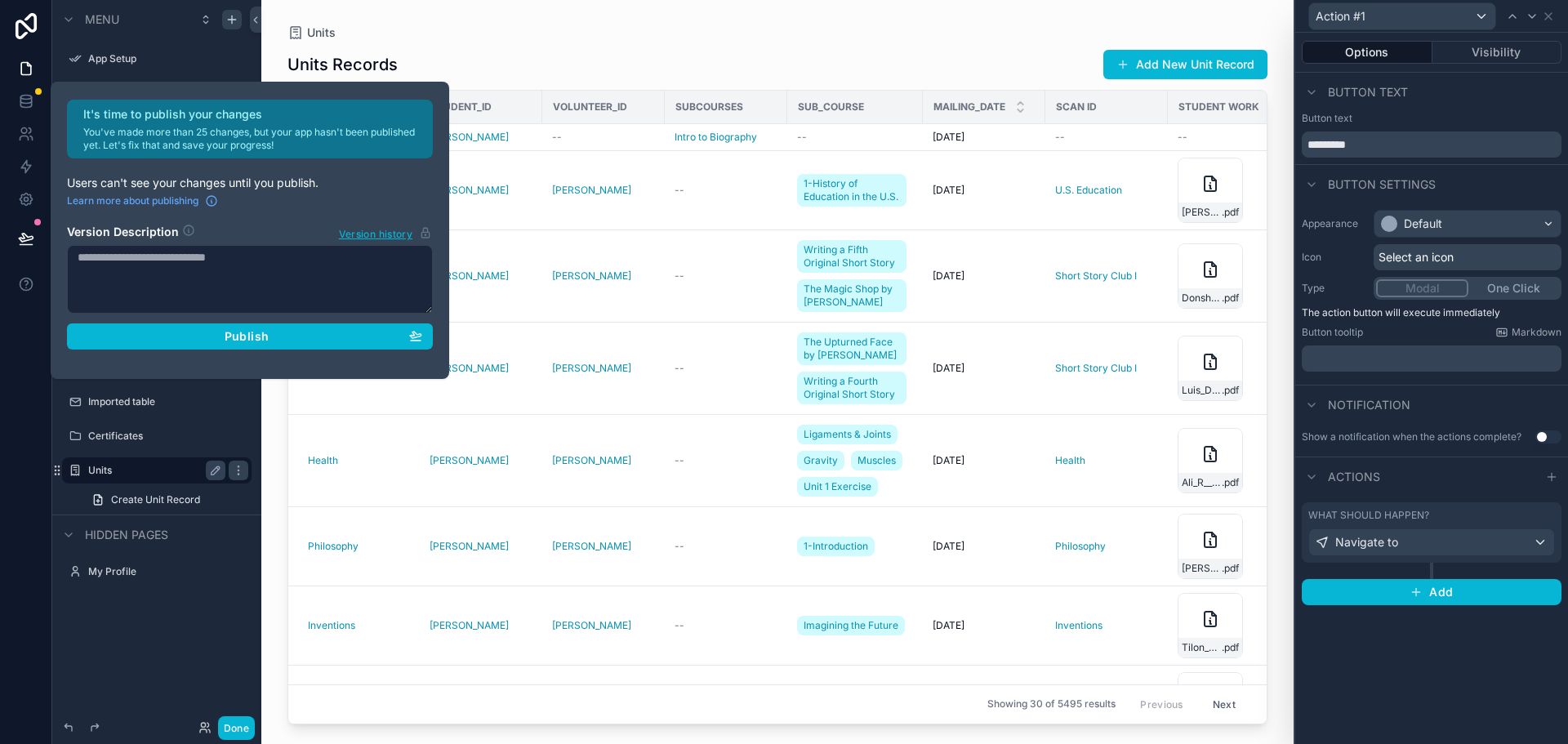
scroll to position [0, 0]
click at [237, 730] on button "Done" at bounding box center [237, 728] width 37 height 24
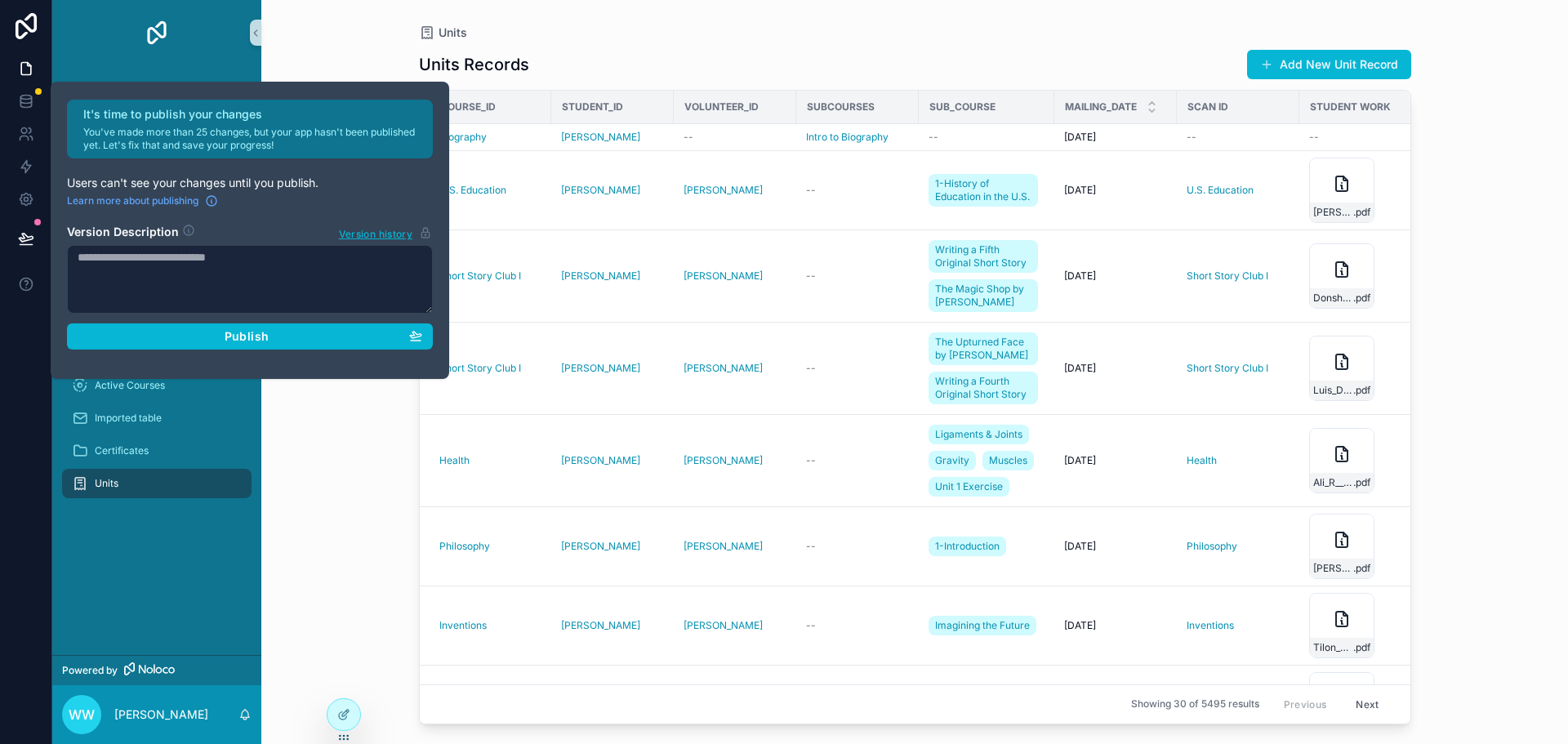
click at [165, 550] on div "App Setup Students Volunteers Courses Subcourses Courses (Volunteers) Units Rea…" at bounding box center [156, 361] width 209 height 590
click at [1367, 151] on span "Action #1" at bounding box center [1371, 151] width 43 height 13
click at [351, 341] on div "Publish" at bounding box center [249, 336] width 344 height 15
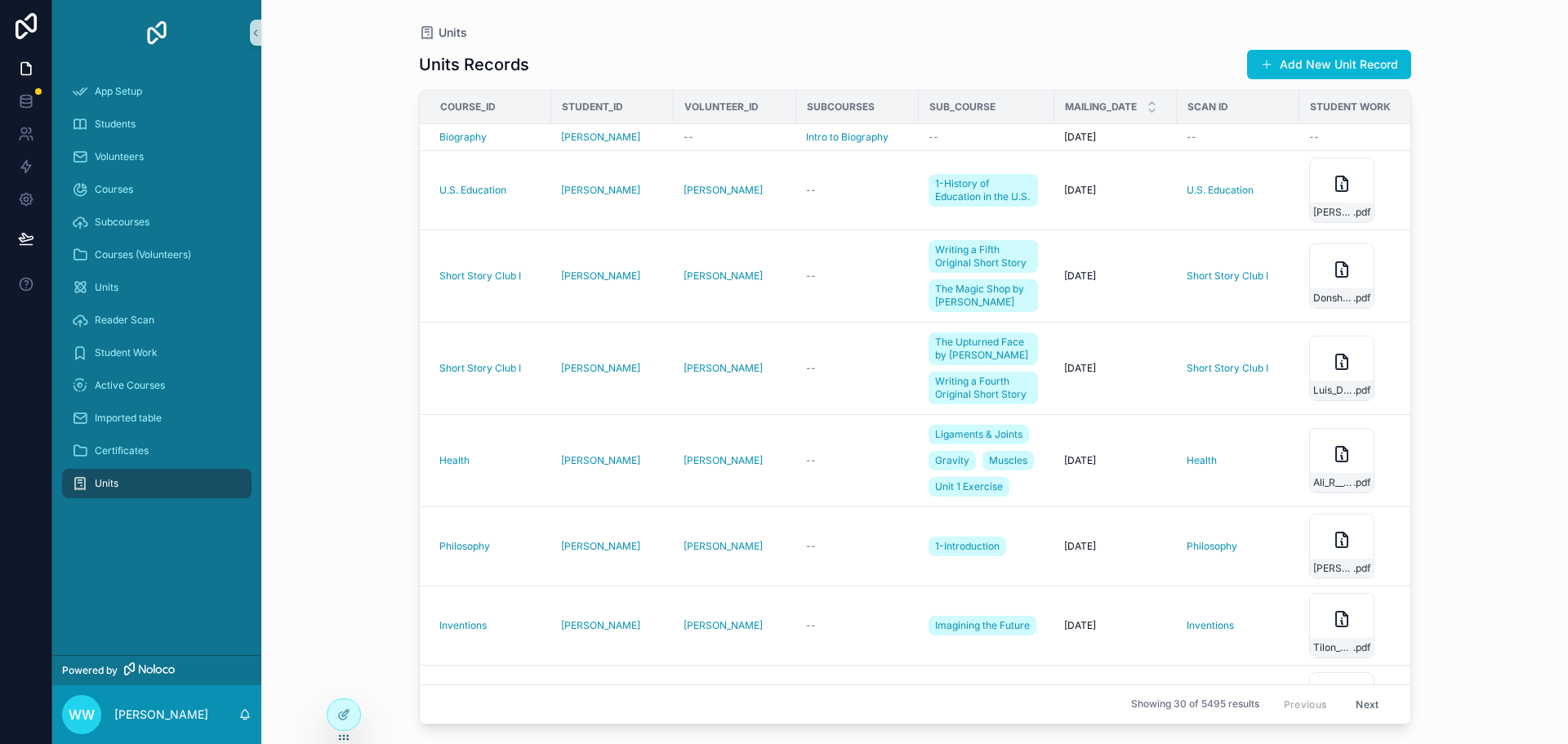
click at [378, 236] on div "Units Units Records Add New Unit Record Course_id Student_id Volunteer_id Subco…" at bounding box center [914, 372] width 1307 height 744
click at [1368, 157] on span "Action #1" at bounding box center [1371, 151] width 43 height 13
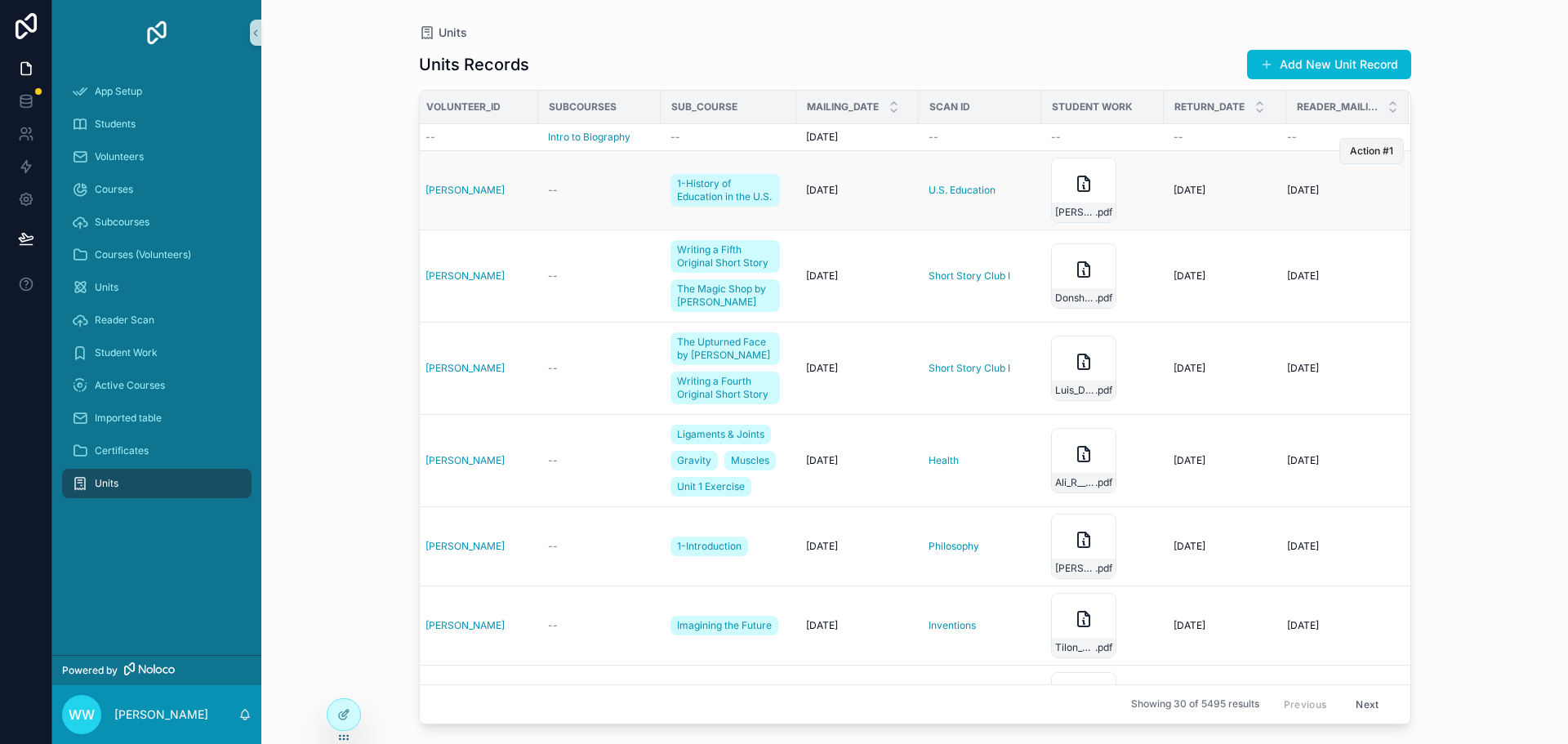
click at [1364, 152] on span "Action #1" at bounding box center [1371, 151] width 43 height 13
click at [1356, 58] on button "Add New Unit Record" at bounding box center [1330, 65] width 164 height 29
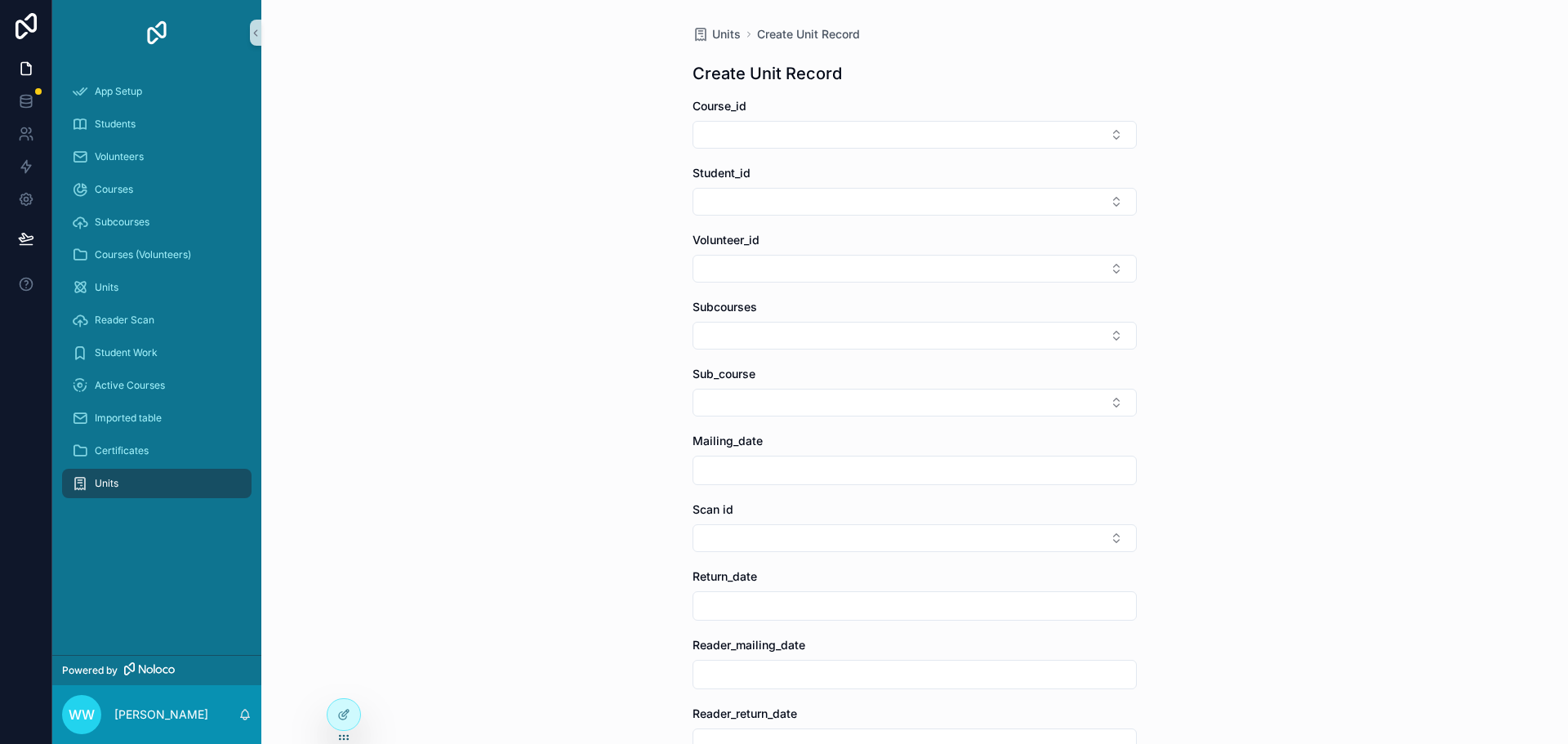
click at [118, 483] on span "Units" at bounding box center [107, 483] width 24 height 13
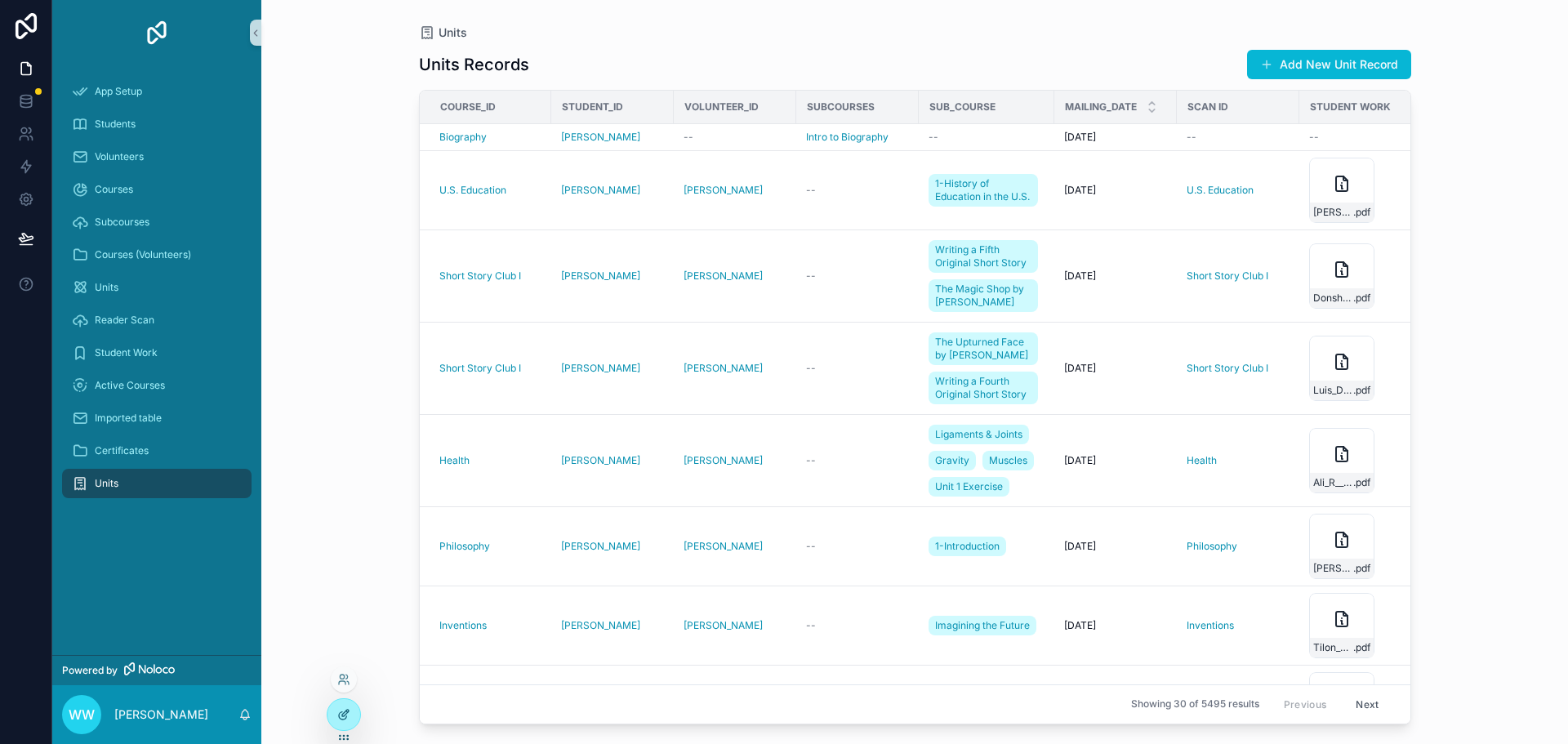
click at [339, 721] on div at bounding box center [344, 715] width 33 height 31
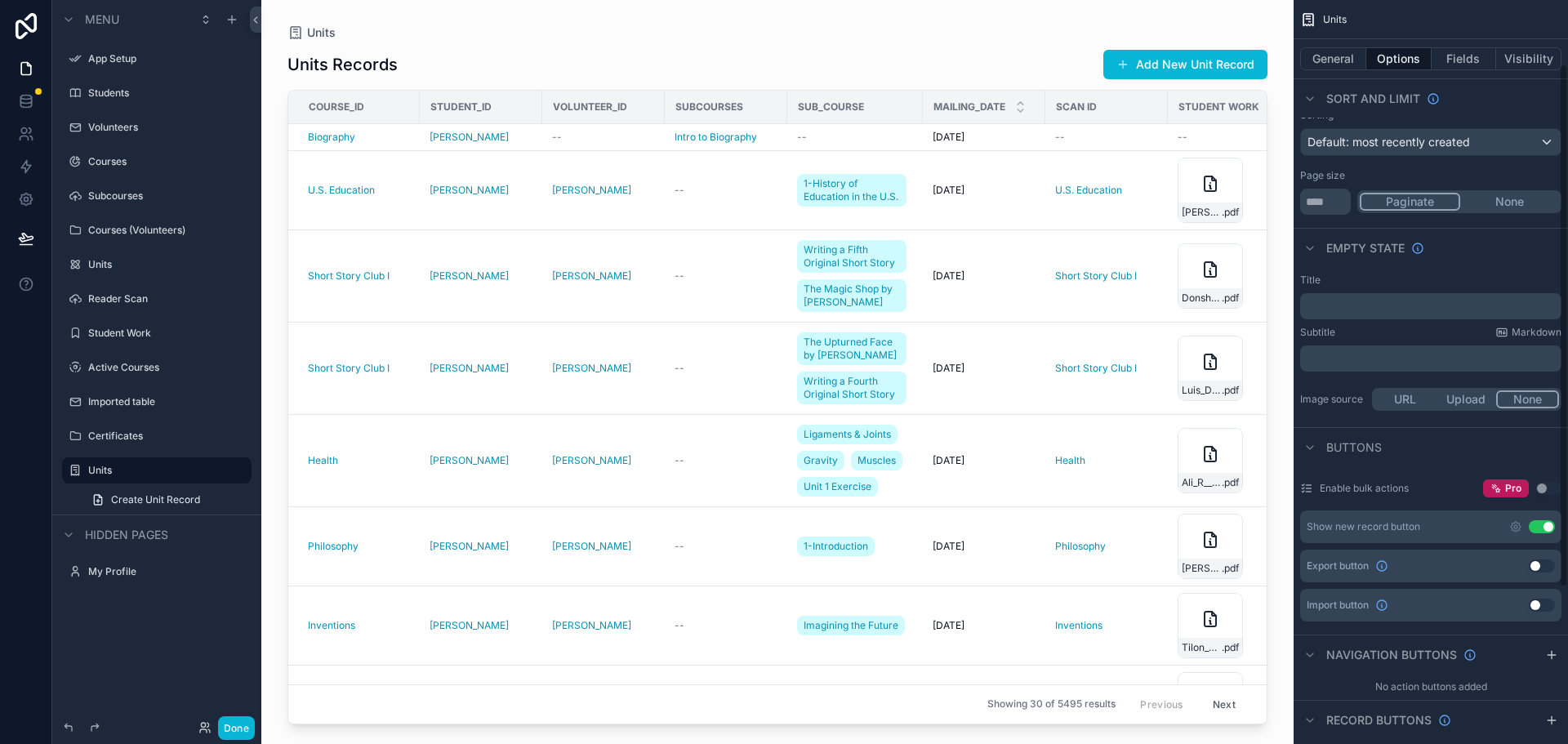
scroll to position [313, 0]
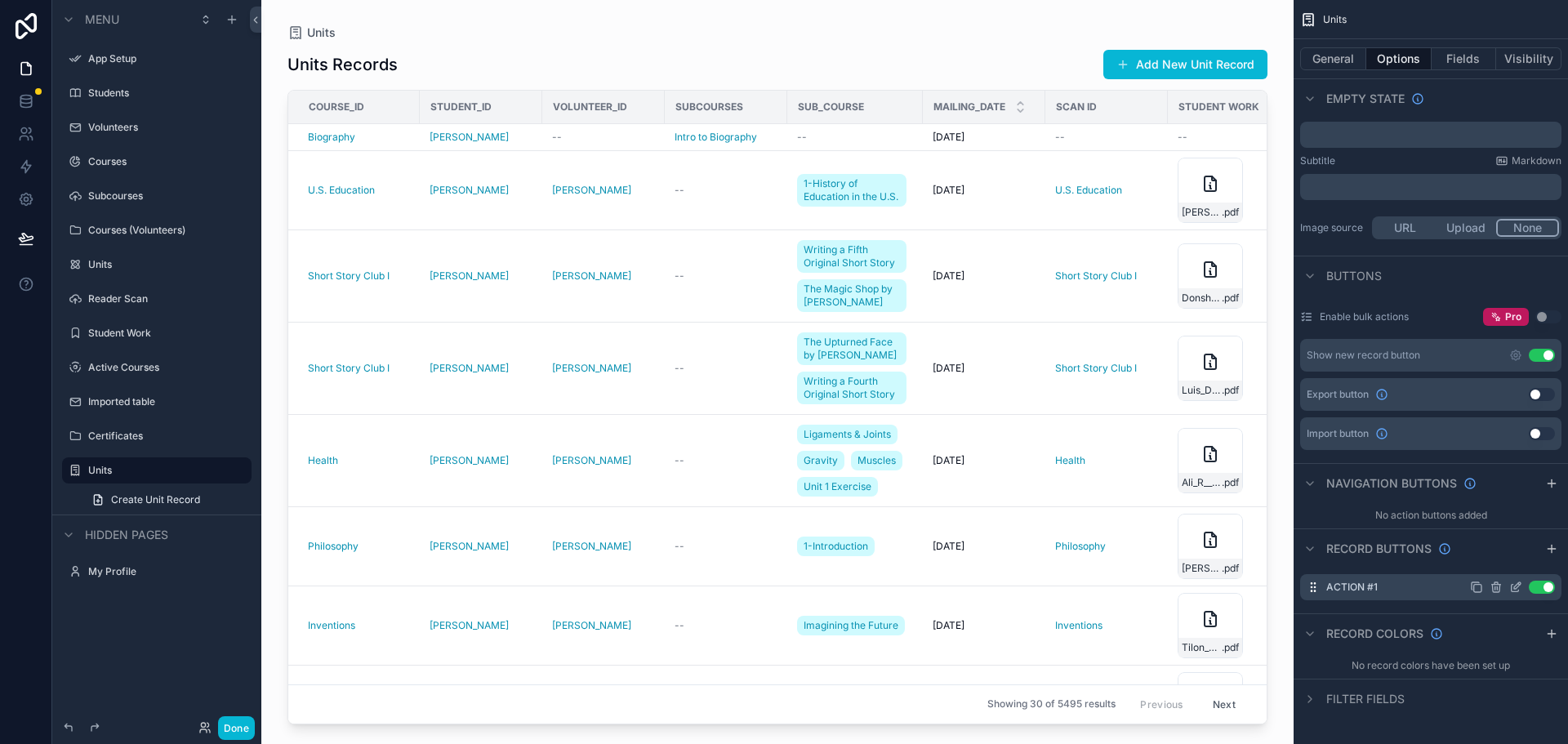
click at [1515, 585] on icon "scrollable content" at bounding box center [1516, 587] width 13 height 13
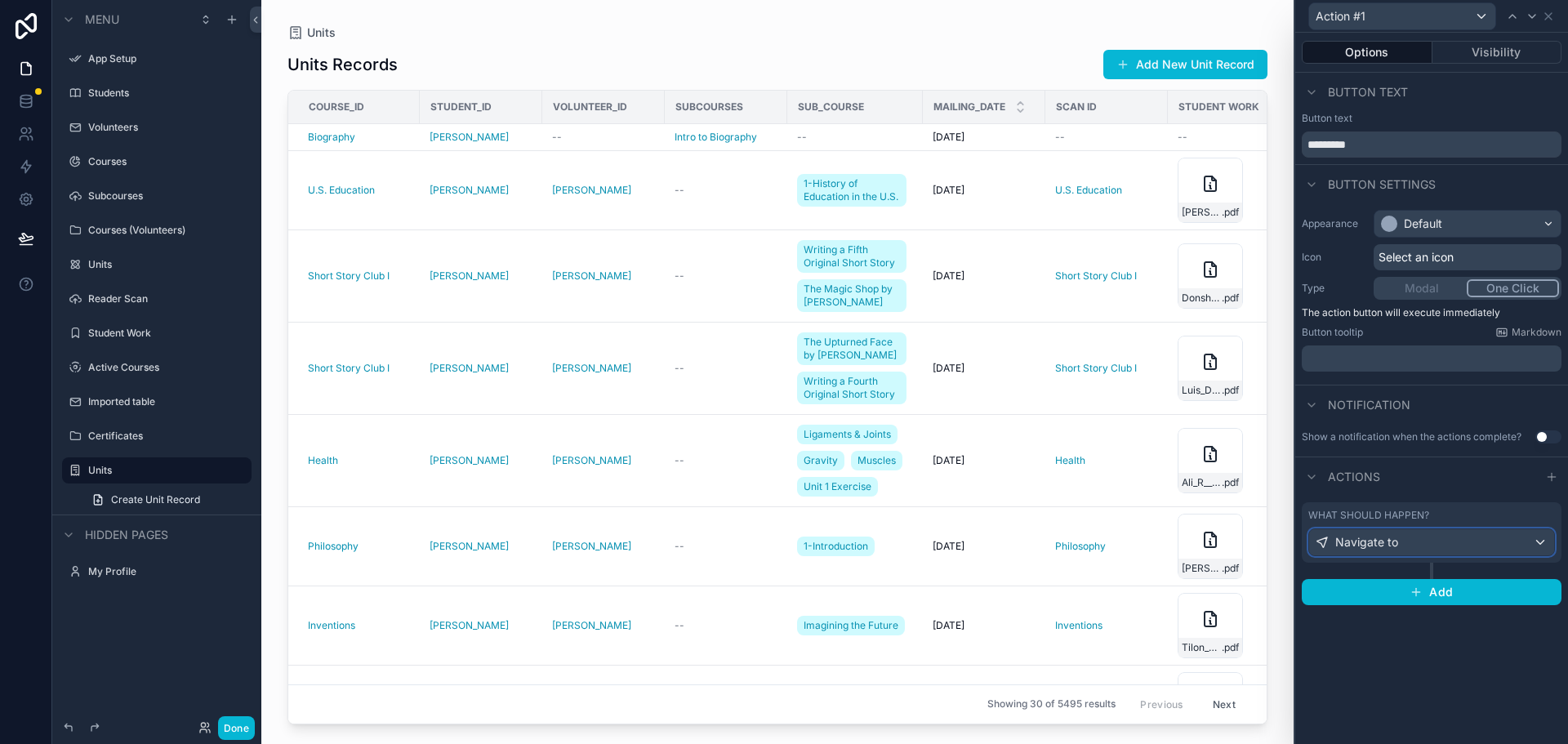
click at [1383, 543] on span "Navigate to" at bounding box center [1366, 542] width 63 height 16
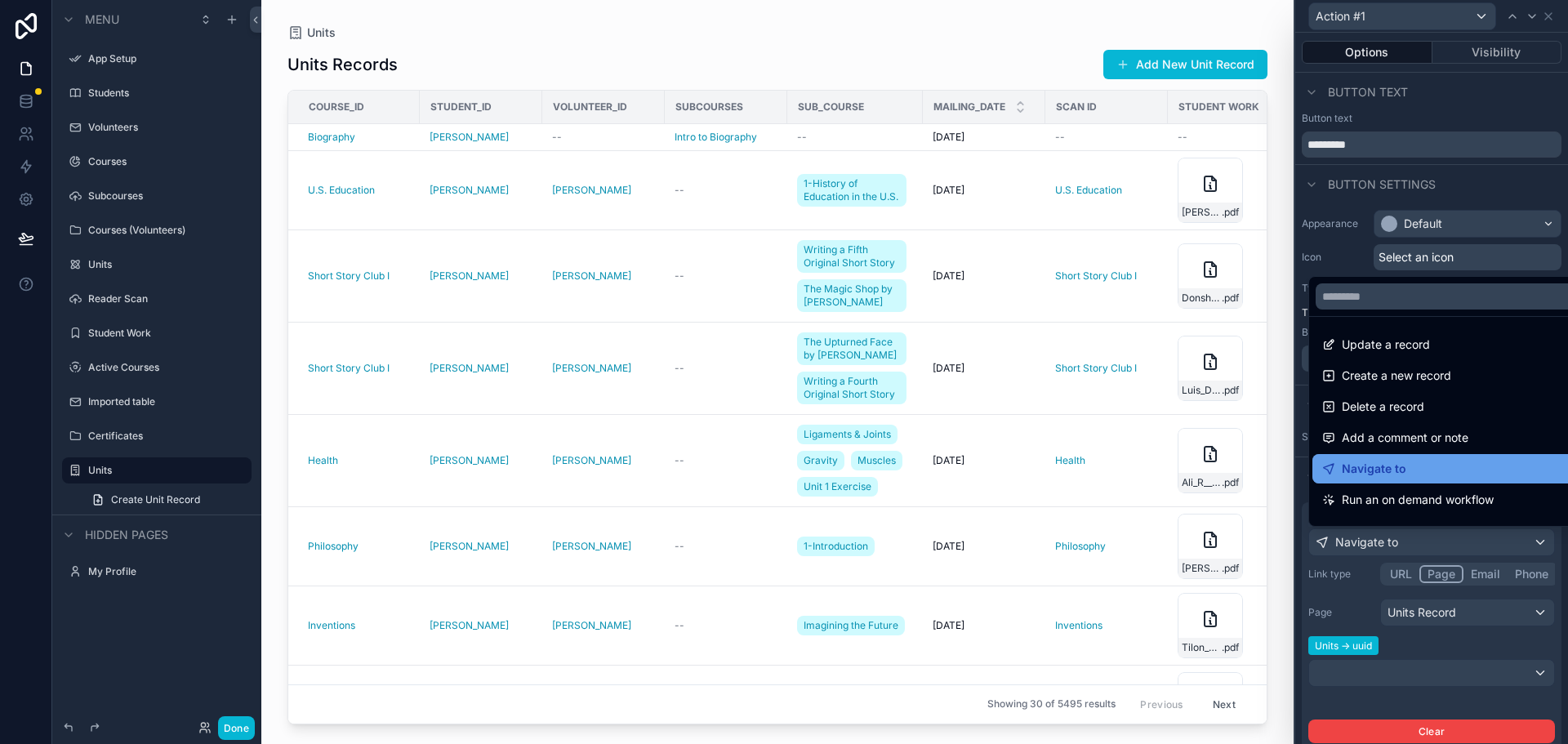
click at [1359, 466] on span "Navigate to" at bounding box center [1373, 468] width 65 height 19
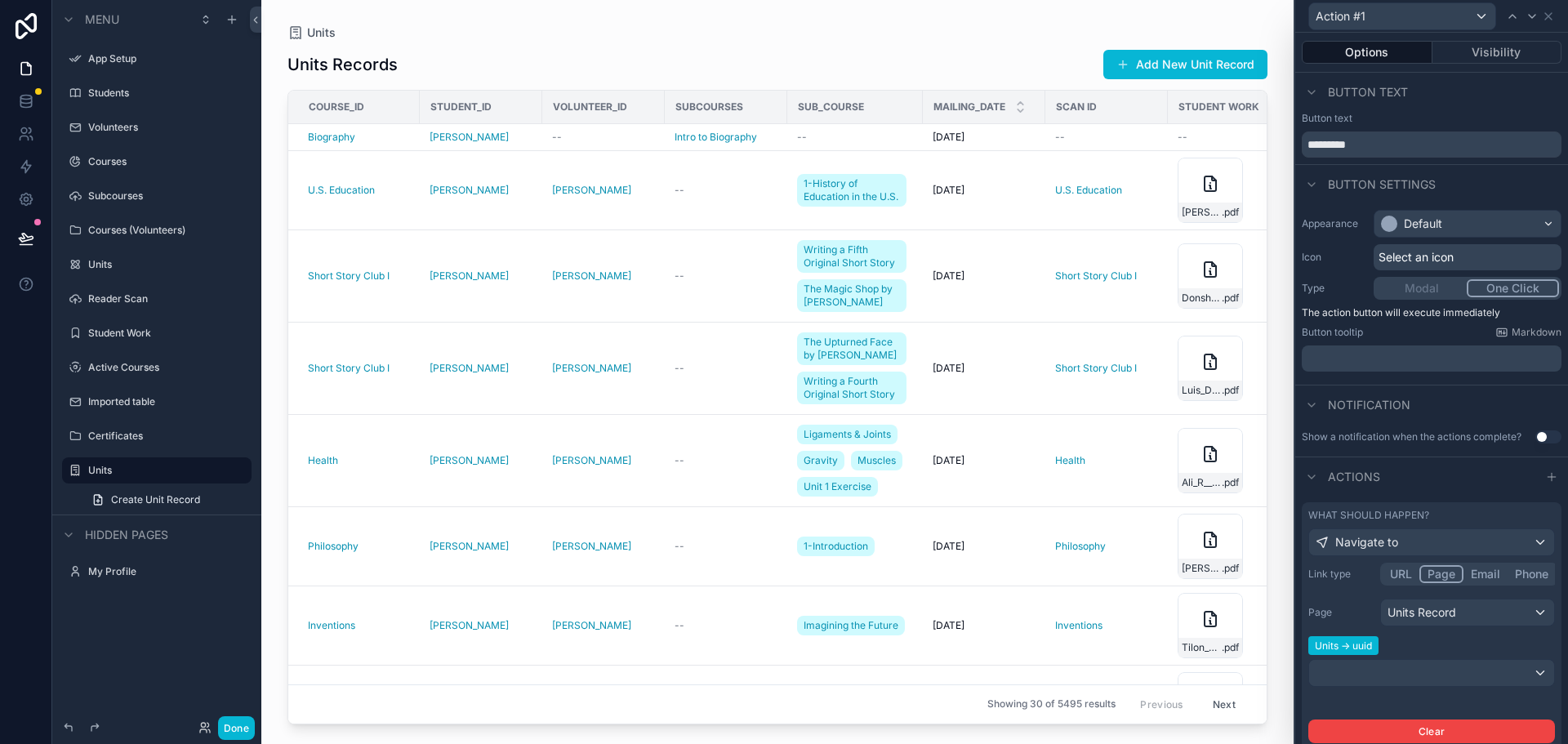
click at [1447, 572] on button "Page" at bounding box center [1441, 574] width 44 height 18
click at [1450, 616] on div "Units Record" at bounding box center [1468, 612] width 174 height 26
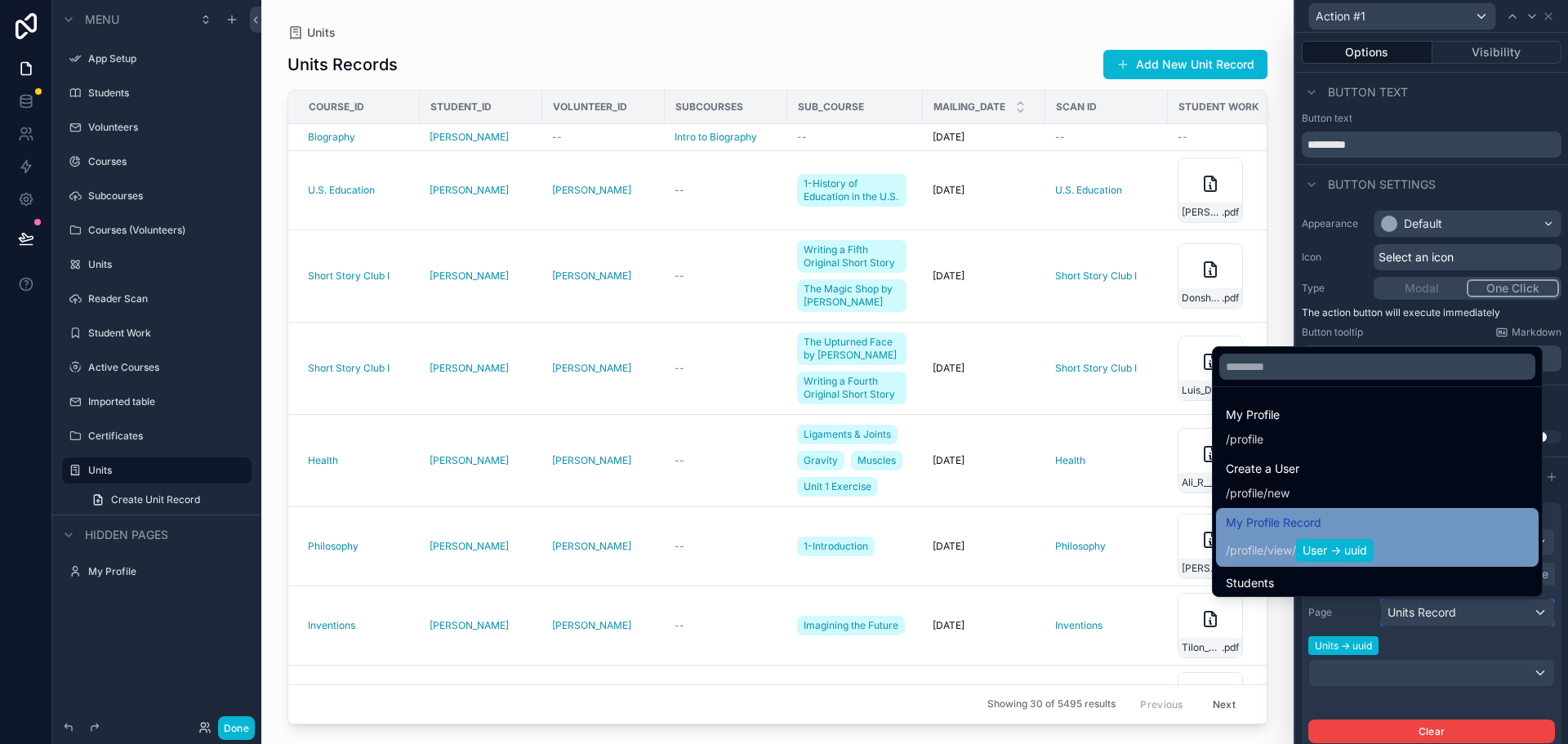
scroll to position [81, 0]
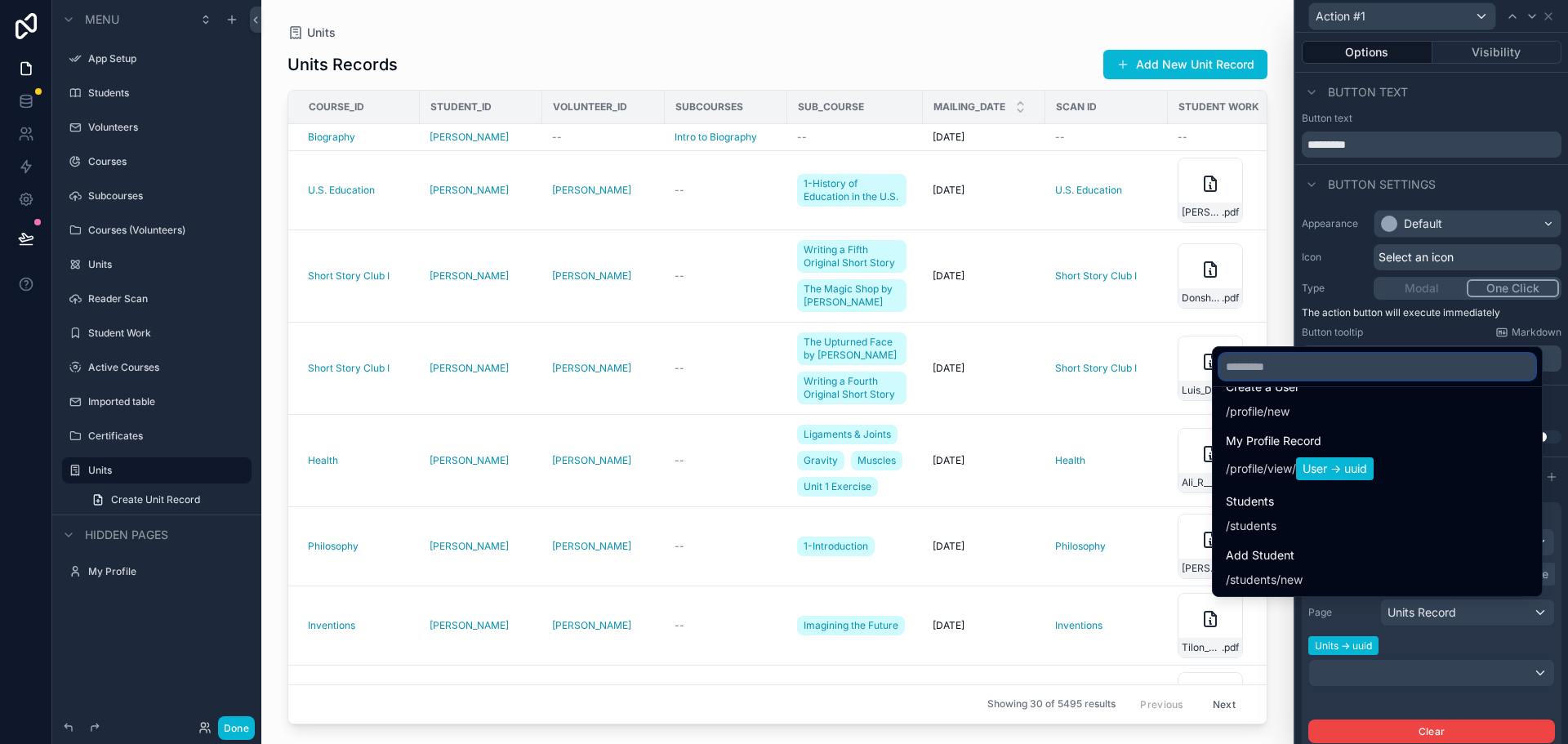
click at [1269, 368] on input "text" at bounding box center [1377, 366] width 316 height 26
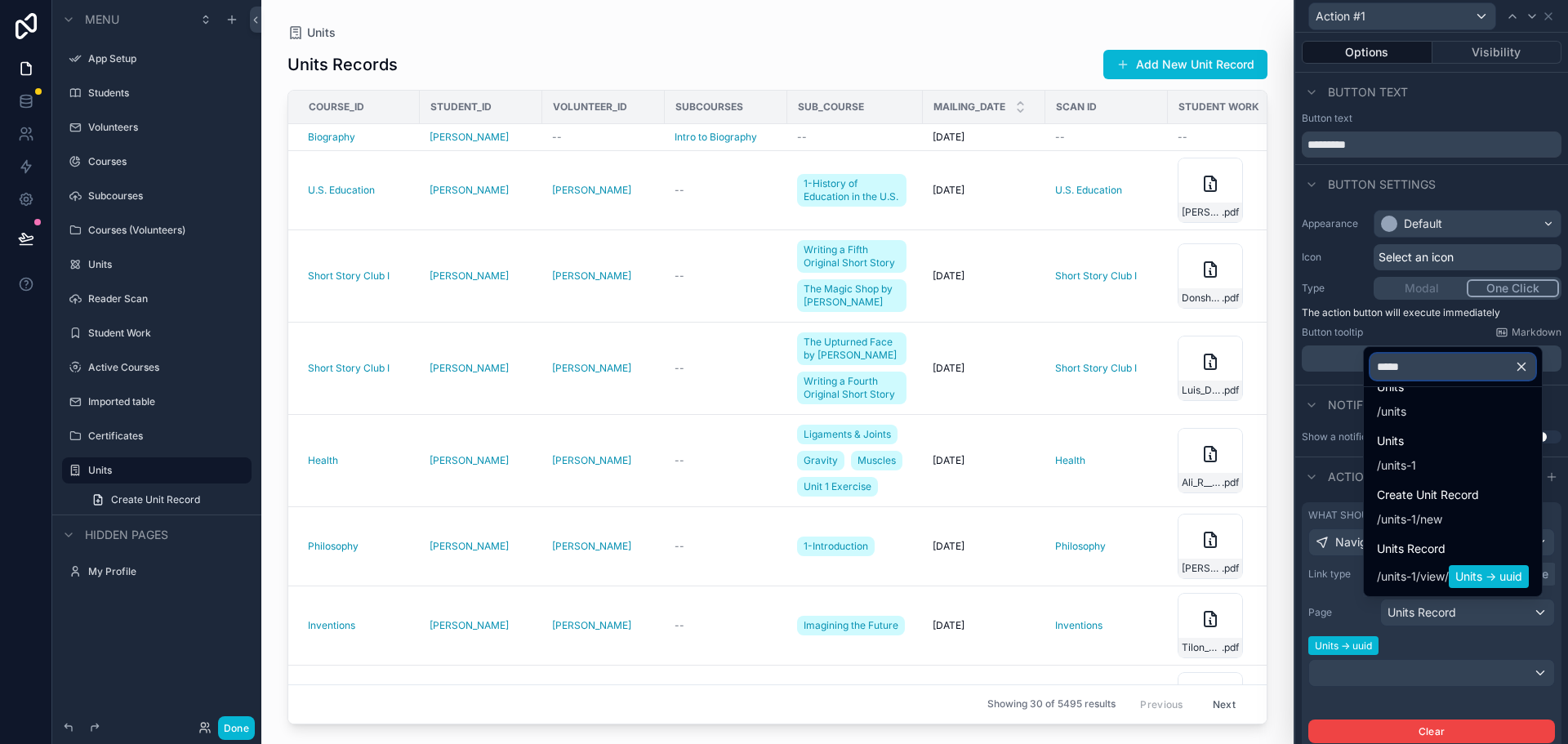
scroll to position [0, 0]
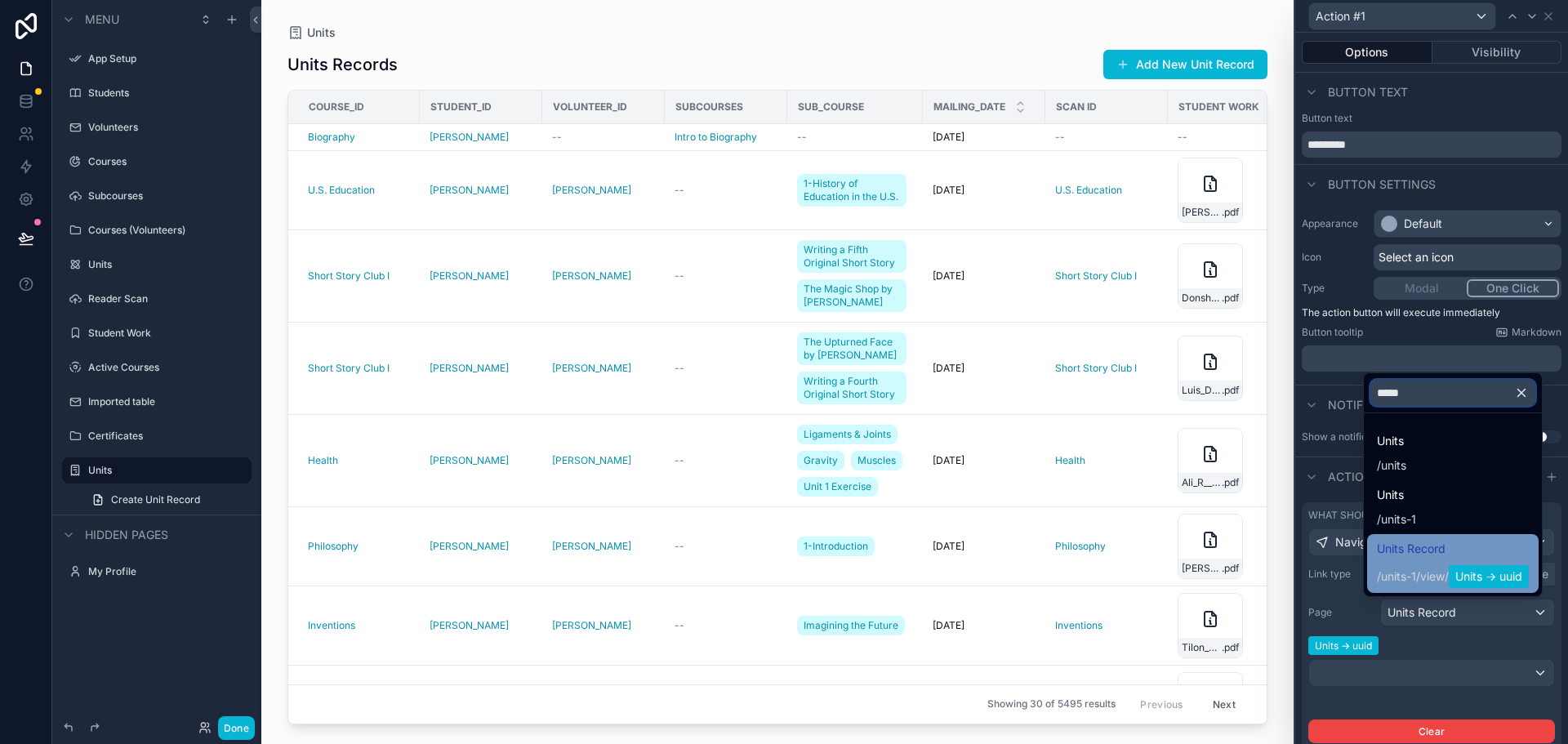
type input "*****"
click at [1381, 574] on span "units-1" at bounding box center [1398, 576] width 35 height 16
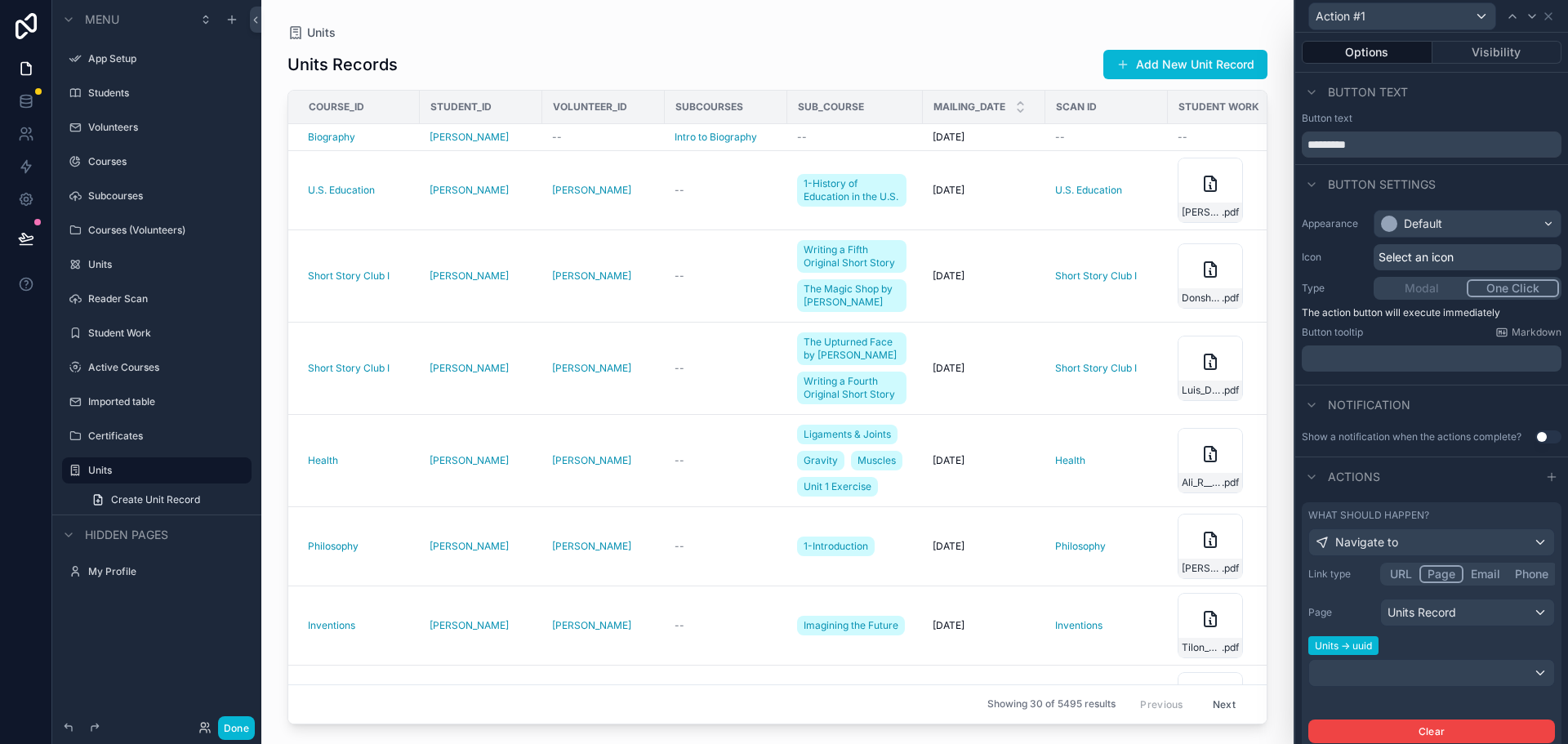
scroll to position [81, 0]
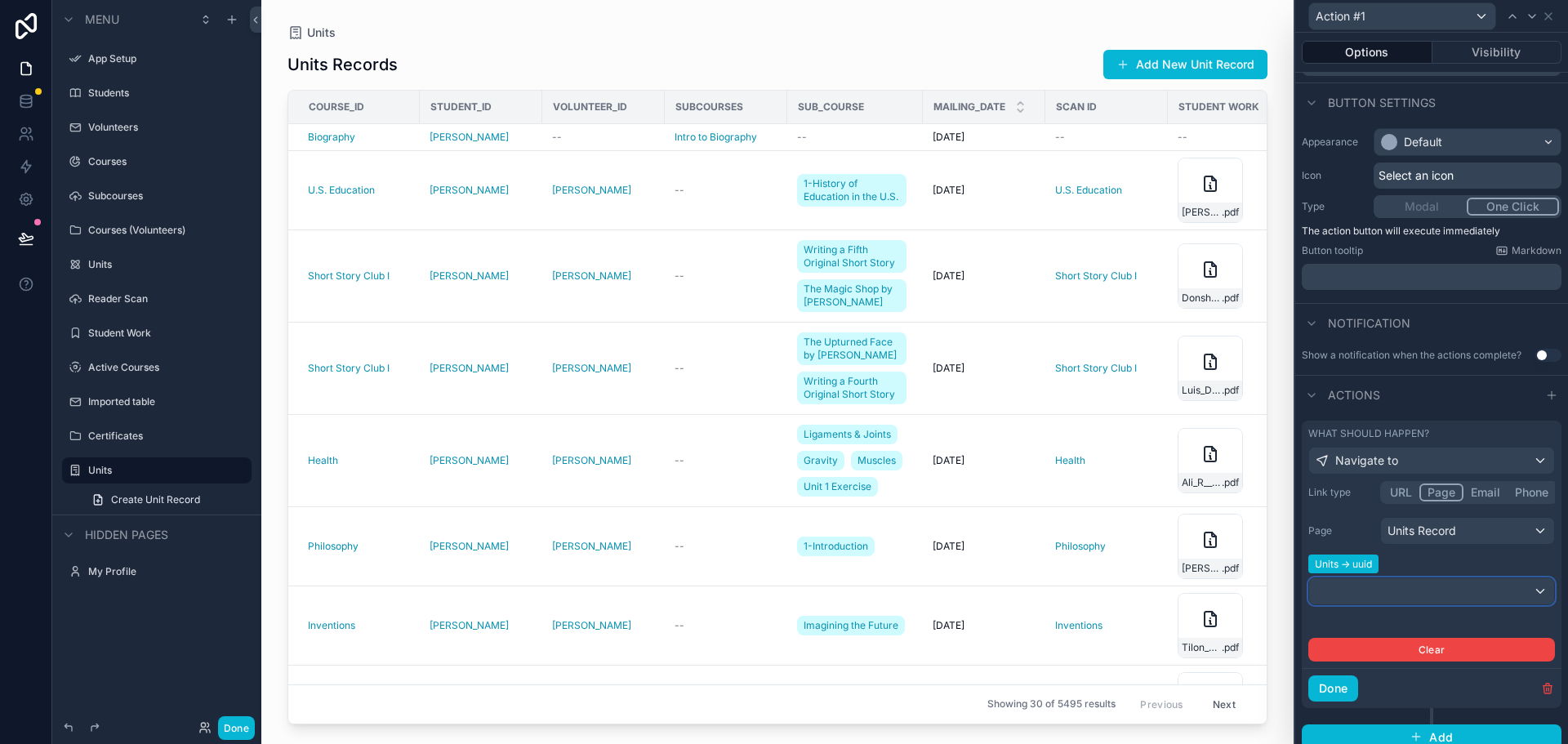
click at [1524, 592] on div at bounding box center [1432, 591] width 245 height 26
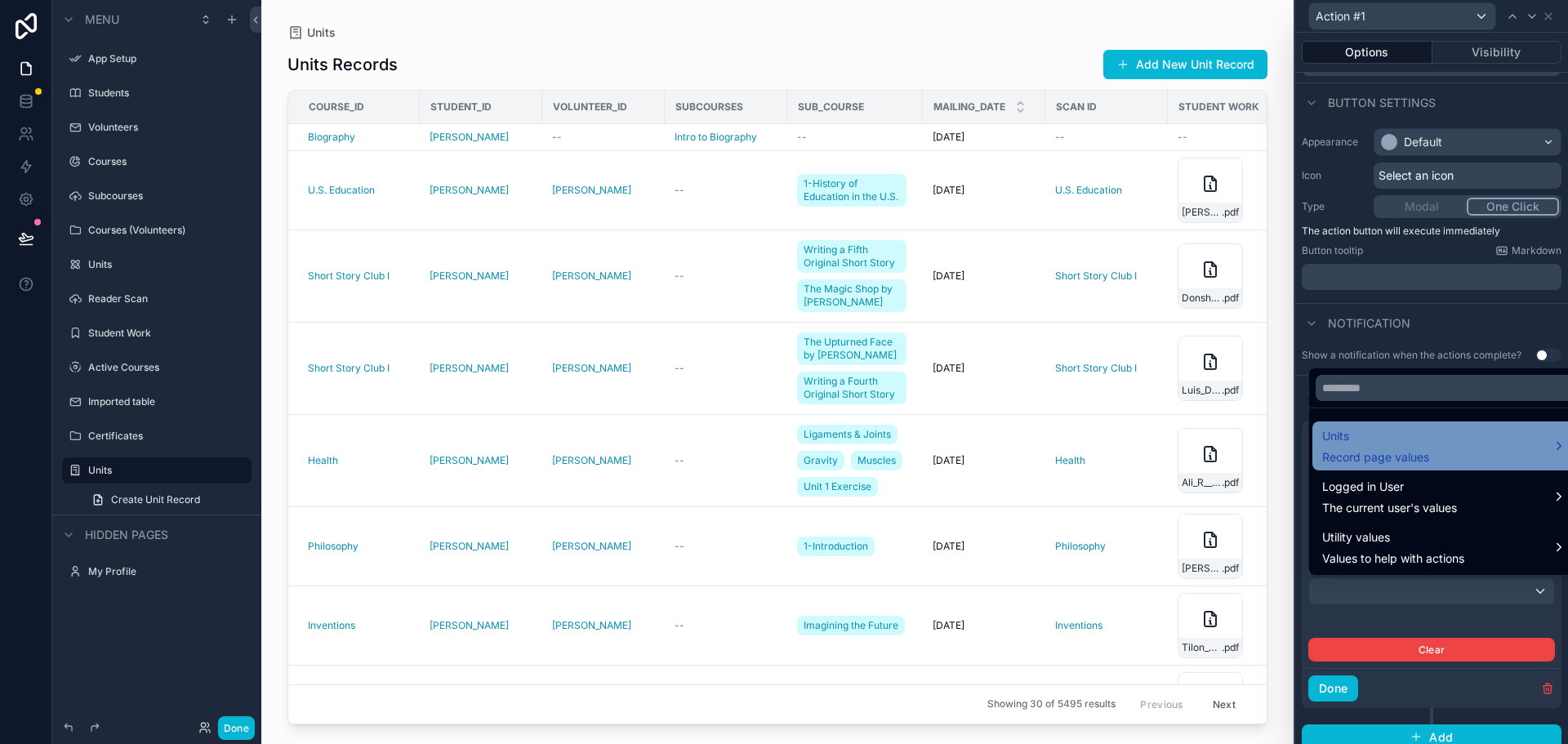
click at [1396, 453] on span "Record page values" at bounding box center [1375, 457] width 107 height 16
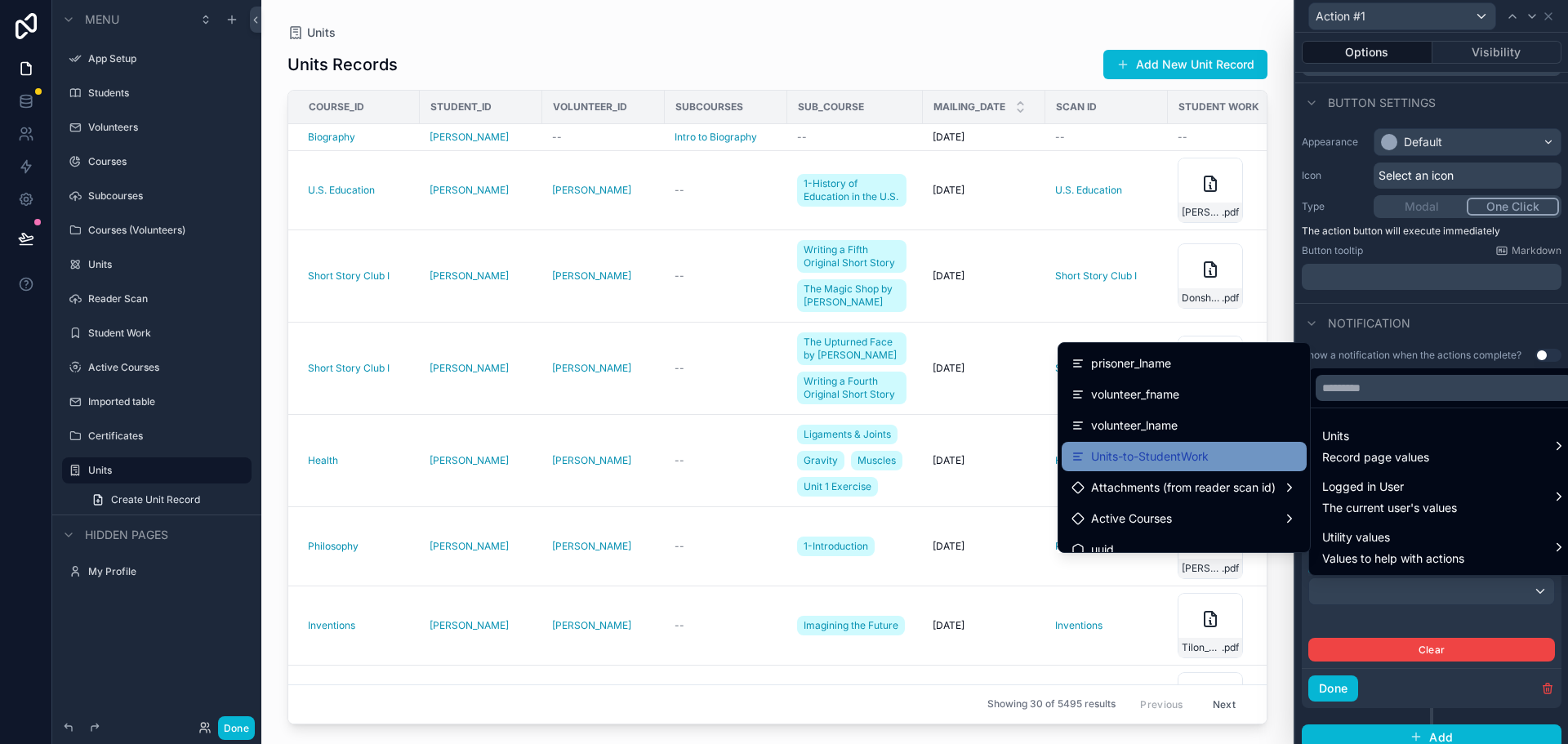
scroll to position [603, 0]
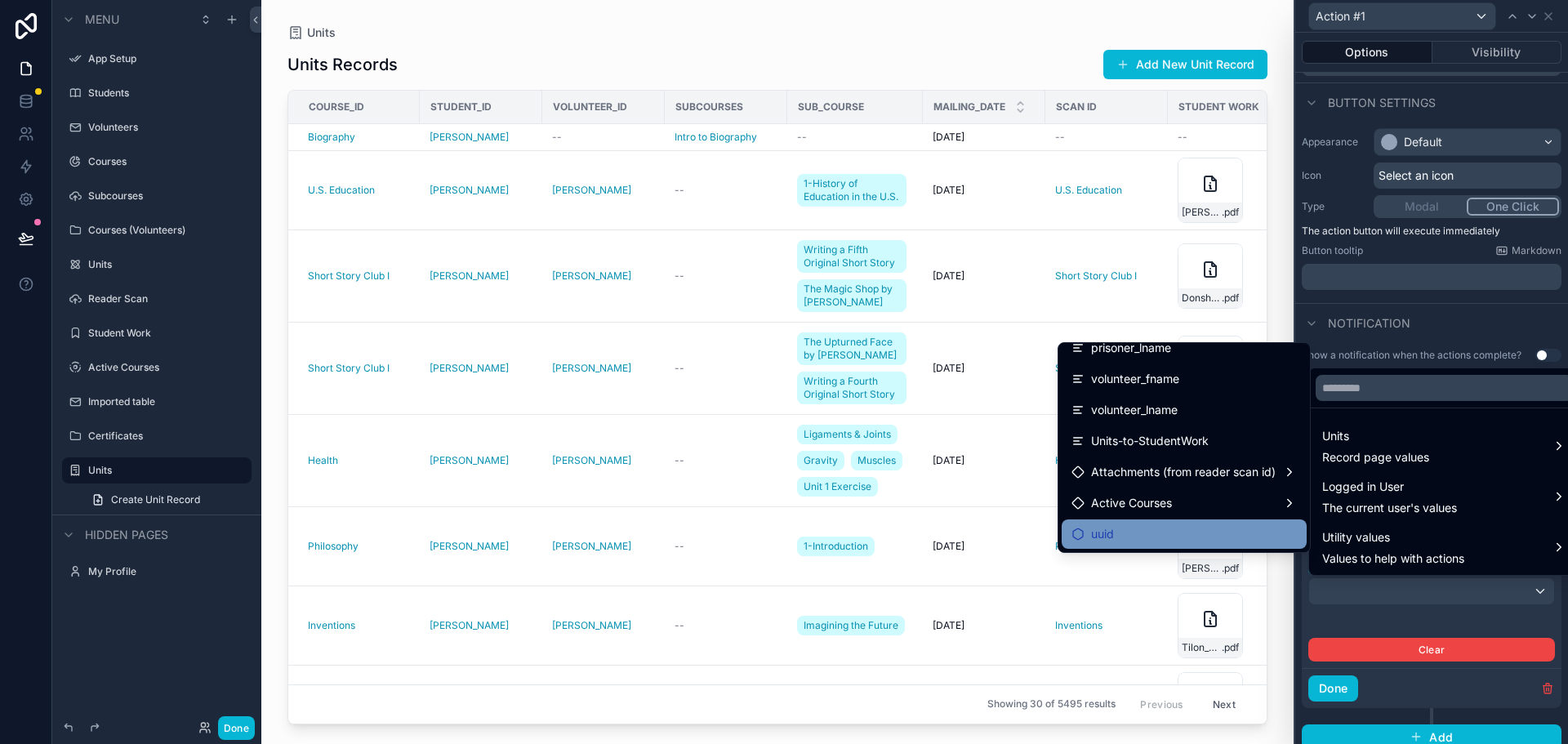
click at [1100, 529] on span "uuid" at bounding box center [1102, 533] width 23 height 19
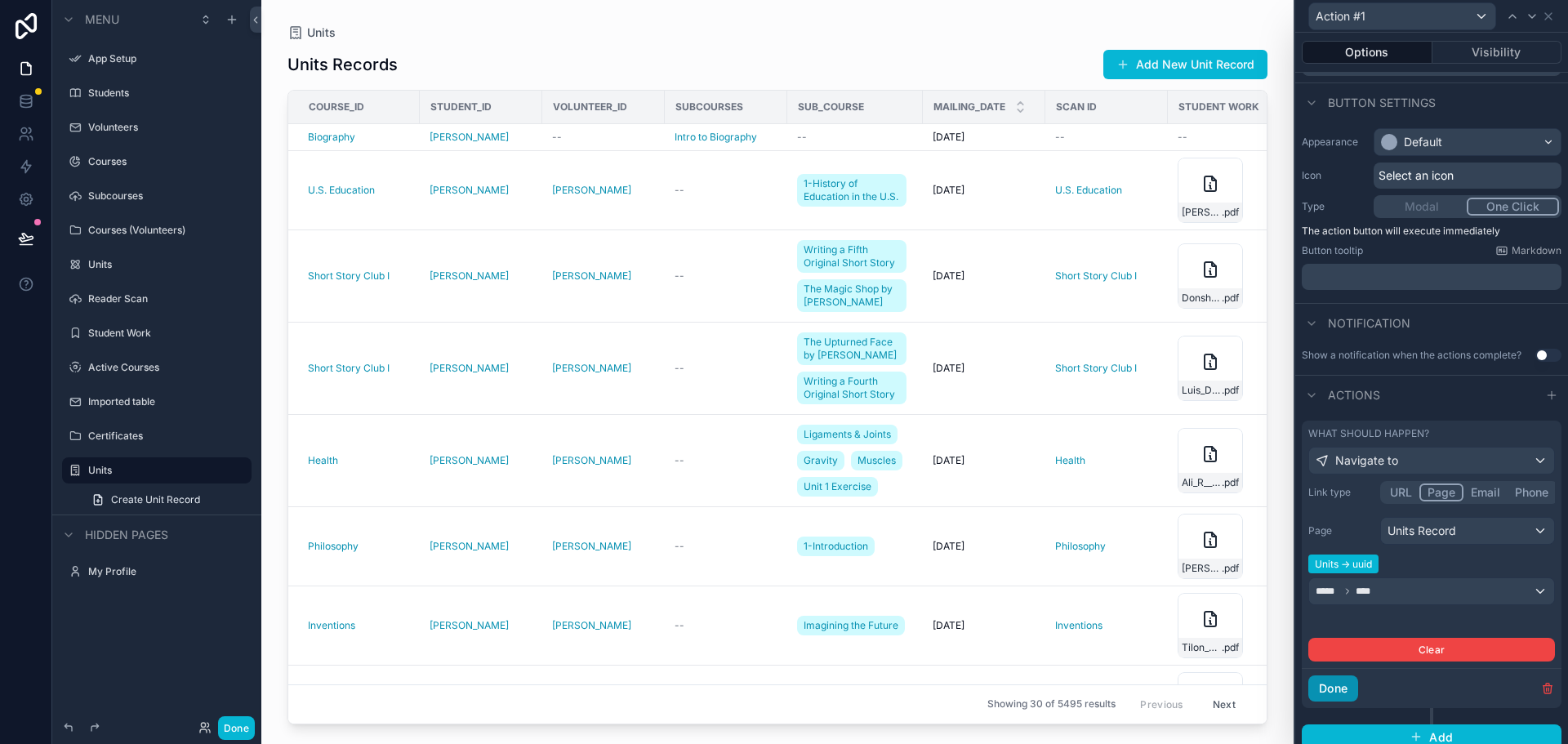
click at [1323, 689] on button "Done" at bounding box center [1333, 688] width 50 height 26
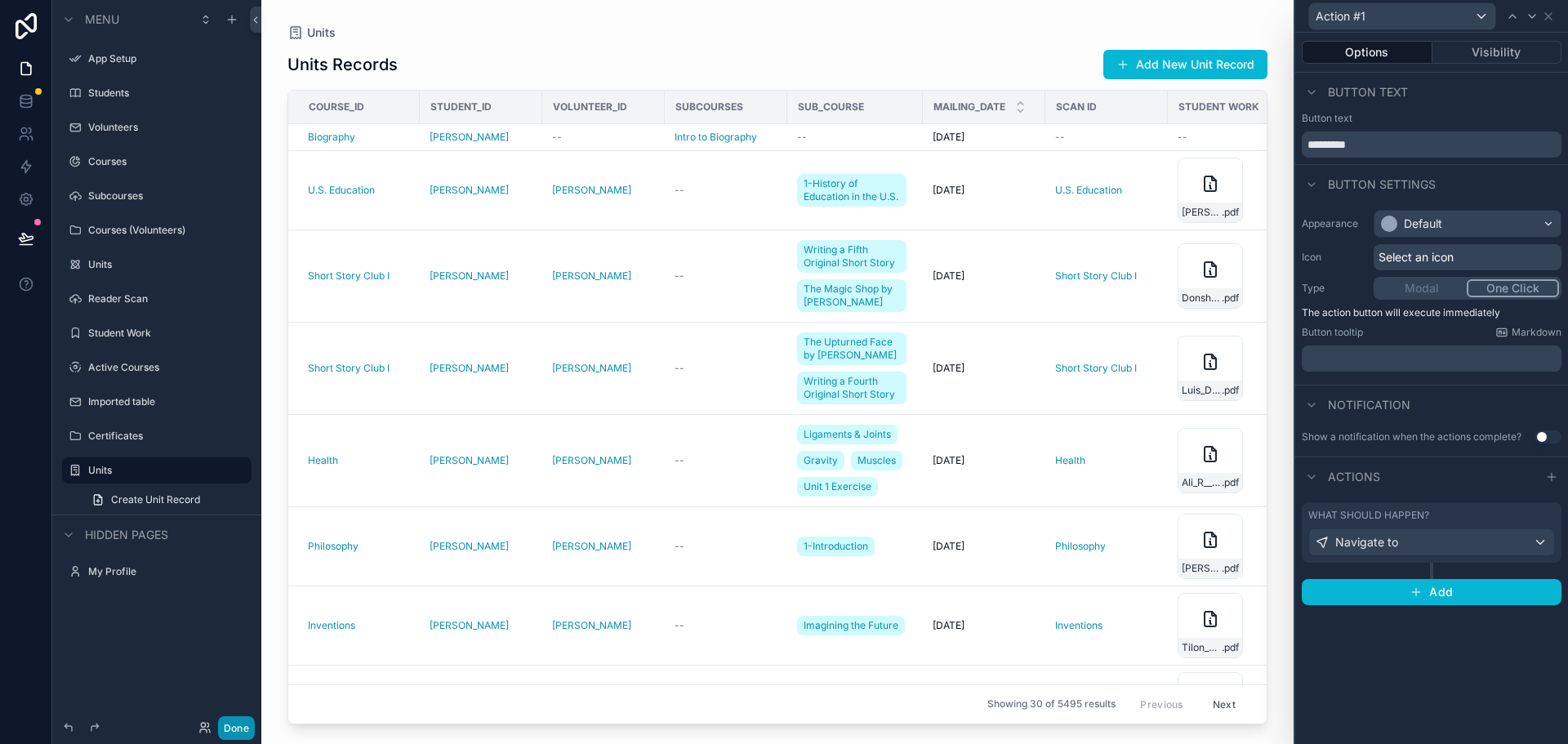
click at [236, 731] on button "Done" at bounding box center [237, 728] width 37 height 24
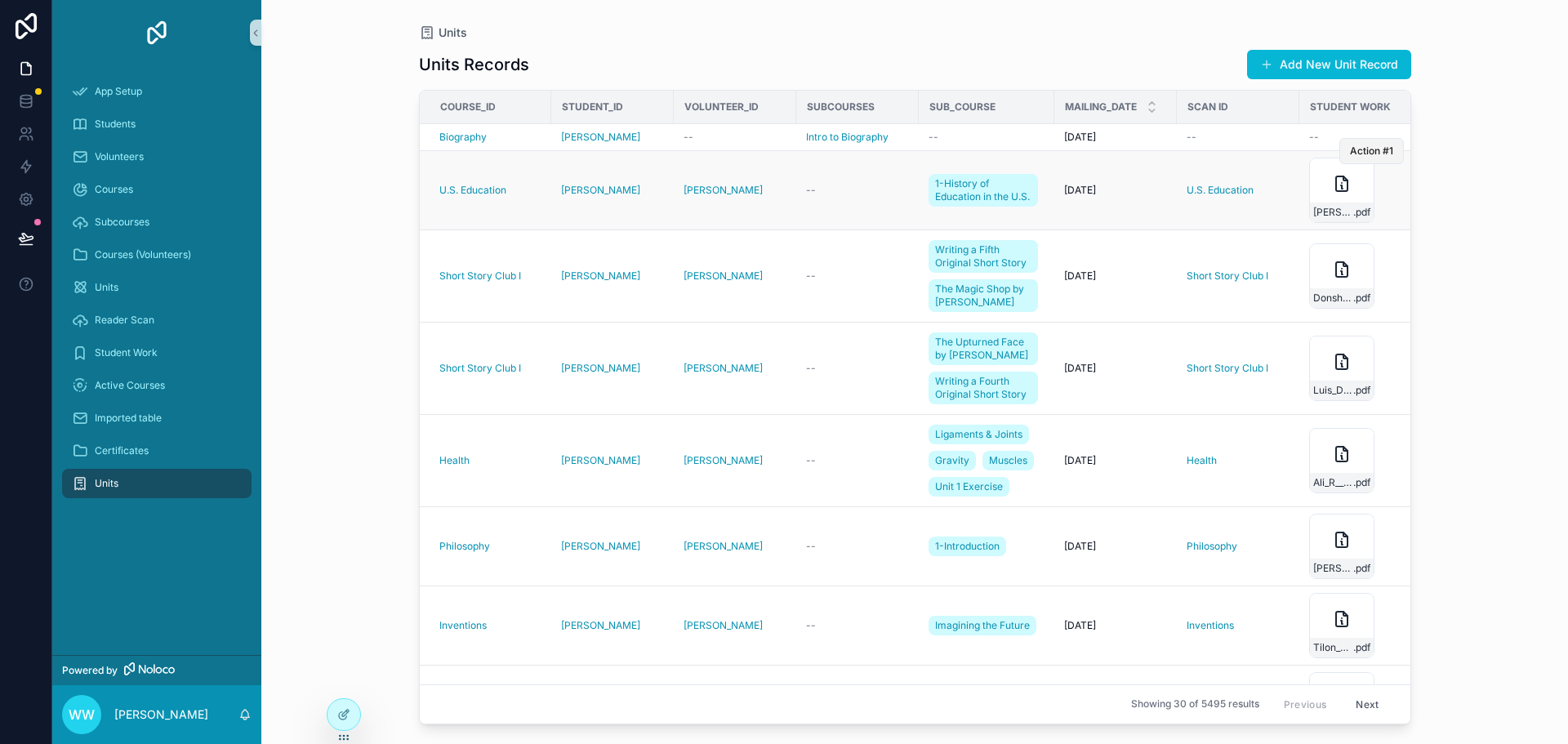
click at [1364, 151] on span "Action #1" at bounding box center [1371, 151] width 43 height 13
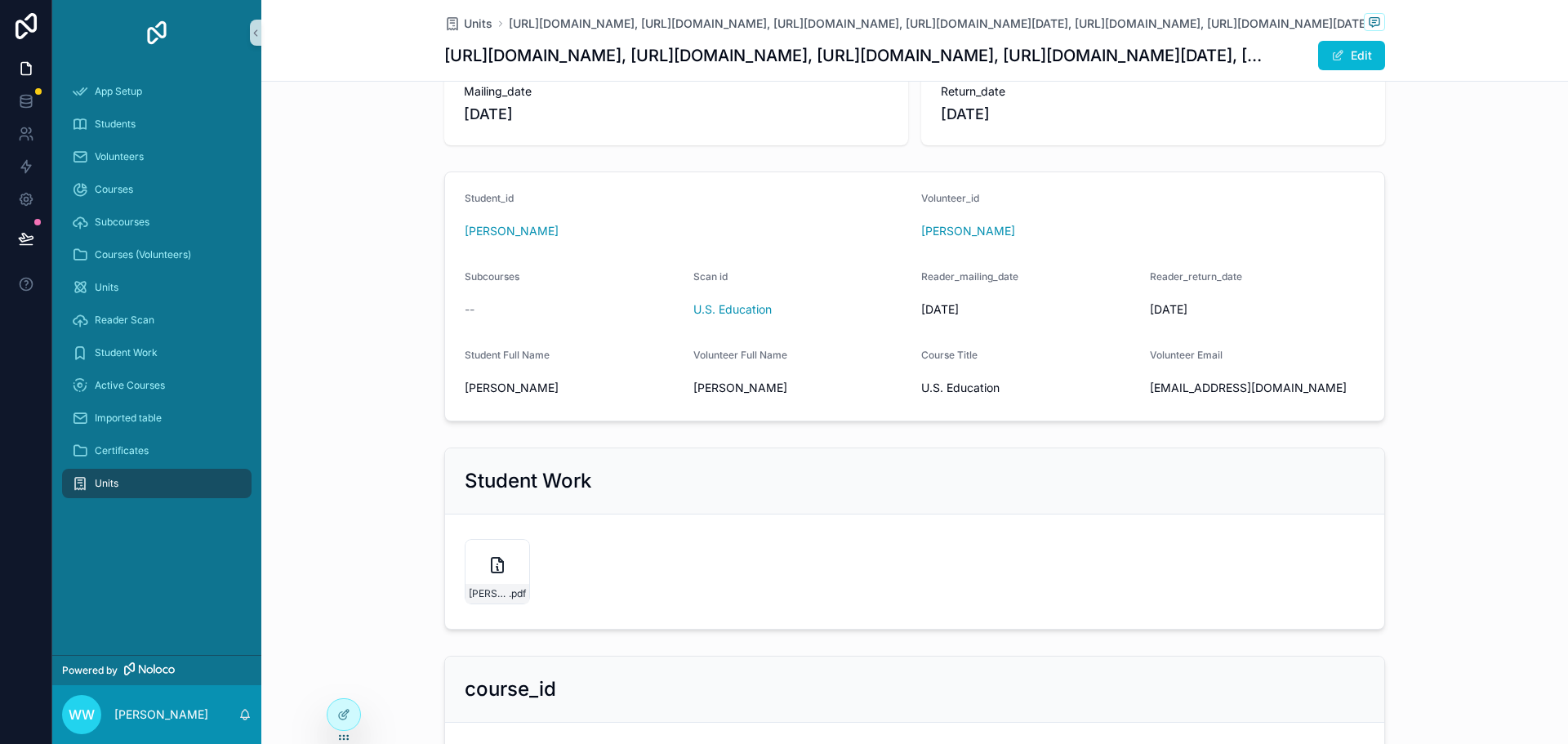
scroll to position [81, 0]
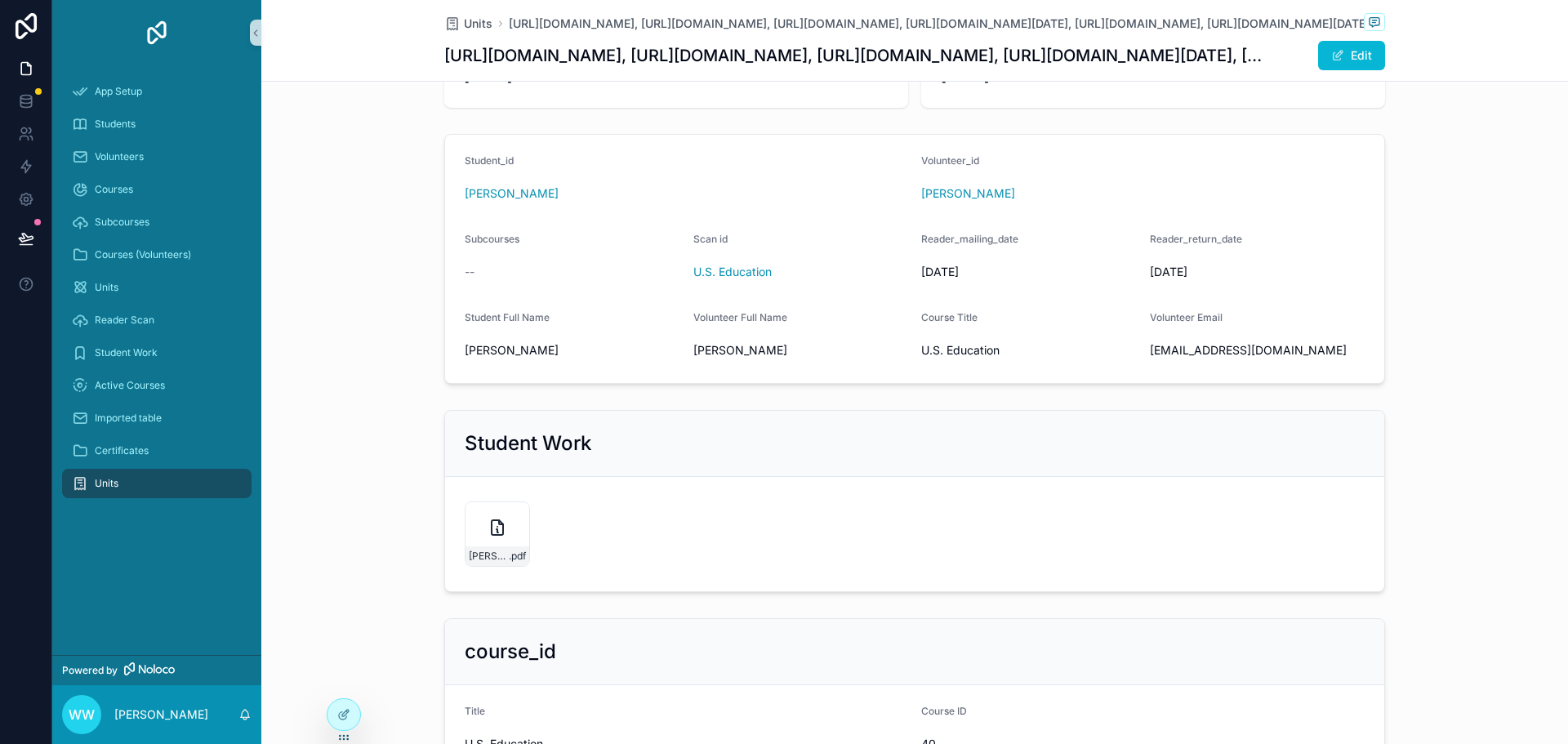
click at [746, 516] on div "Marlon_G___U.S.Ed-1-02162024120535 .pdf" at bounding box center [915, 534] width 900 height 66
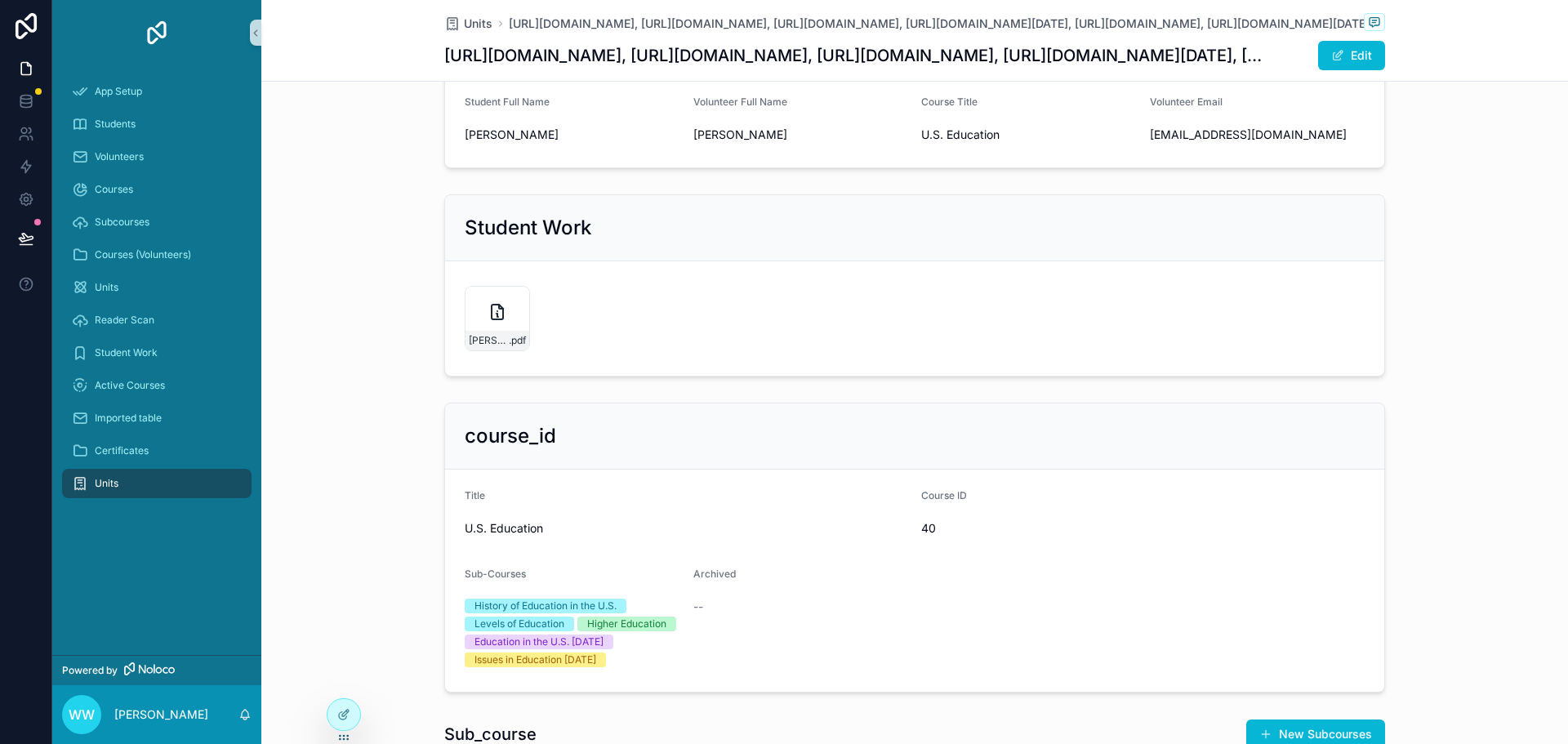
scroll to position [0, 0]
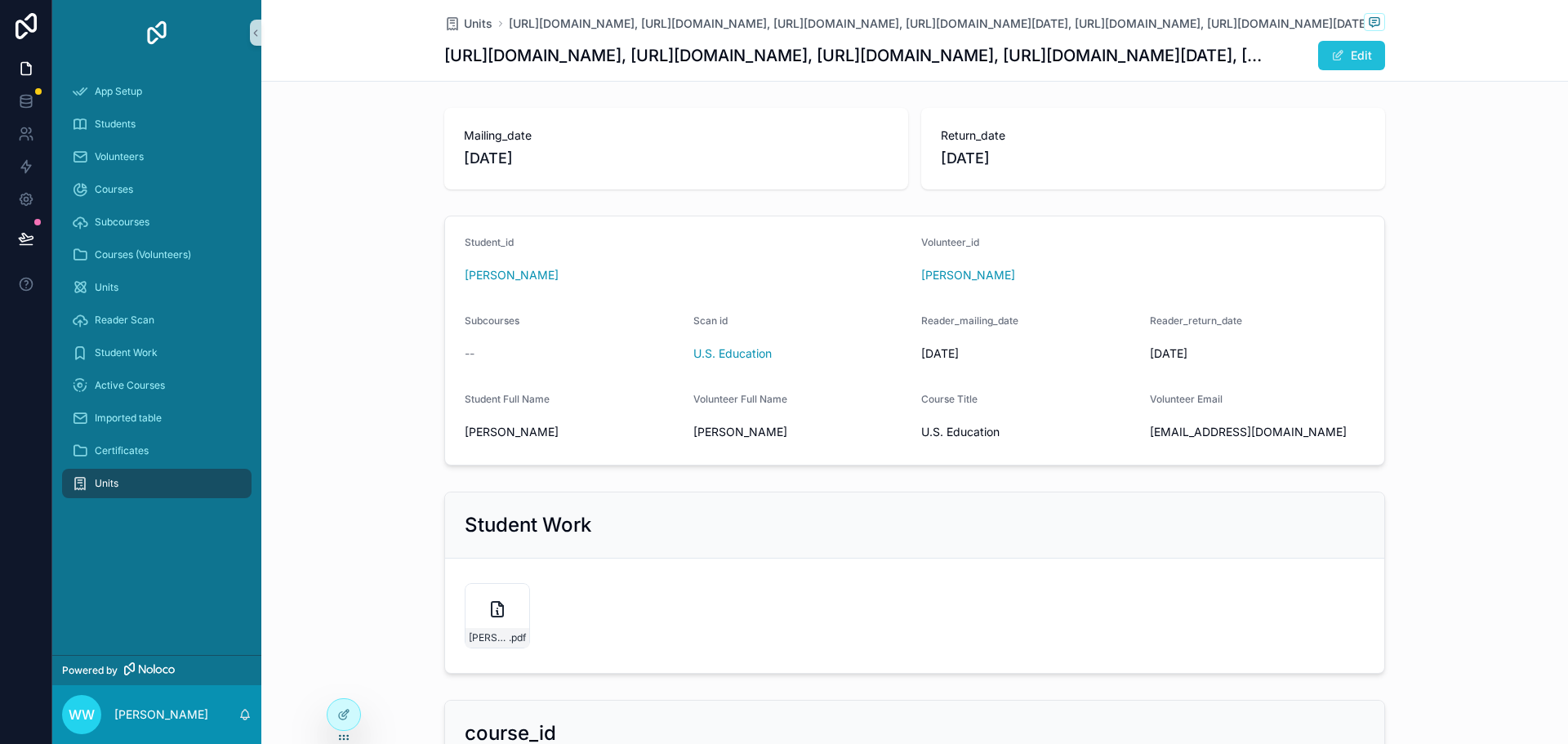
click at [1342, 62] on button "Edit" at bounding box center [1352, 56] width 67 height 29
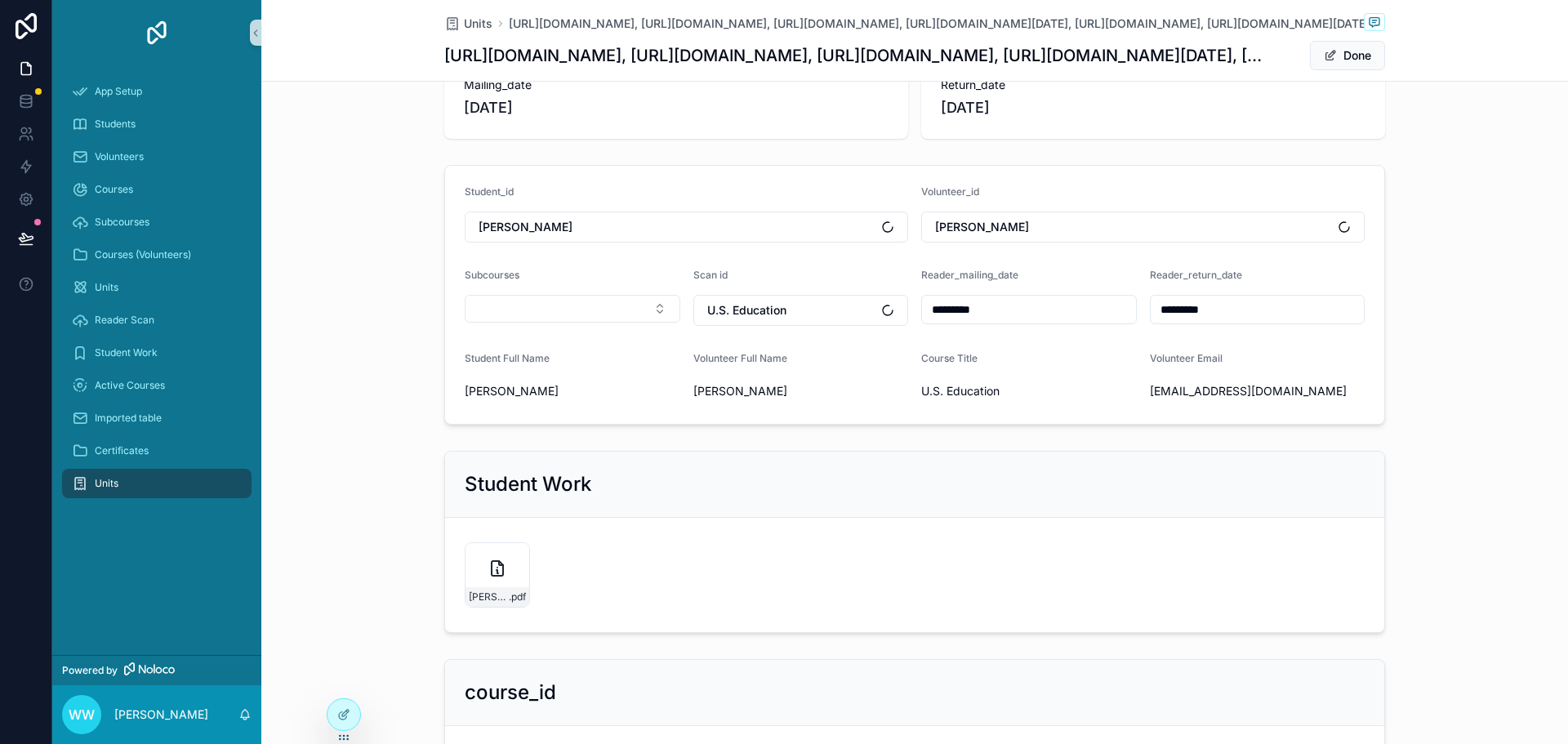
scroll to position [245, 0]
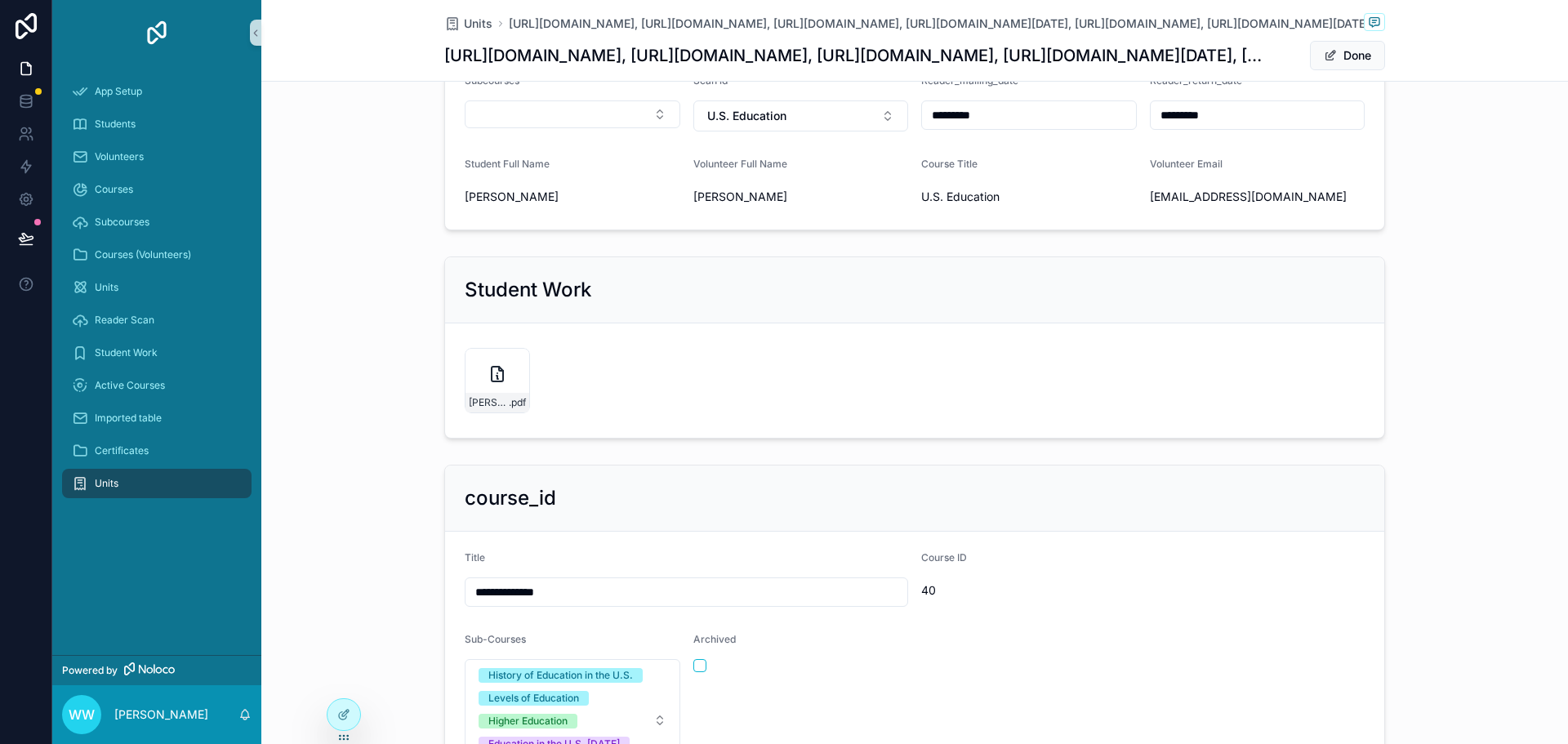
click at [582, 383] on div "Marlon_G___U.S.Ed-1-02162024120535 .pdf" at bounding box center [915, 381] width 900 height 66
click at [690, 340] on form "Marlon_G___U.S.Ed-1-02162024120535 .pdf" at bounding box center [914, 380] width 940 height 114
click at [688, 352] on div "Marlon_G___U.S.Ed-1-02162024120535 .pdf" at bounding box center [915, 381] width 900 height 66
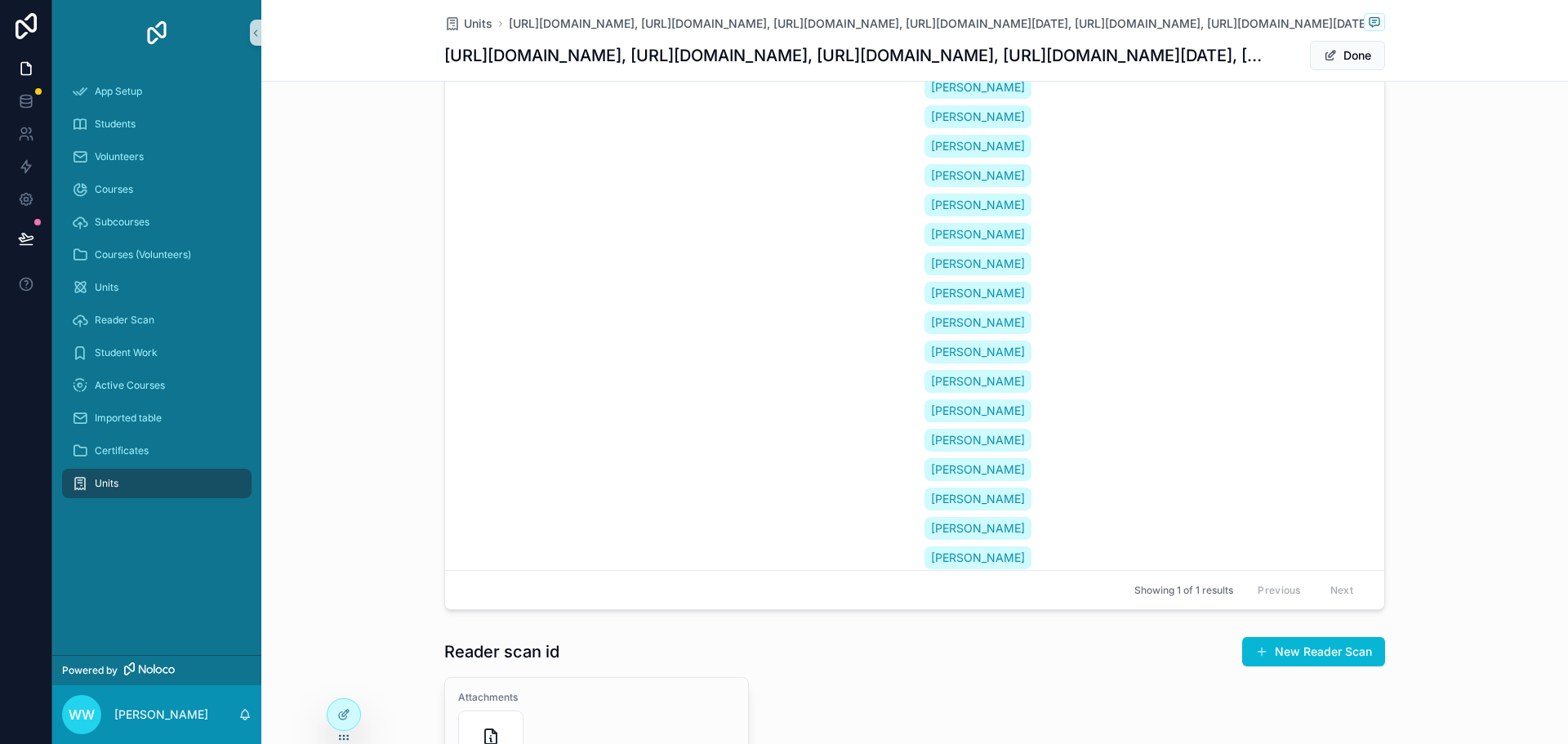
scroll to position [1551, 0]
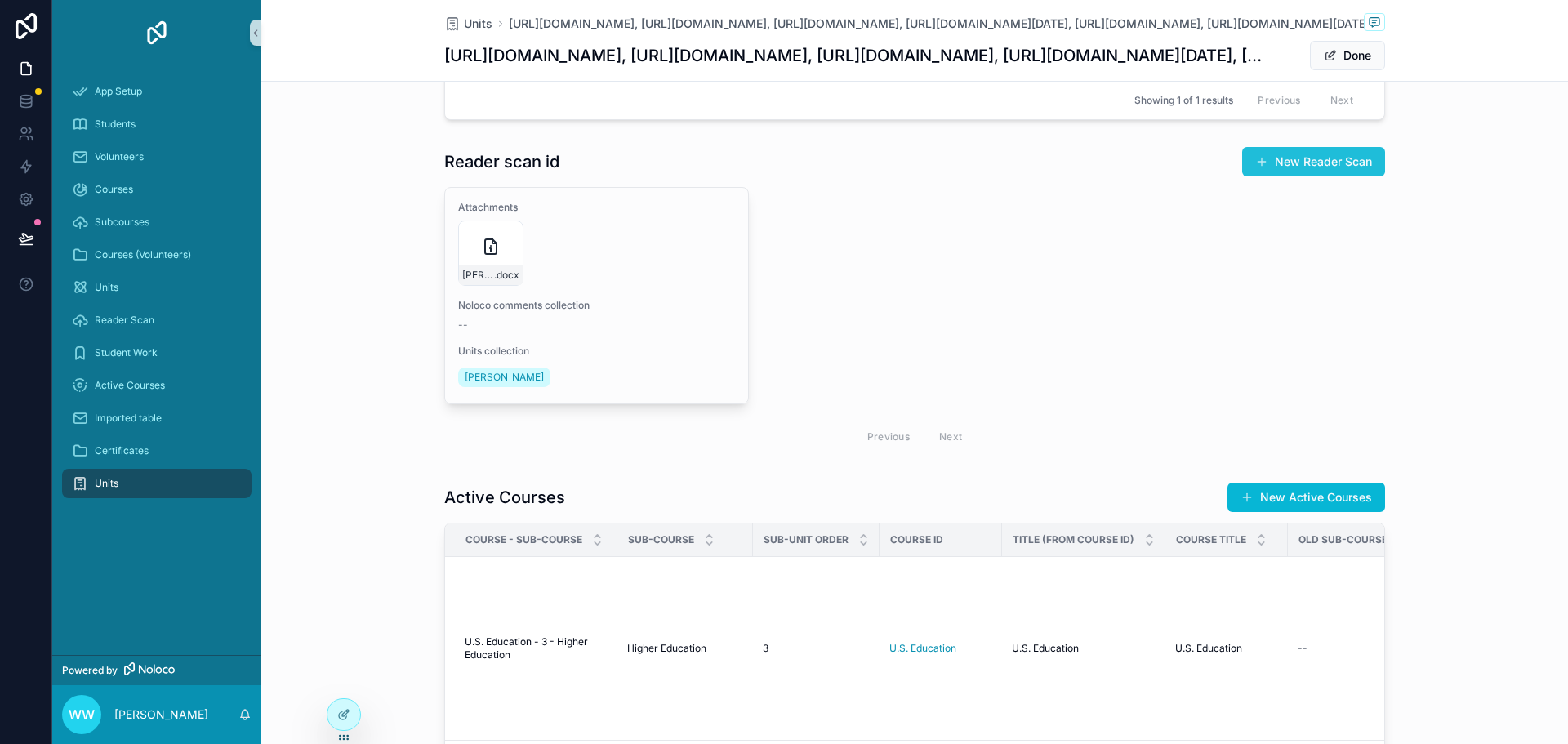
click at [1290, 162] on button "New Reader Scan" at bounding box center [1313, 162] width 143 height 29
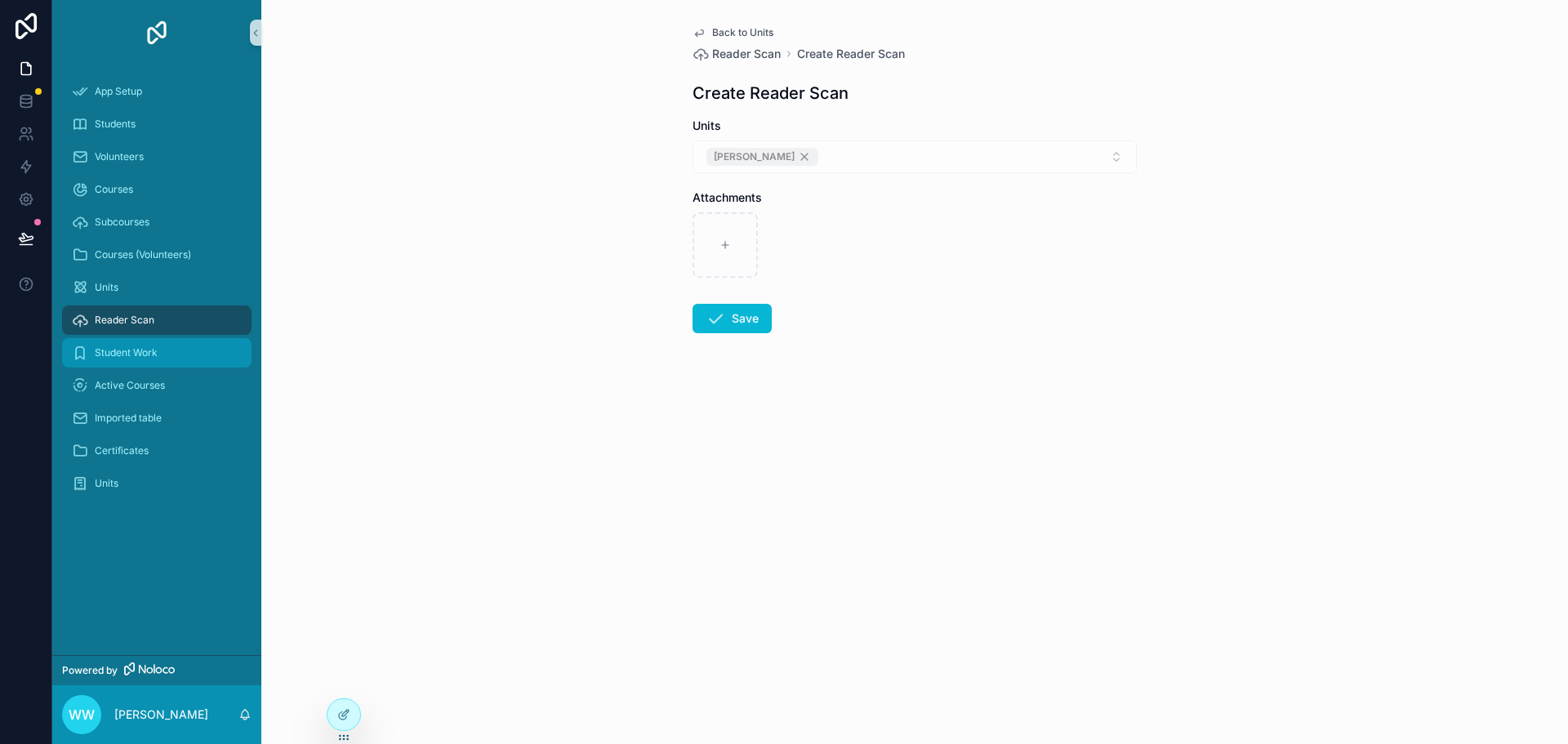
click at [101, 353] on span "Student Work" at bounding box center [126, 352] width 63 height 13
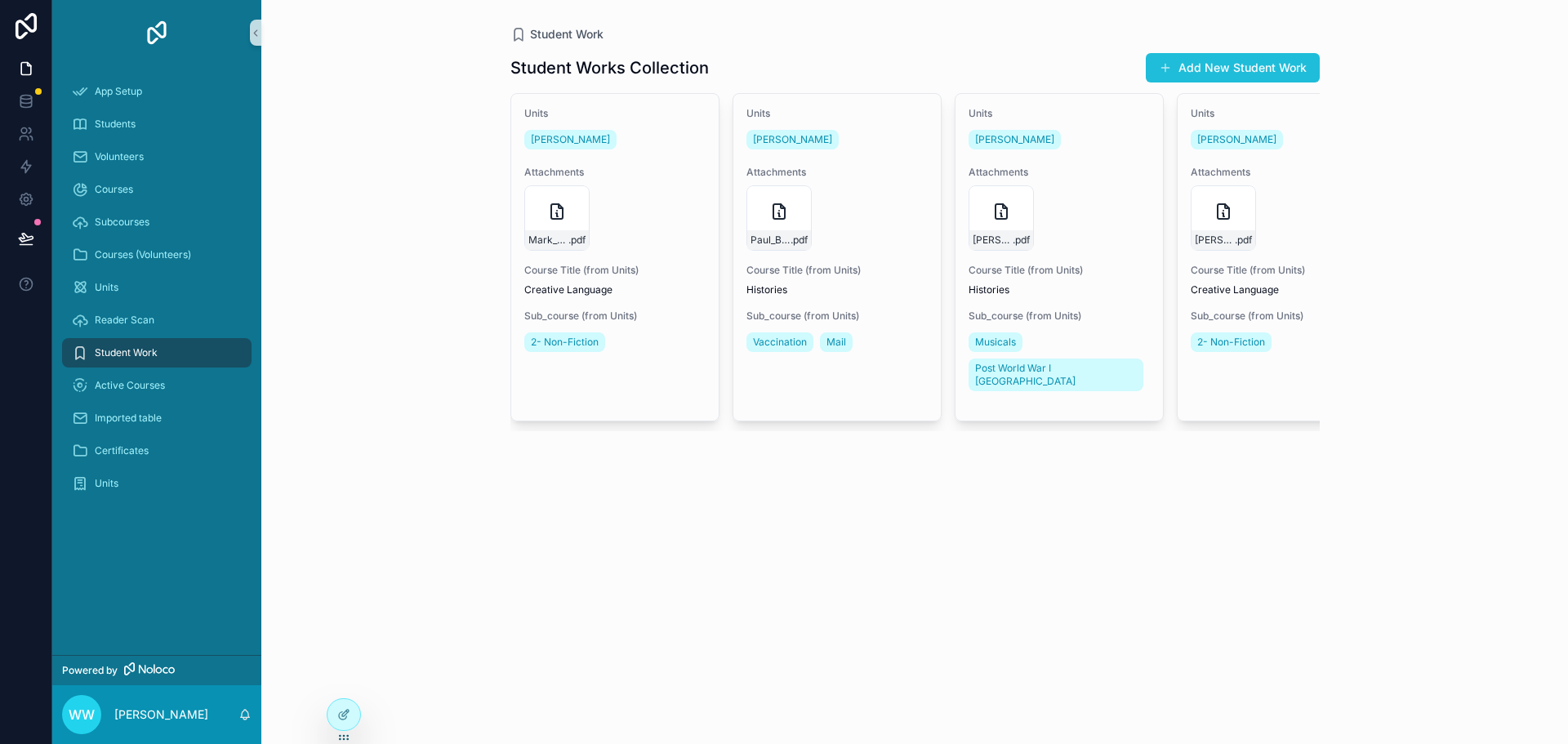
click at [1232, 65] on button "Add New Student Work" at bounding box center [1233, 68] width 174 height 29
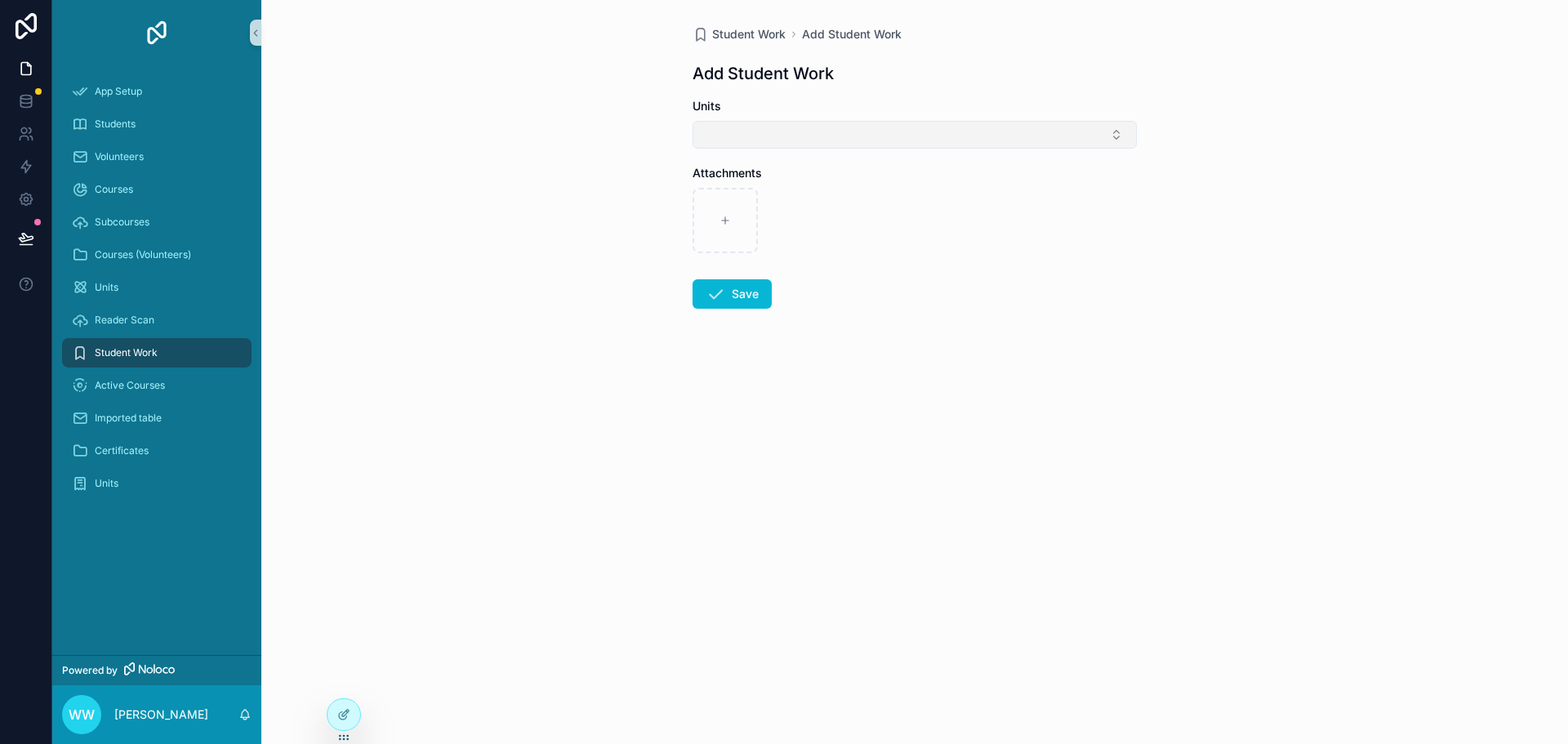
click at [844, 138] on button "Select Button" at bounding box center [914, 134] width 445 height 27
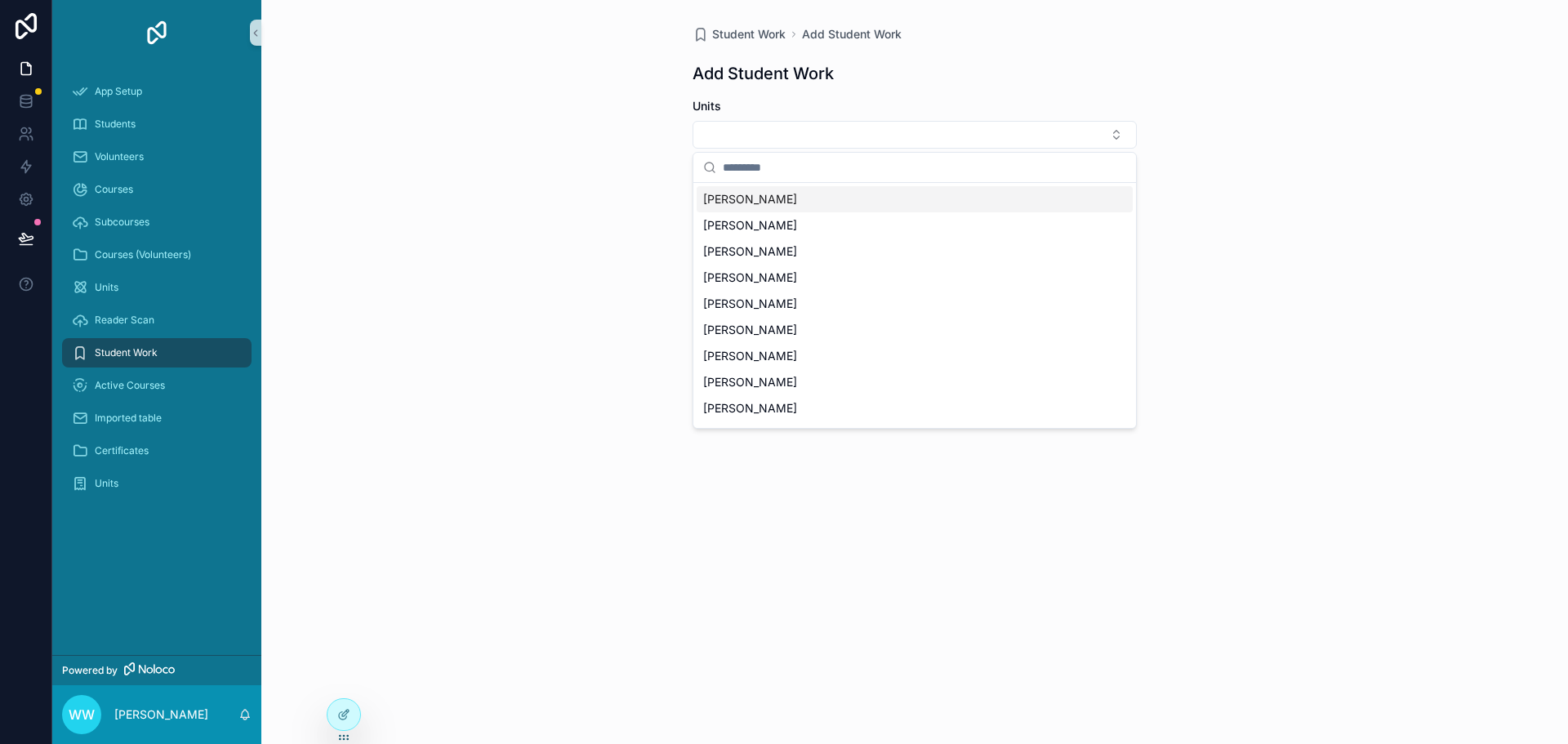
click at [762, 201] on span "[PERSON_NAME]" at bounding box center [750, 199] width 94 height 16
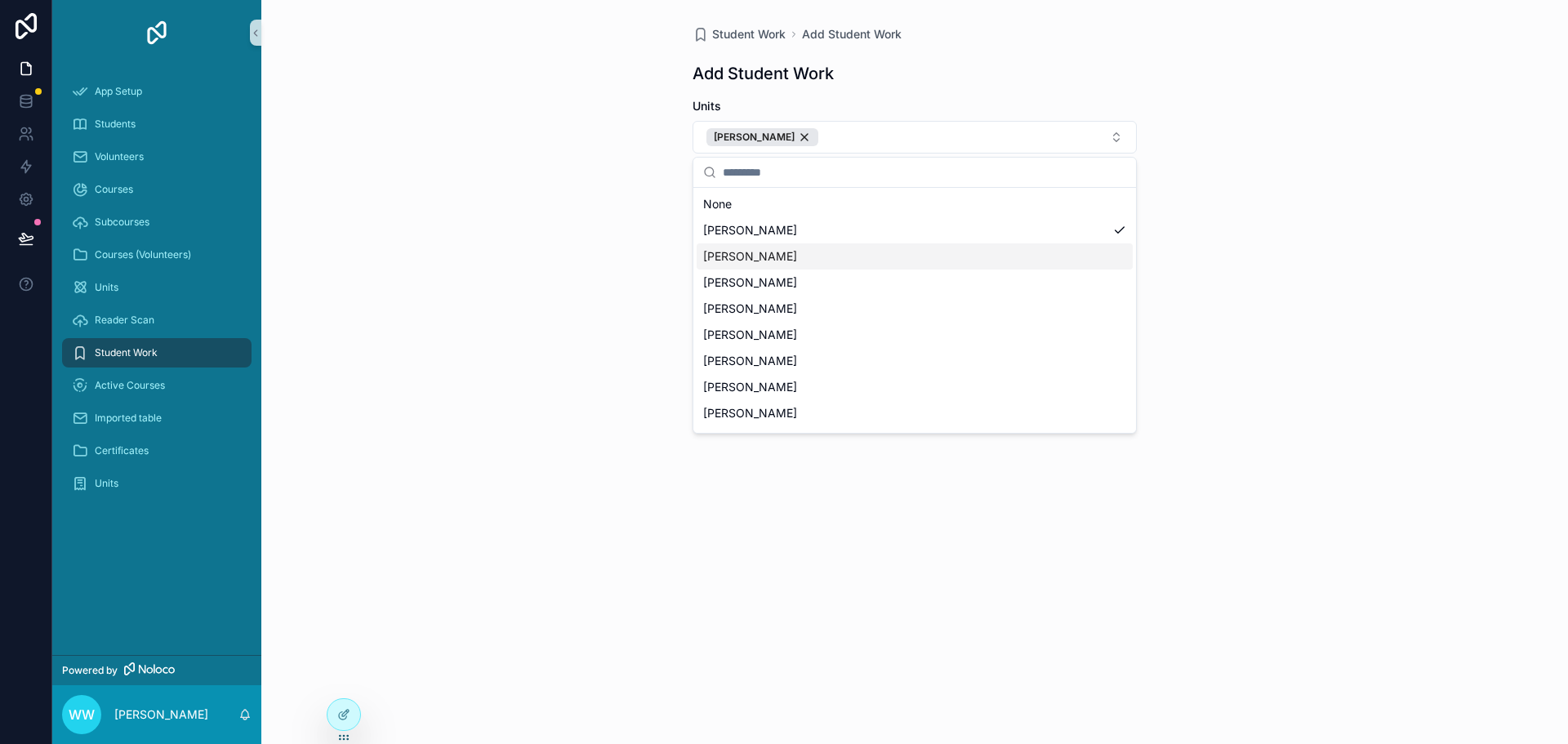
click at [1311, 243] on div "Student Work Add Student Work Add Student Work Units Jose Mendez Attachments Sa…" at bounding box center [914, 372] width 1307 height 744
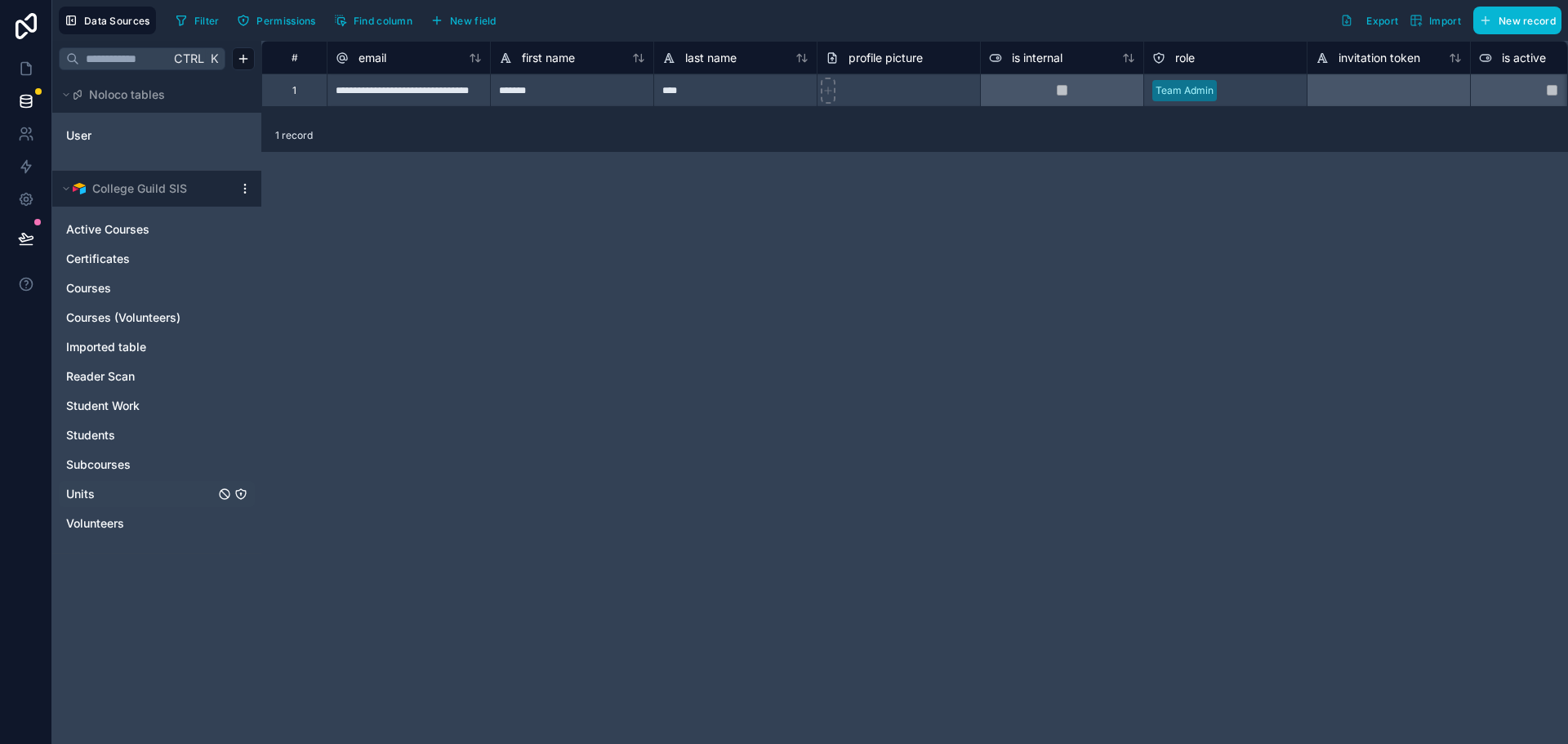
click at [89, 488] on span "Units" at bounding box center [79, 494] width 28 height 16
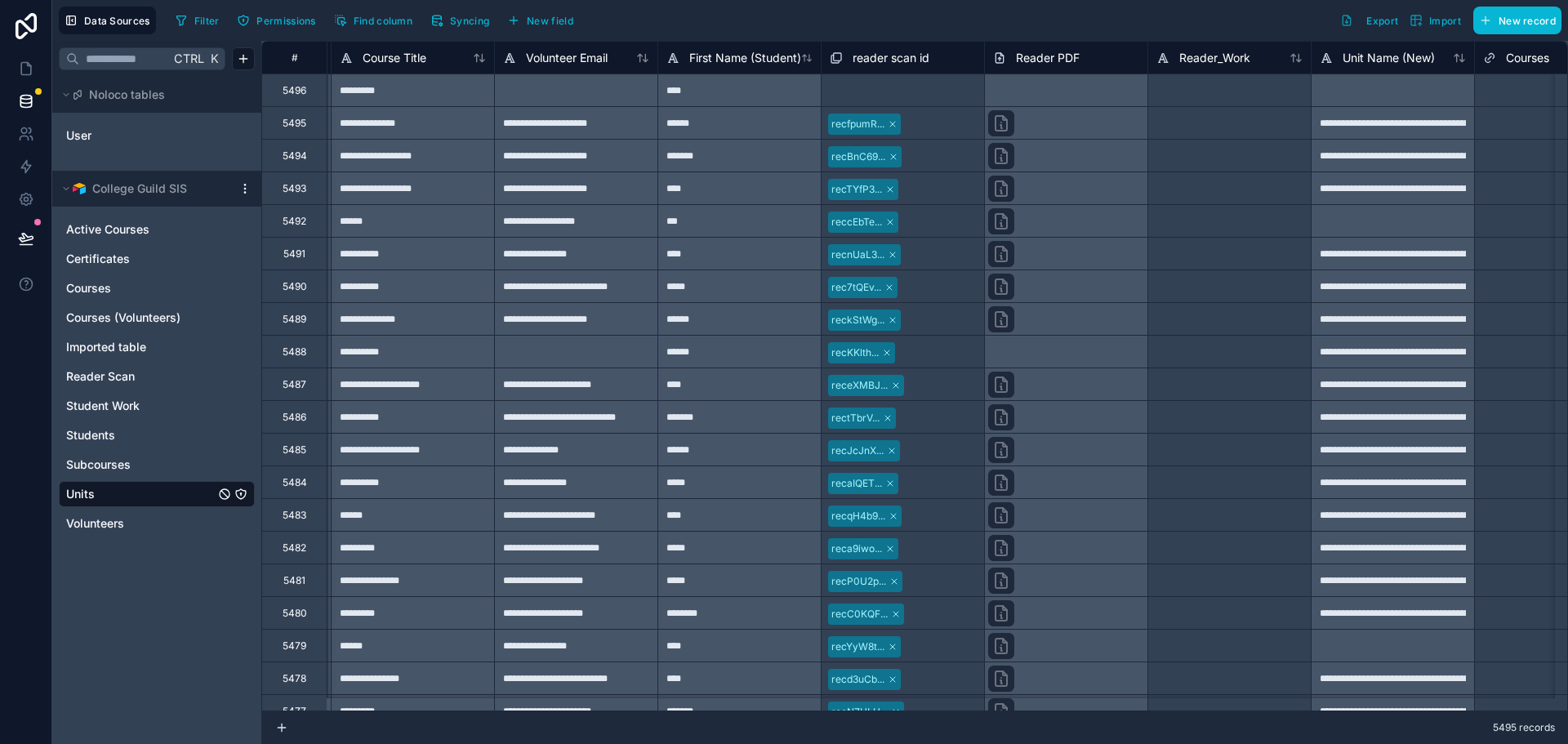
scroll to position [0, 2123]
click at [1022, 345] on div at bounding box center [1061, 351] width 163 height 33
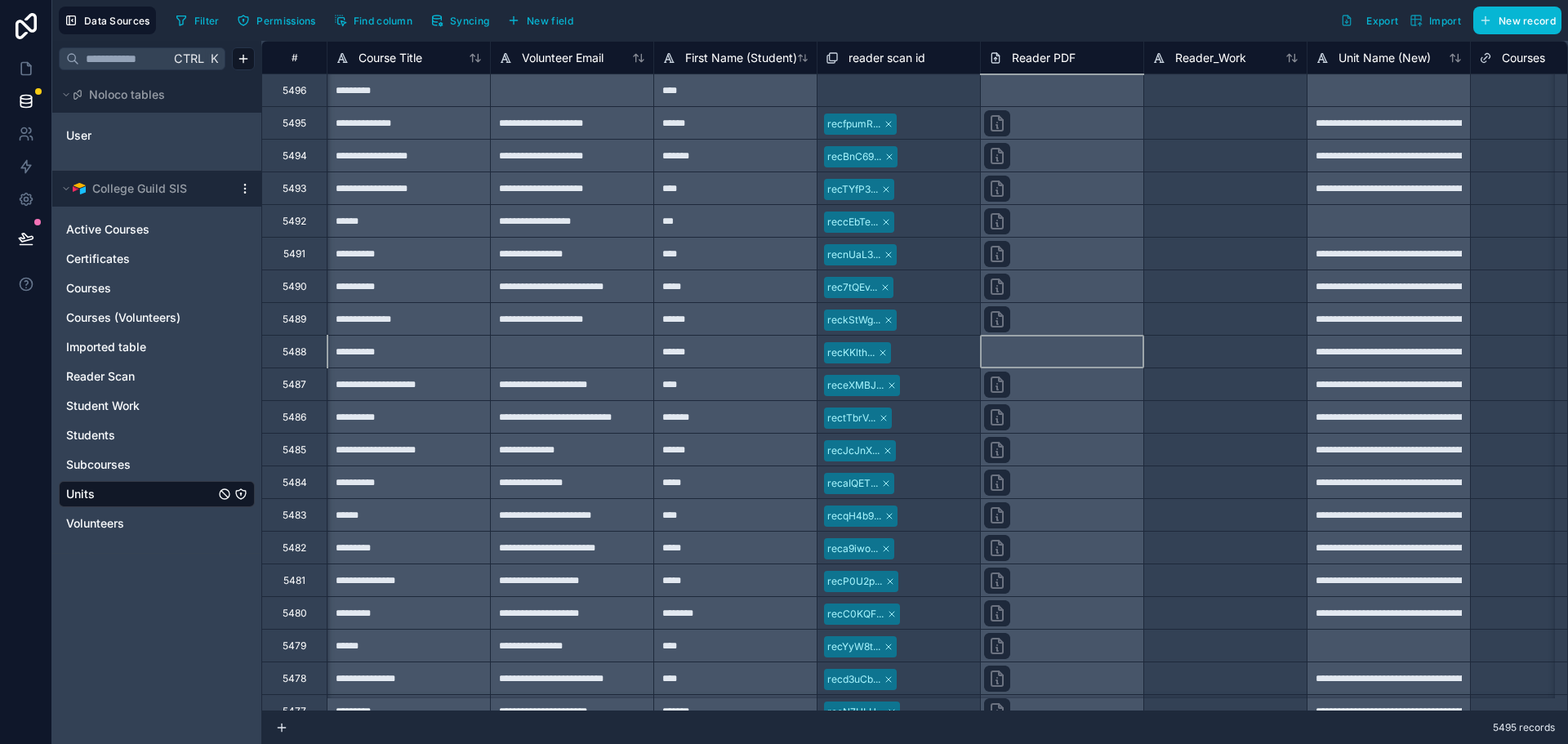
click at [1027, 351] on div at bounding box center [1061, 351] width 163 height 33
click at [995, 65] on icon at bounding box center [995, 58] width 13 height 19
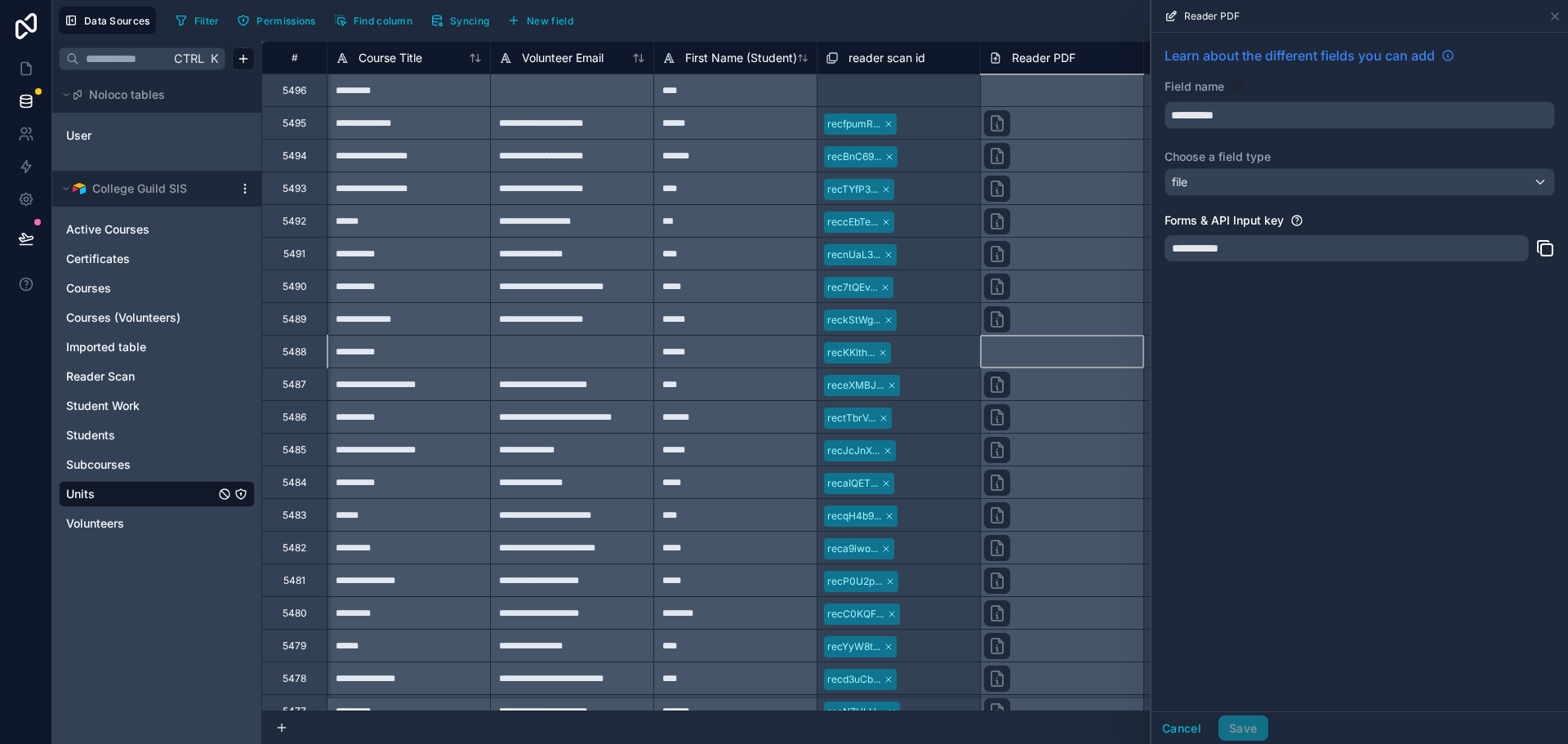
click at [1332, 57] on span "Learn about the different fields you can add" at bounding box center [1300, 55] width 270 height 19
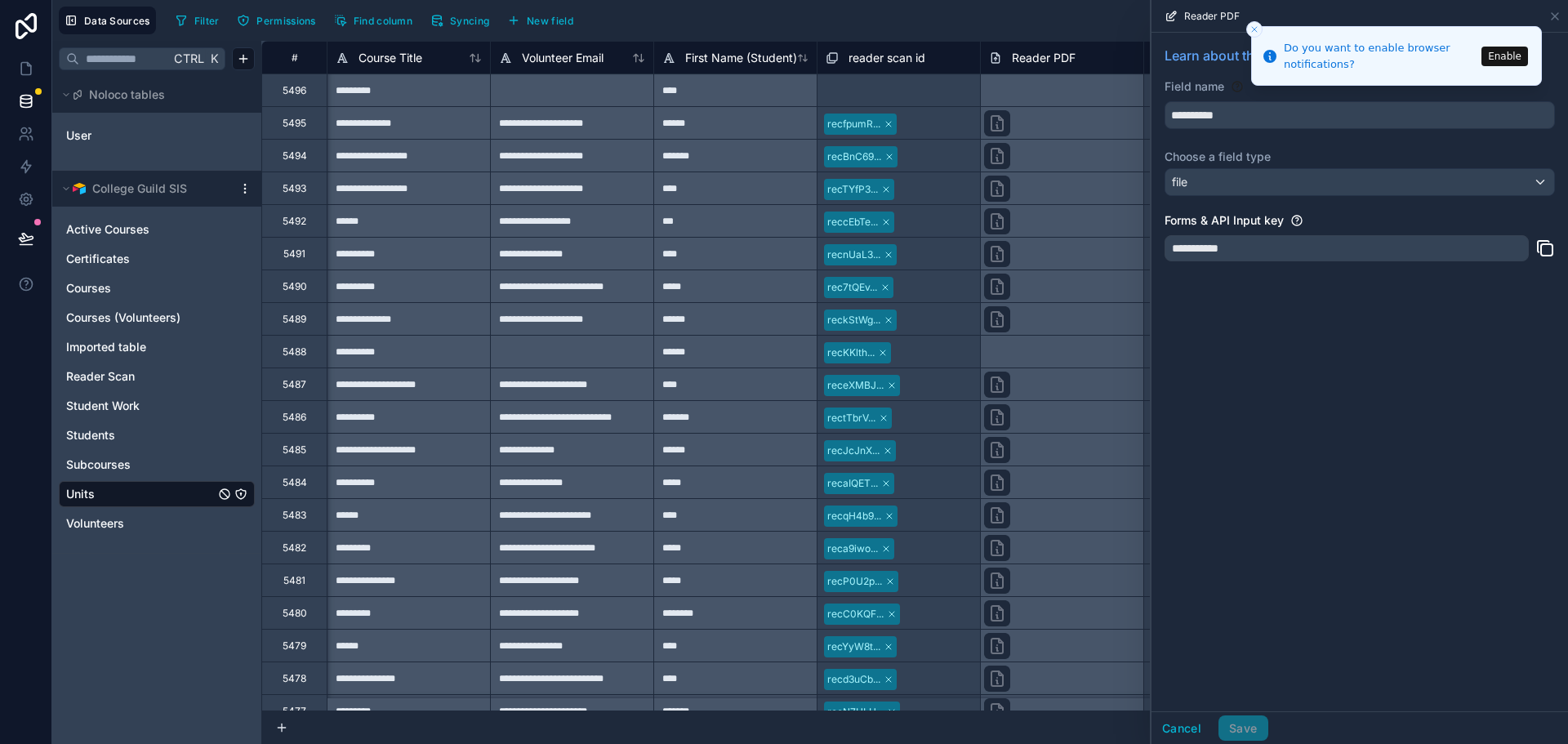
click at [1256, 32] on icon "Close toast" at bounding box center [1254, 29] width 10 height 10
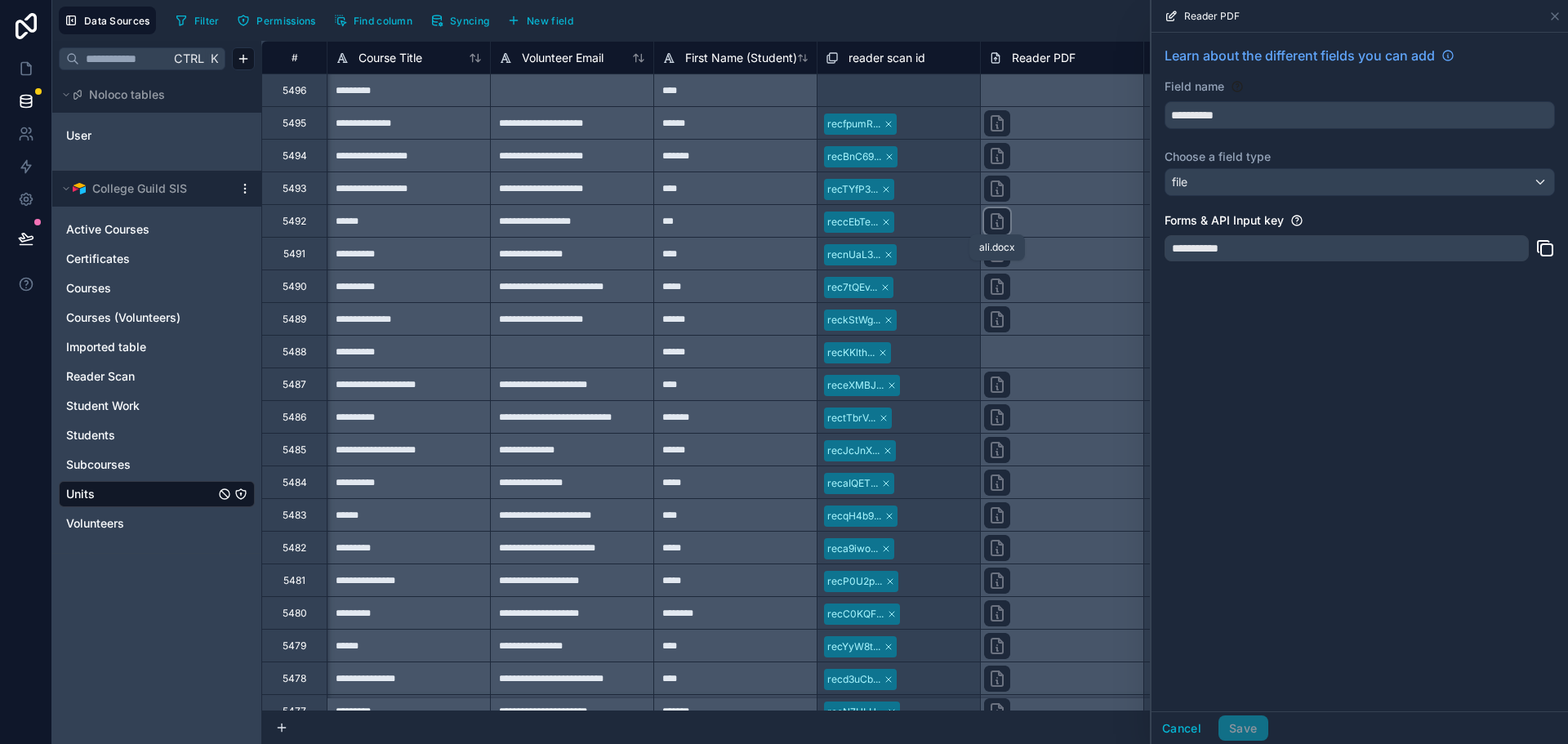
click at [1001, 222] on icon at bounding box center [996, 221] width 19 height 19
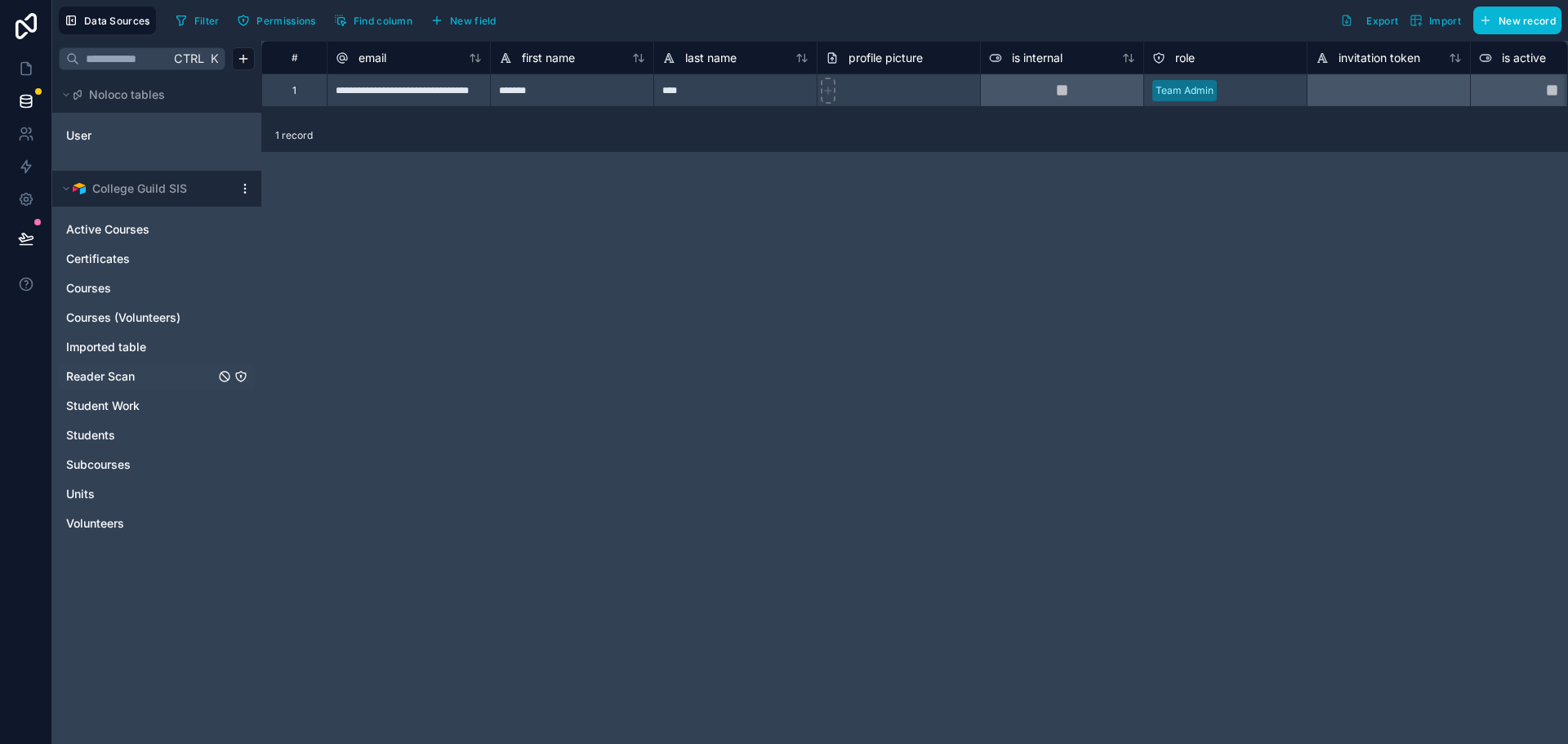
click at [111, 373] on span "Reader Scan" at bounding box center [100, 376] width 68 height 16
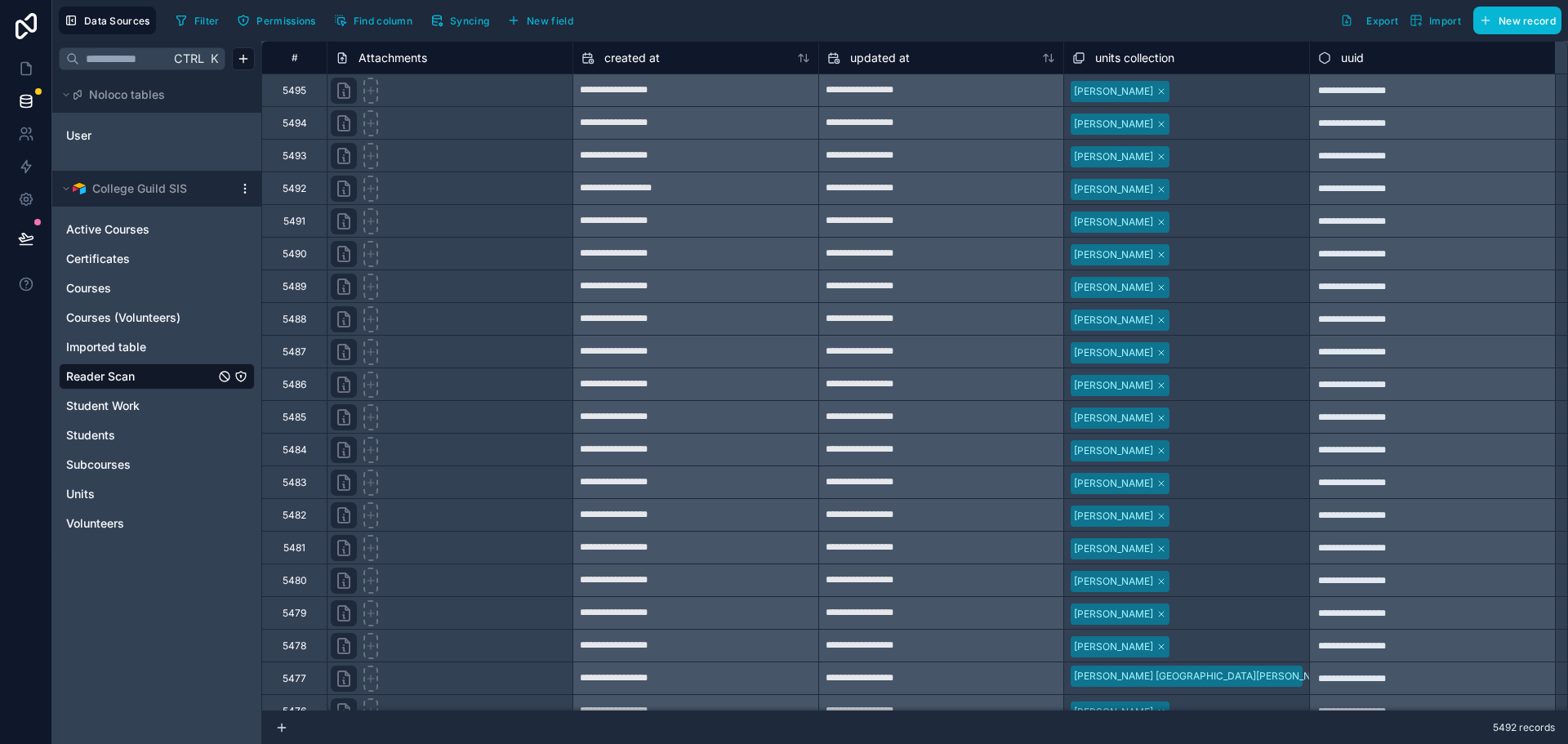
click at [347, 58] on icon at bounding box center [342, 58] width 13 height 19
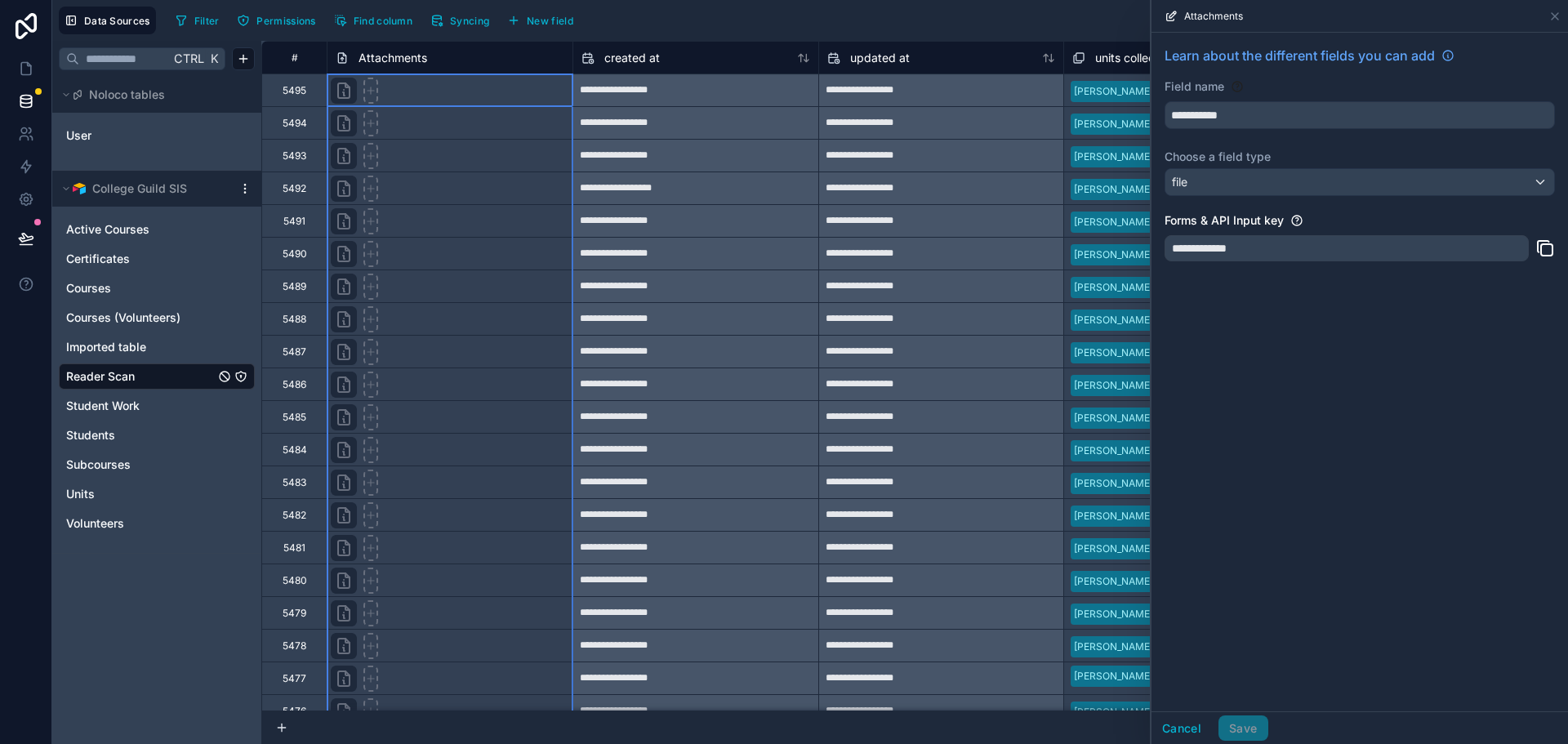
click at [478, 51] on div "Attachments" at bounding box center [450, 58] width 228 height 19
click at [89, 492] on span "Units" at bounding box center [79, 494] width 28 height 16
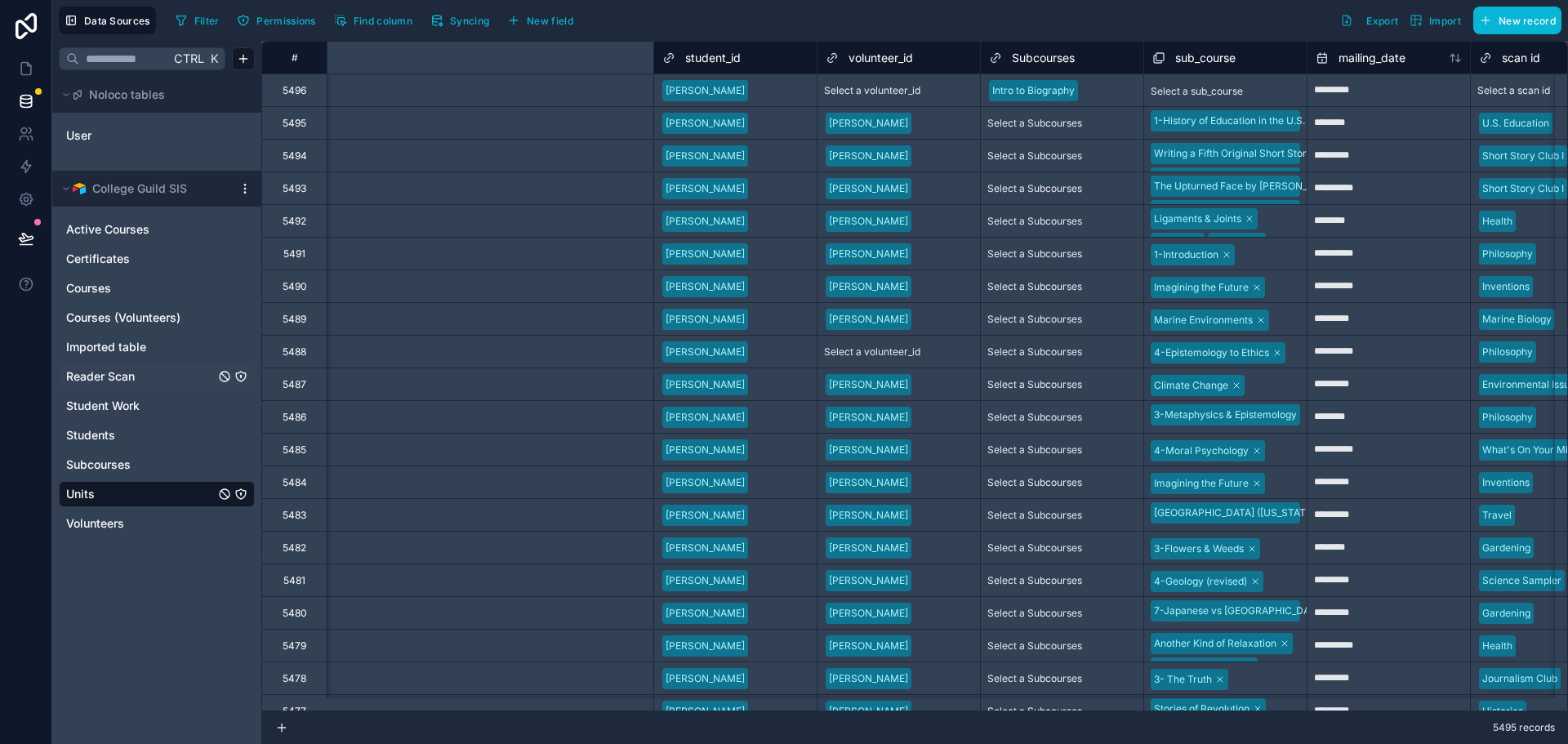
scroll to position [0, 835]
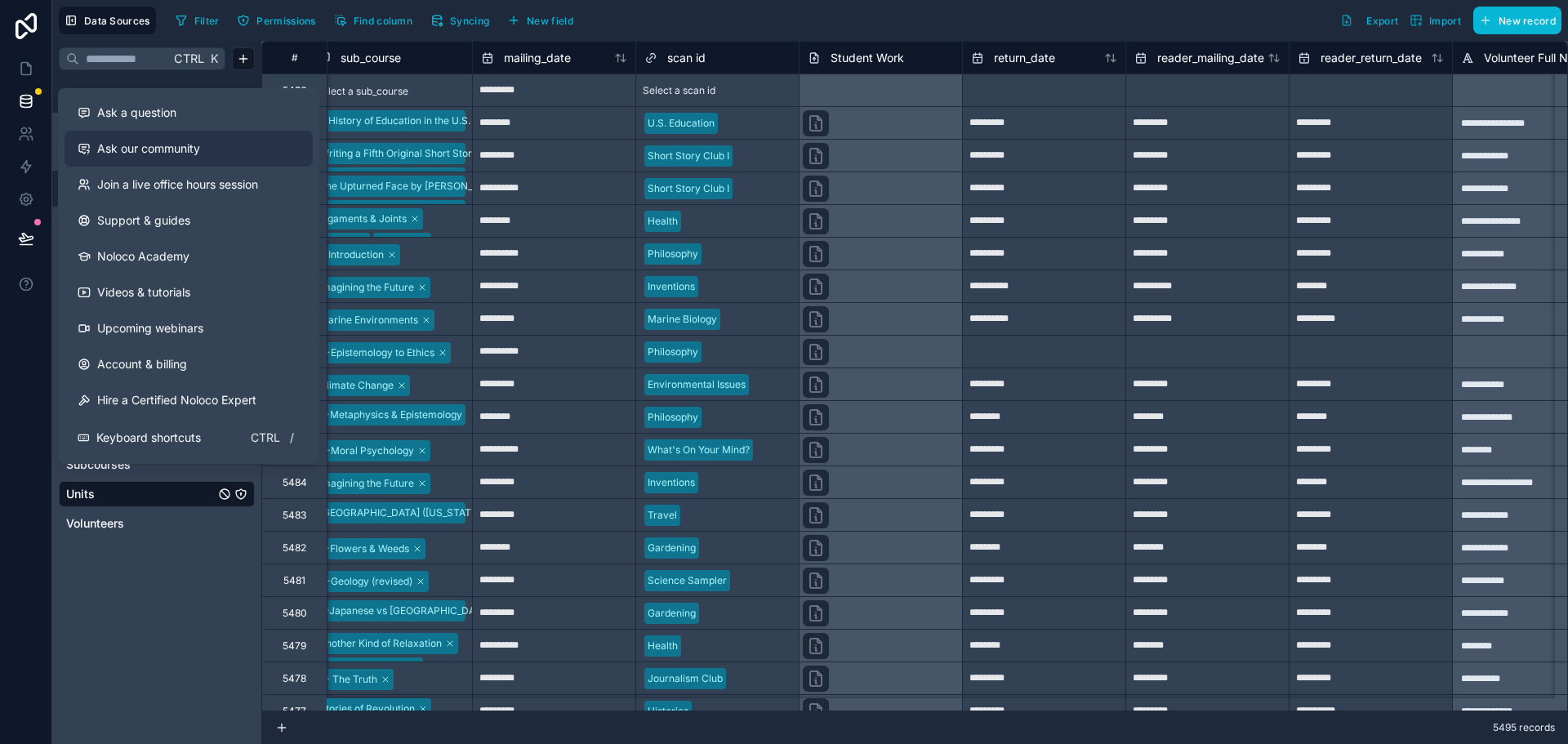
click at [182, 151] on span "Ask our community" at bounding box center [148, 149] width 103 height 16
